Goal: Task Accomplishment & Management: Use online tool/utility

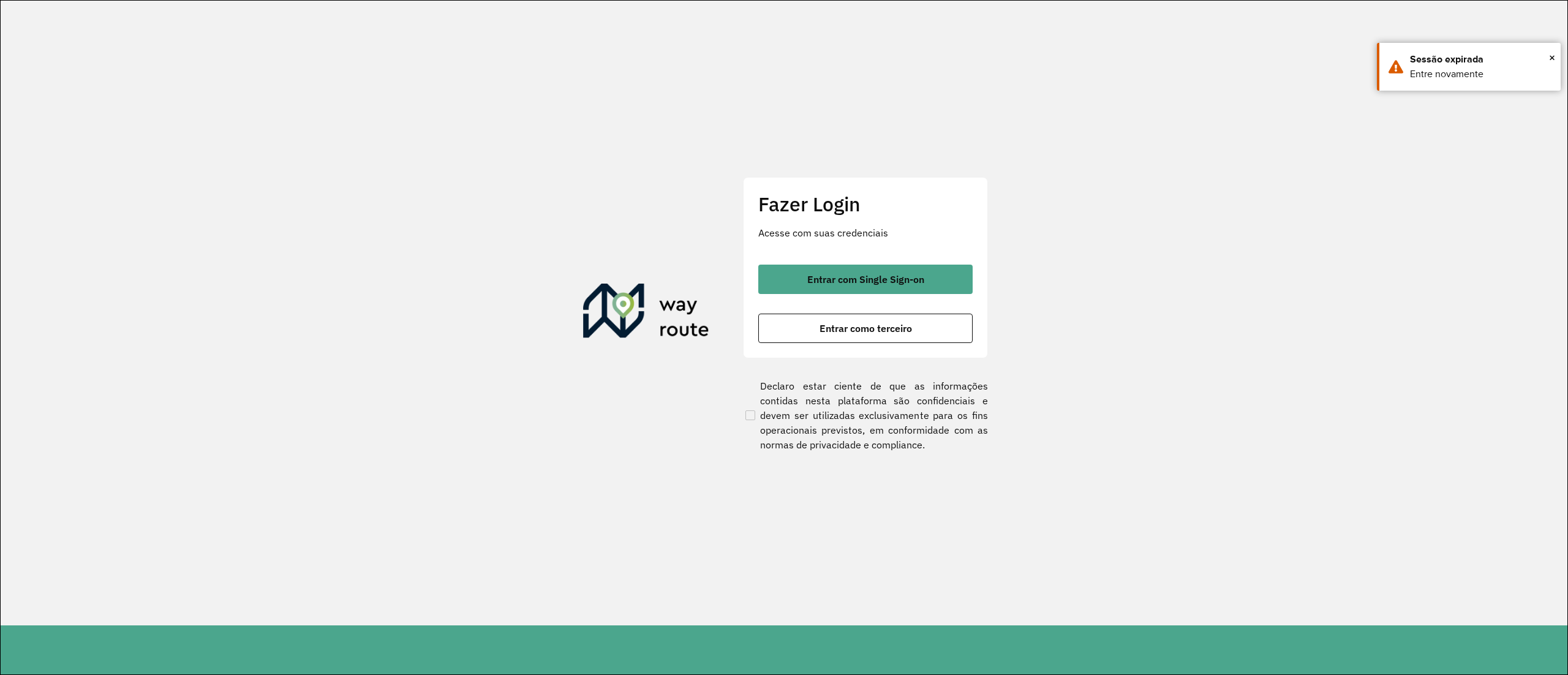
click at [918, 296] on div "Entrar com Single Sign-on Entrar como terceiro" at bounding box center [866, 304] width 214 height 79
click at [914, 291] on button "Entrar com Single Sign-on" at bounding box center [866, 279] width 214 height 29
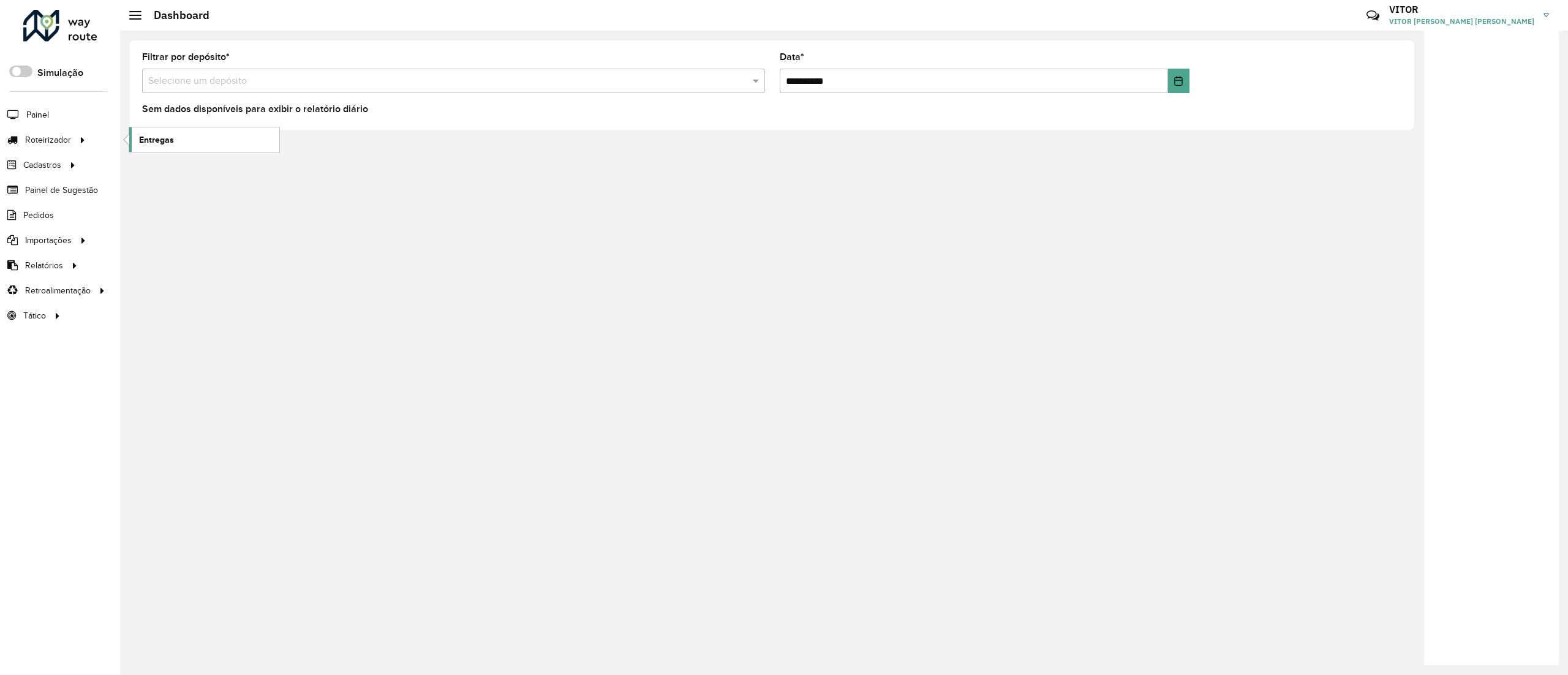
click at [144, 134] on span "Entregas" at bounding box center [156, 140] width 35 height 13
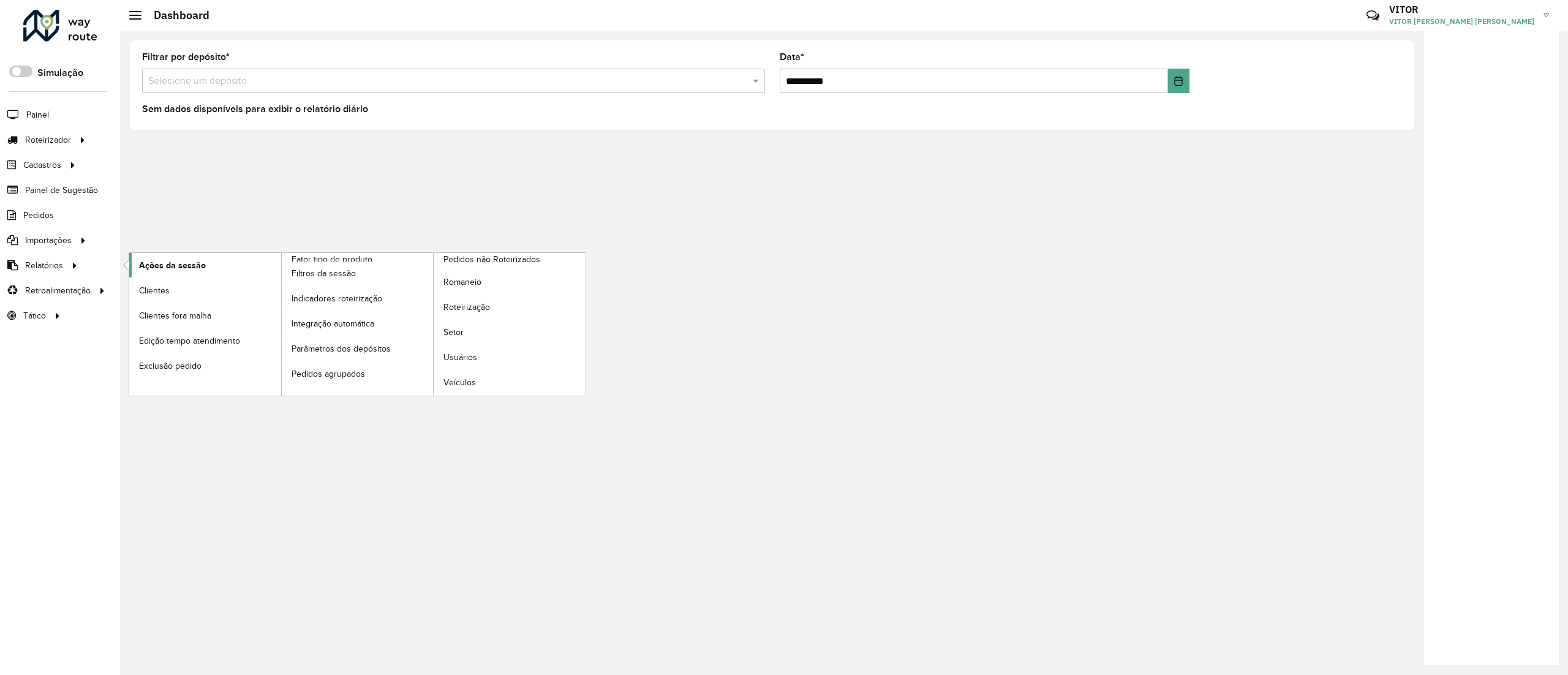
click at [169, 269] on span "Ações da sessão" at bounding box center [172, 266] width 67 height 13
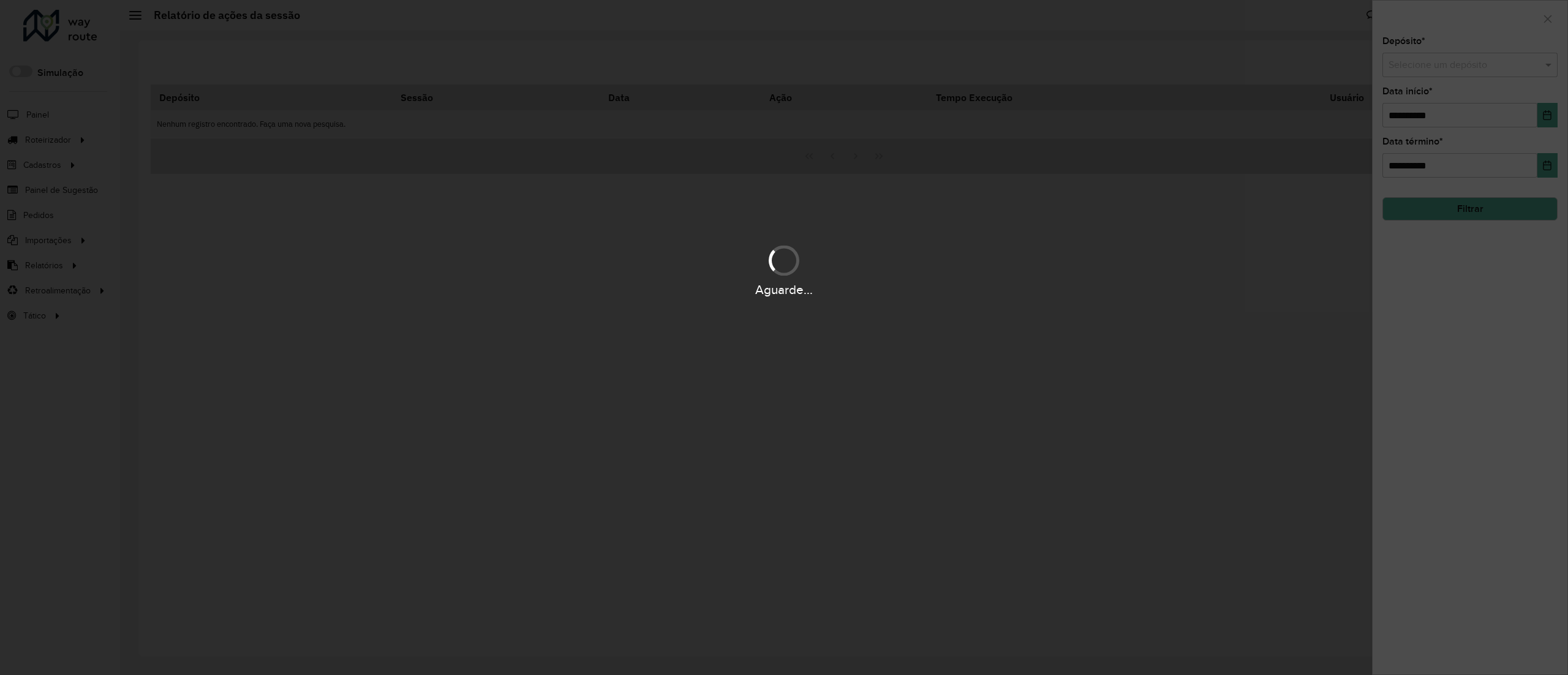
click at [1430, 63] on div "Aguarde..." at bounding box center [784, 337] width 1568 height 675
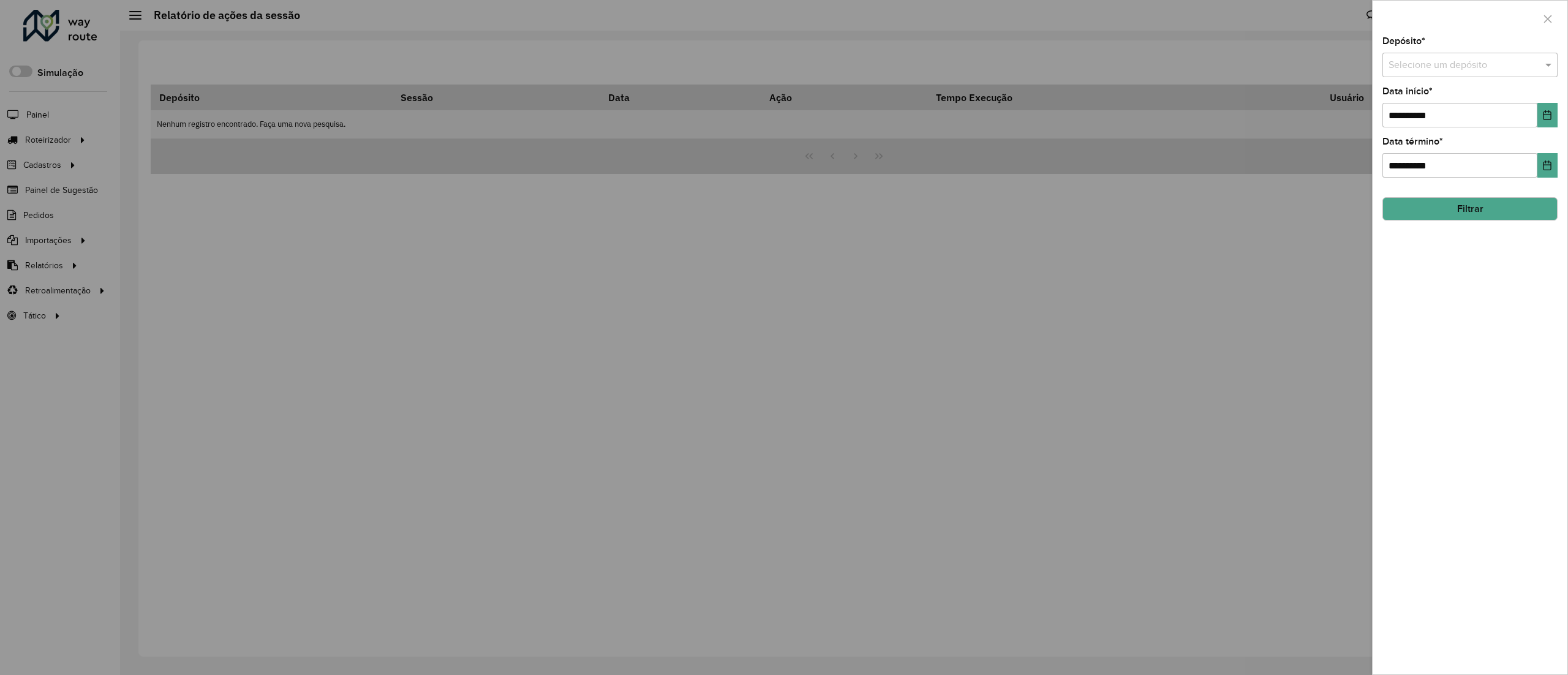
click at [1430, 63] on input "text" at bounding box center [1458, 66] width 138 height 15
type input "***"
click at [1461, 93] on div "SAZ AR Tucuman" at bounding box center [1469, 101] width 173 height 21
click at [1541, 215] on button "Filtrar" at bounding box center [1471, 209] width 175 height 24
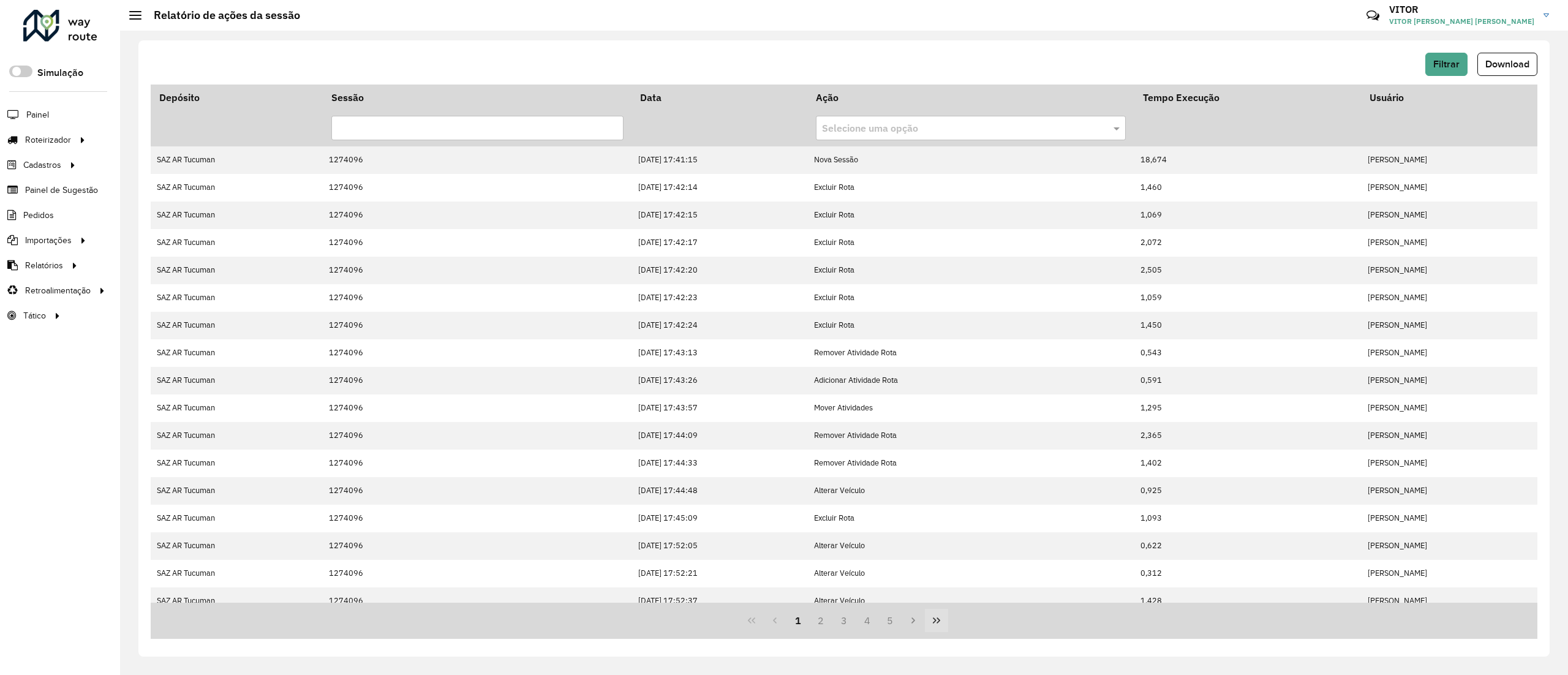
click at [939, 631] on button "Last Page" at bounding box center [936, 621] width 24 height 24
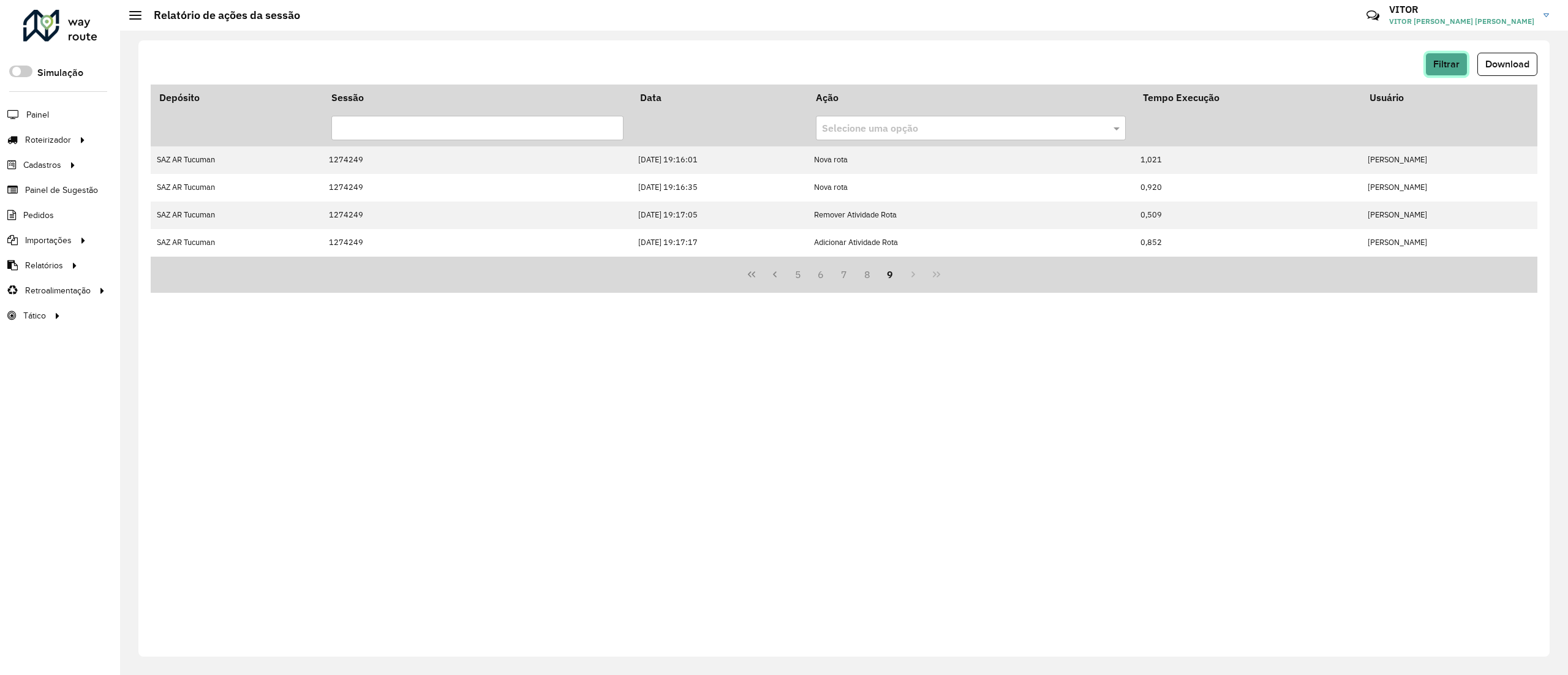
click at [1458, 67] on button "Filtrar" at bounding box center [1446, 64] width 42 height 24
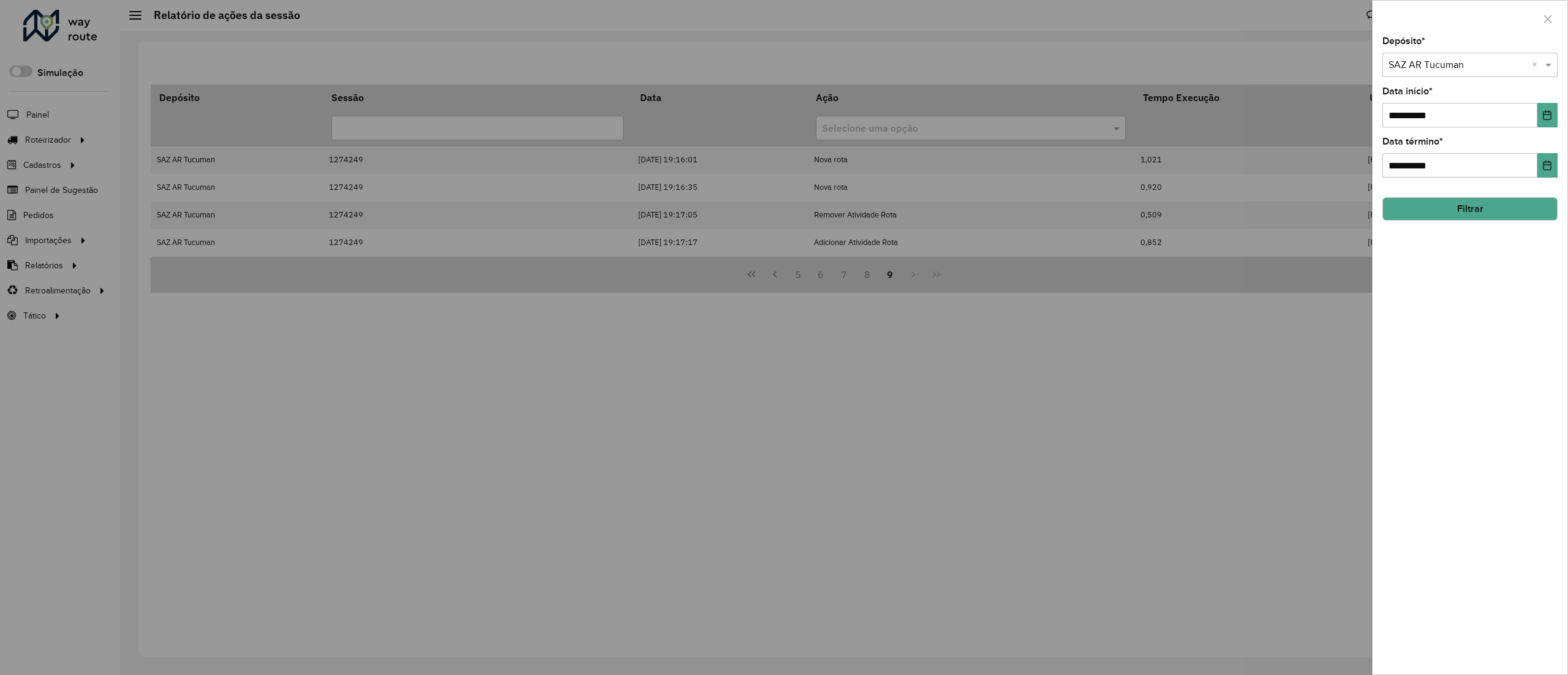
click at [1449, 201] on button "Filtrar" at bounding box center [1471, 209] width 175 height 24
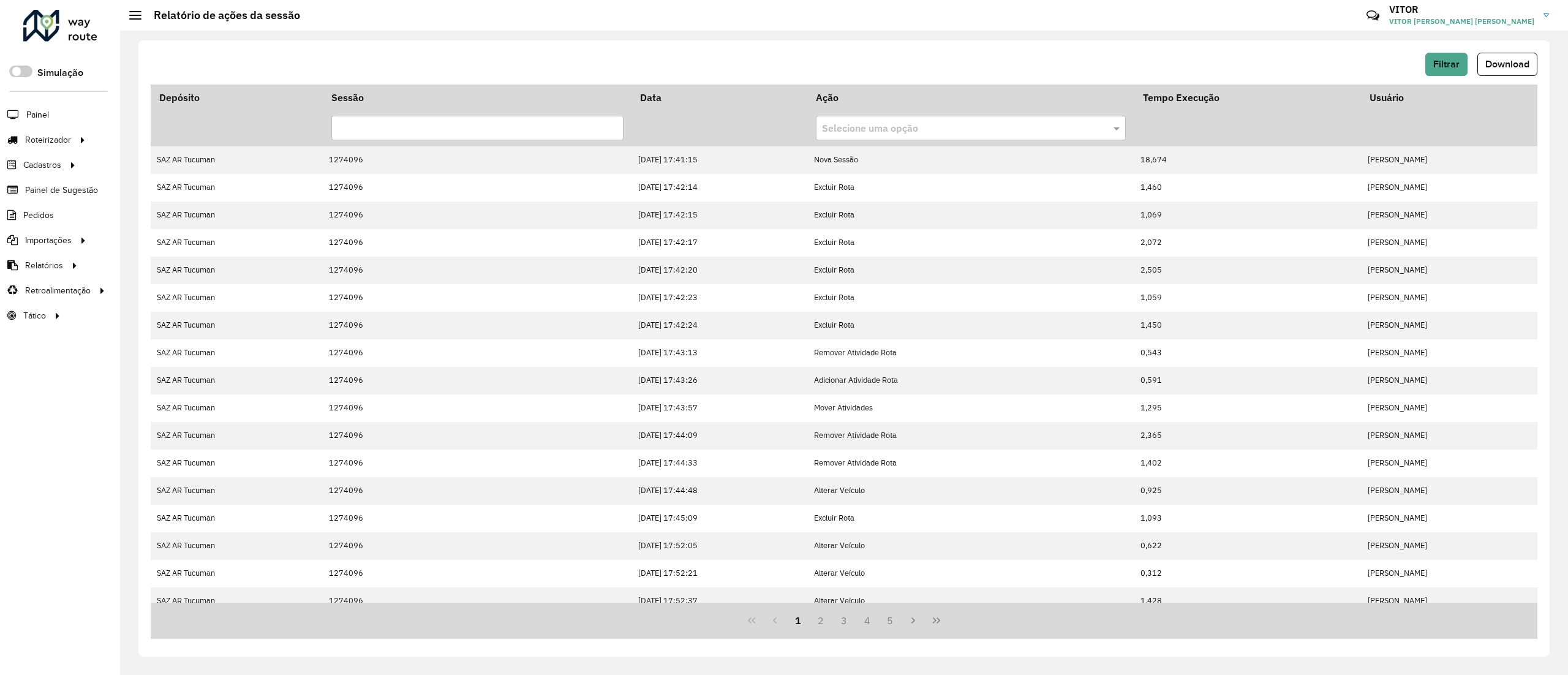
click at [948, 610] on div "1 2 3 4 5" at bounding box center [844, 621] width 1387 height 37
click at [942, 612] on button "Last Page" at bounding box center [936, 621] width 24 height 24
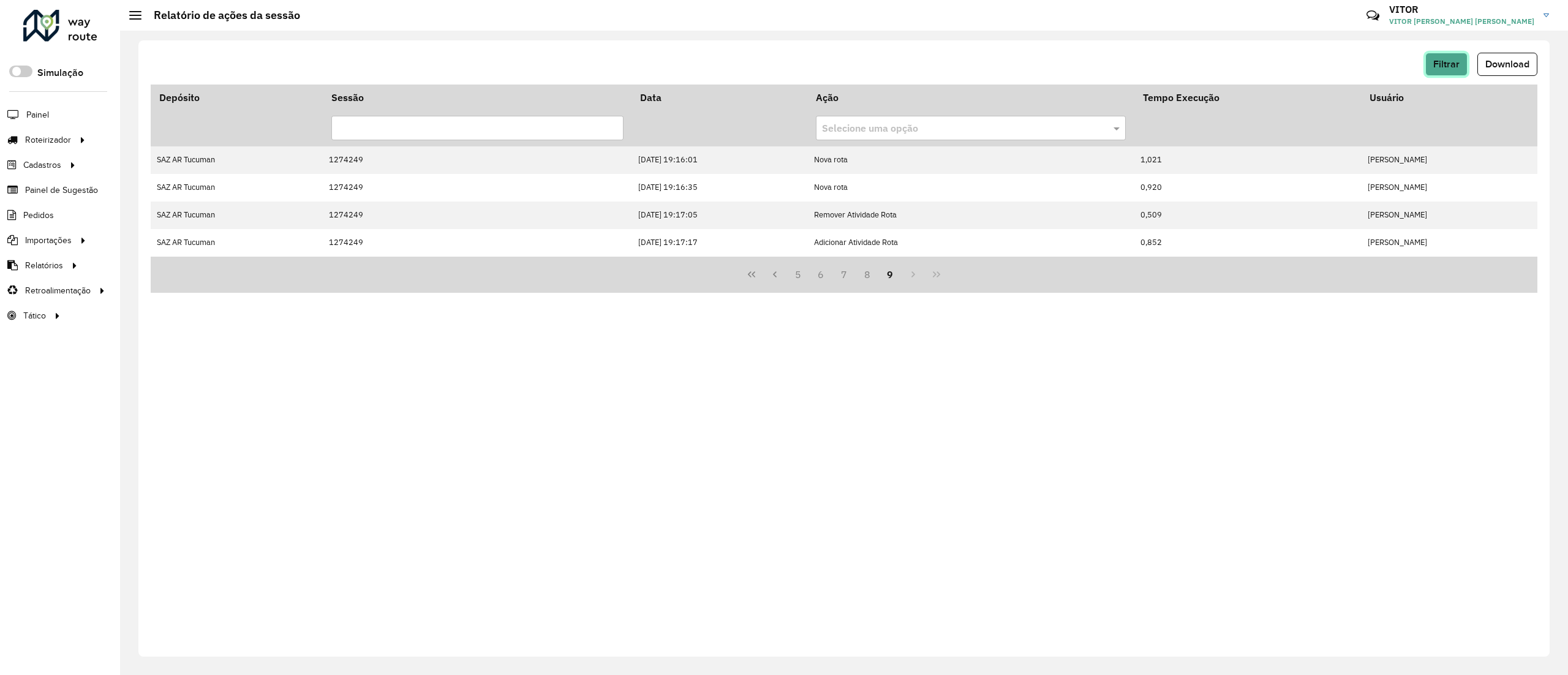
click at [1456, 54] on button "Filtrar" at bounding box center [1446, 64] width 42 height 24
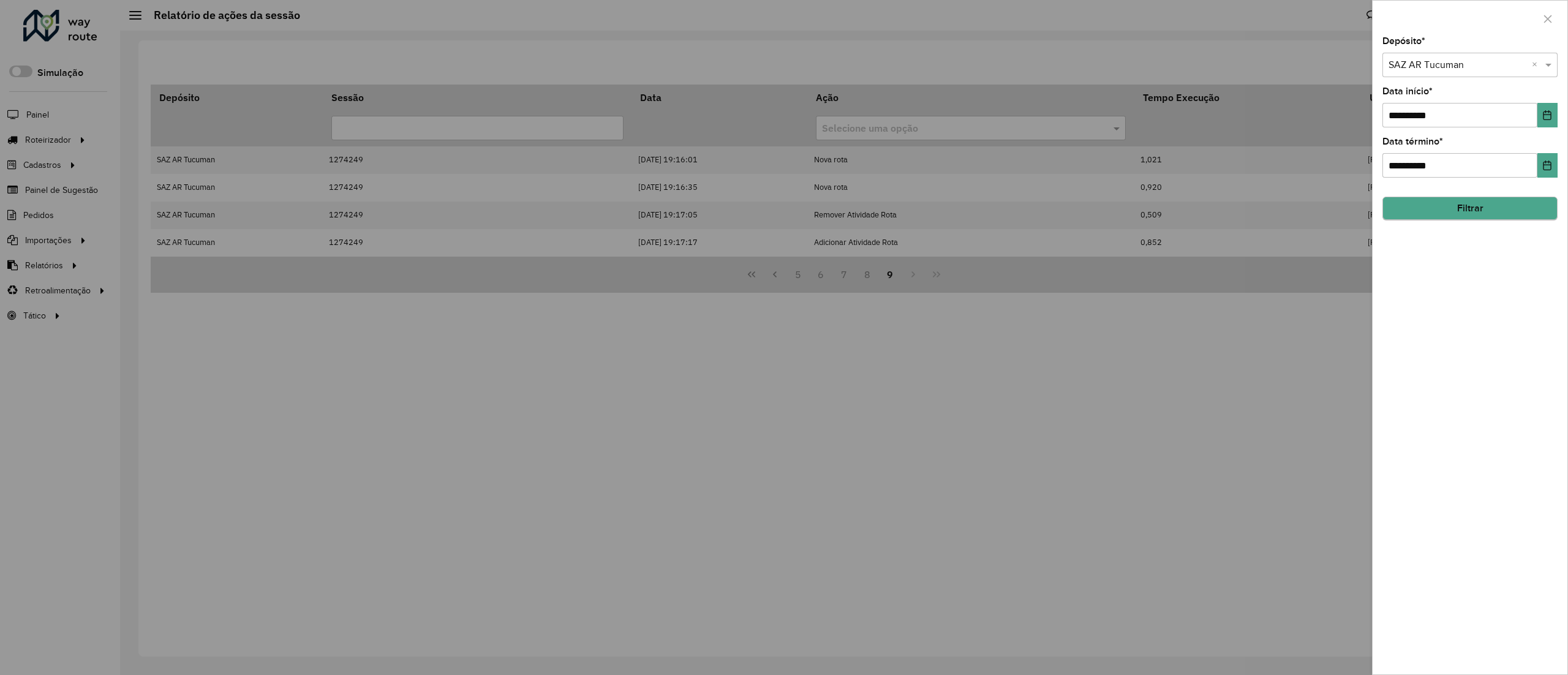
drag, startPoint x: 1419, startPoint y: 224, endPoint x: 1414, endPoint y: 215, distance: 10.3
click at [1417, 223] on div "**********" at bounding box center [1471, 355] width 195 height 638
click at [1415, 215] on button "Filtrar" at bounding box center [1471, 209] width 175 height 24
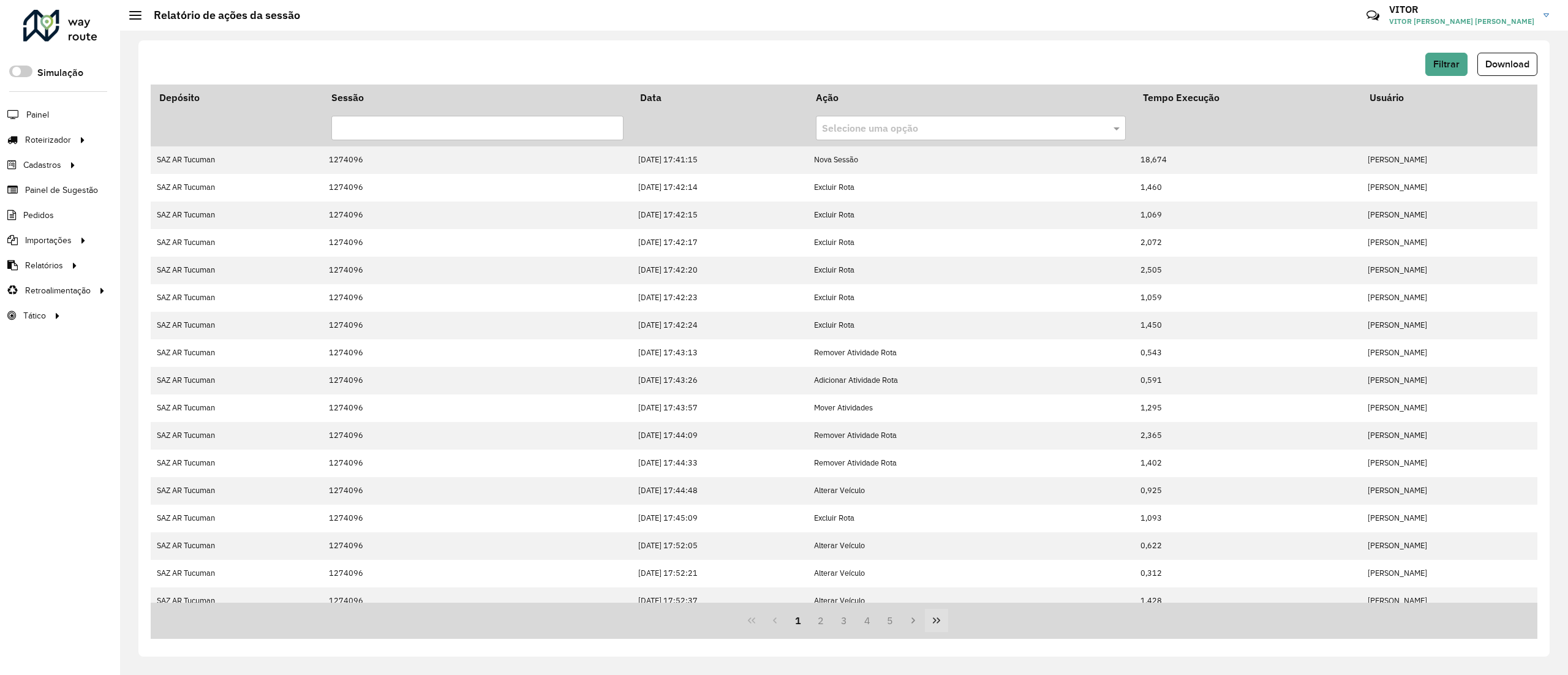
click at [941, 625] on icon "Last Page" at bounding box center [936, 621] width 10 height 10
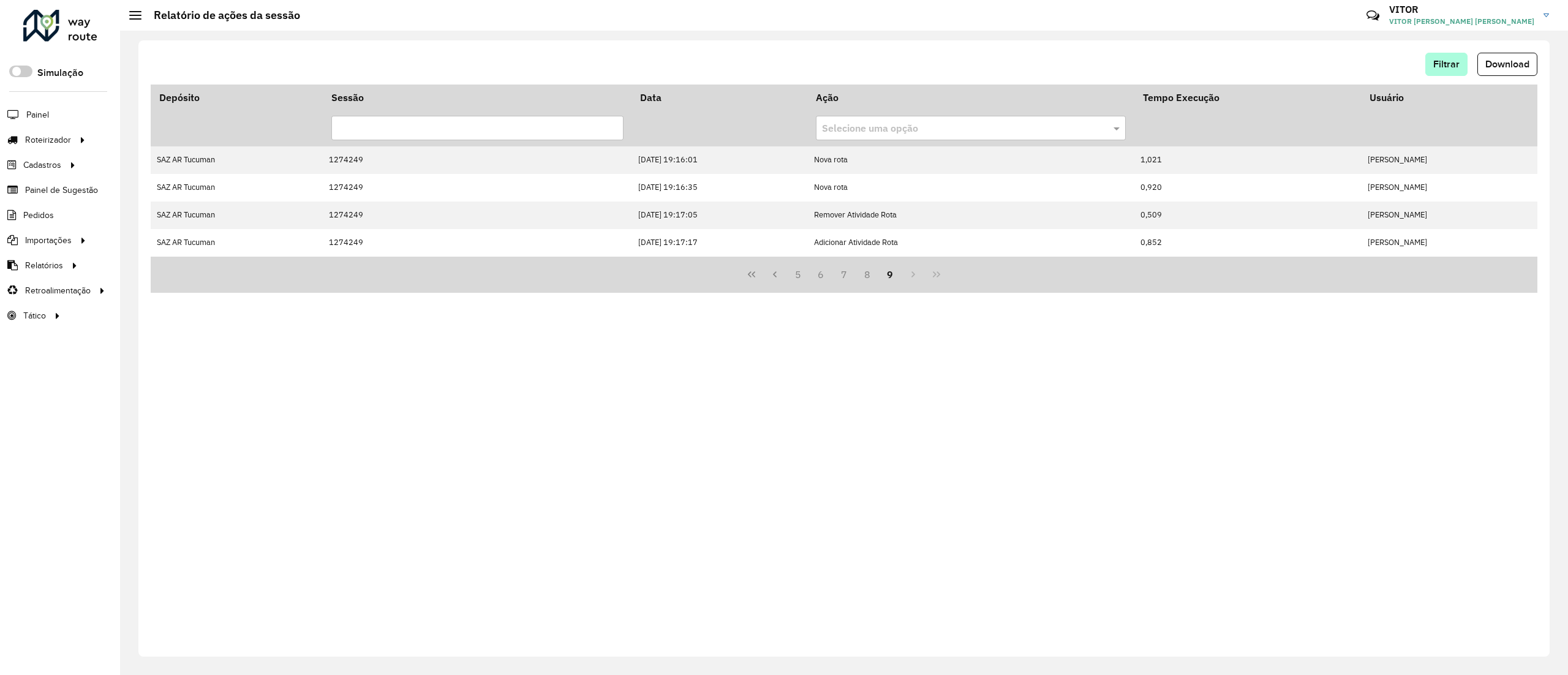
click at [1418, 71] on div "Filtrar Download" at bounding box center [844, 64] width 1387 height 24
click at [1433, 70] on button "Filtrar" at bounding box center [1446, 64] width 42 height 24
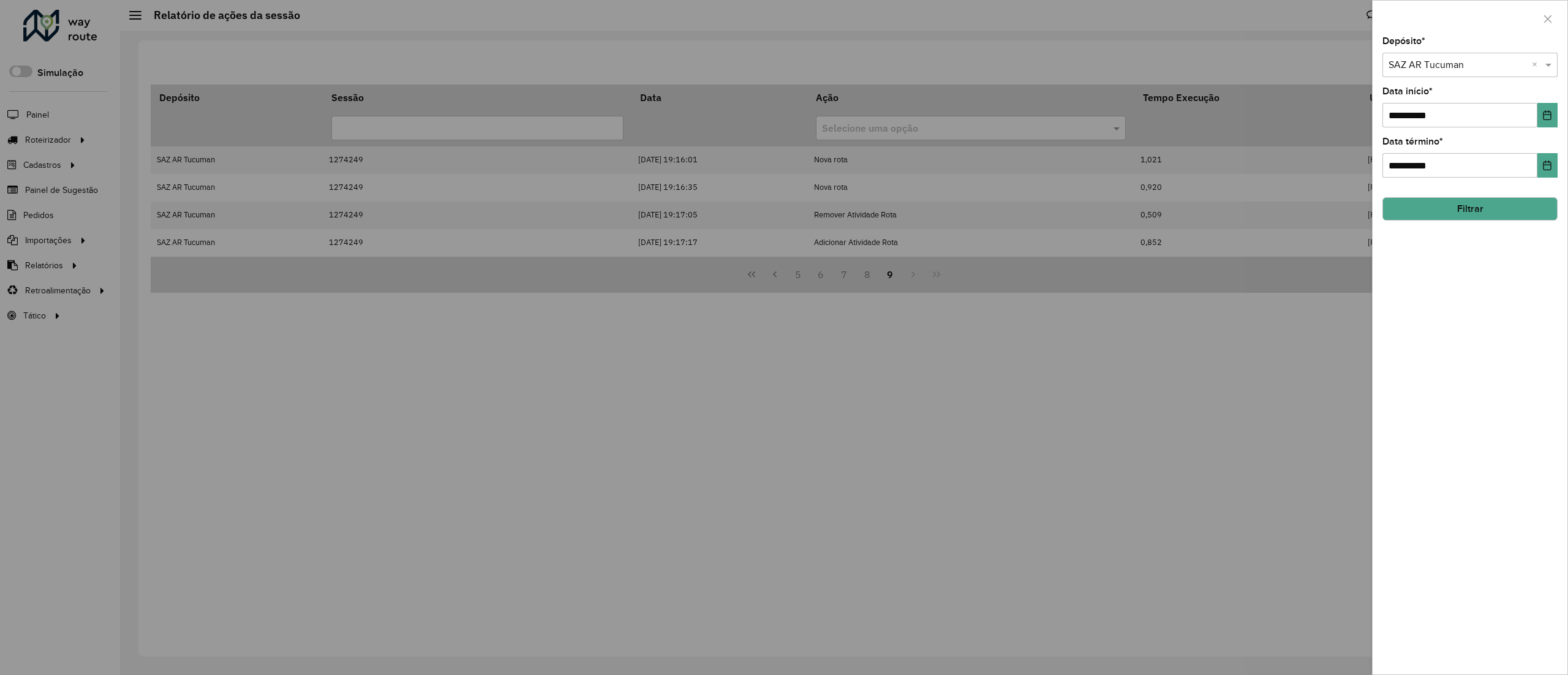
click at [1409, 216] on button "Filtrar" at bounding box center [1471, 209] width 175 height 24
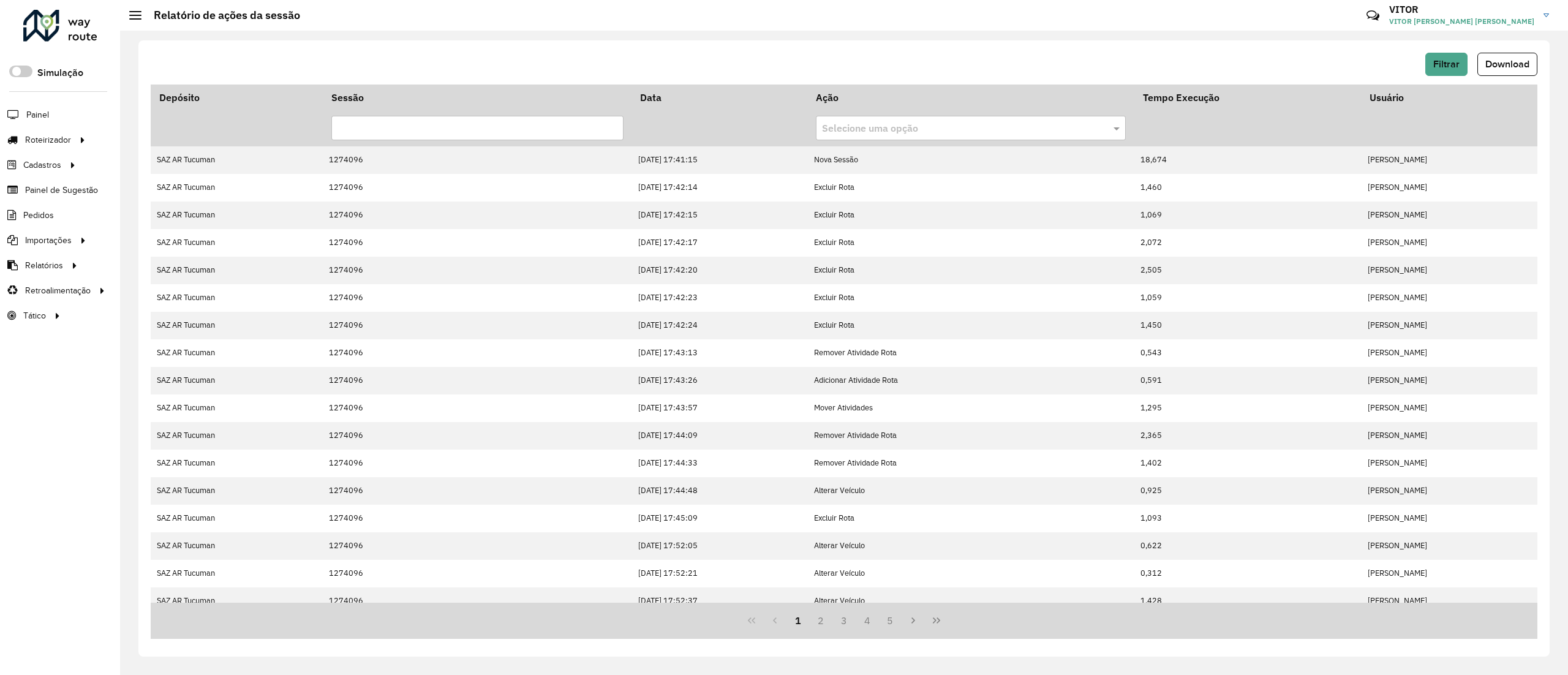
click at [934, 622] on icon "Last Page" at bounding box center [936, 621] width 7 height 6
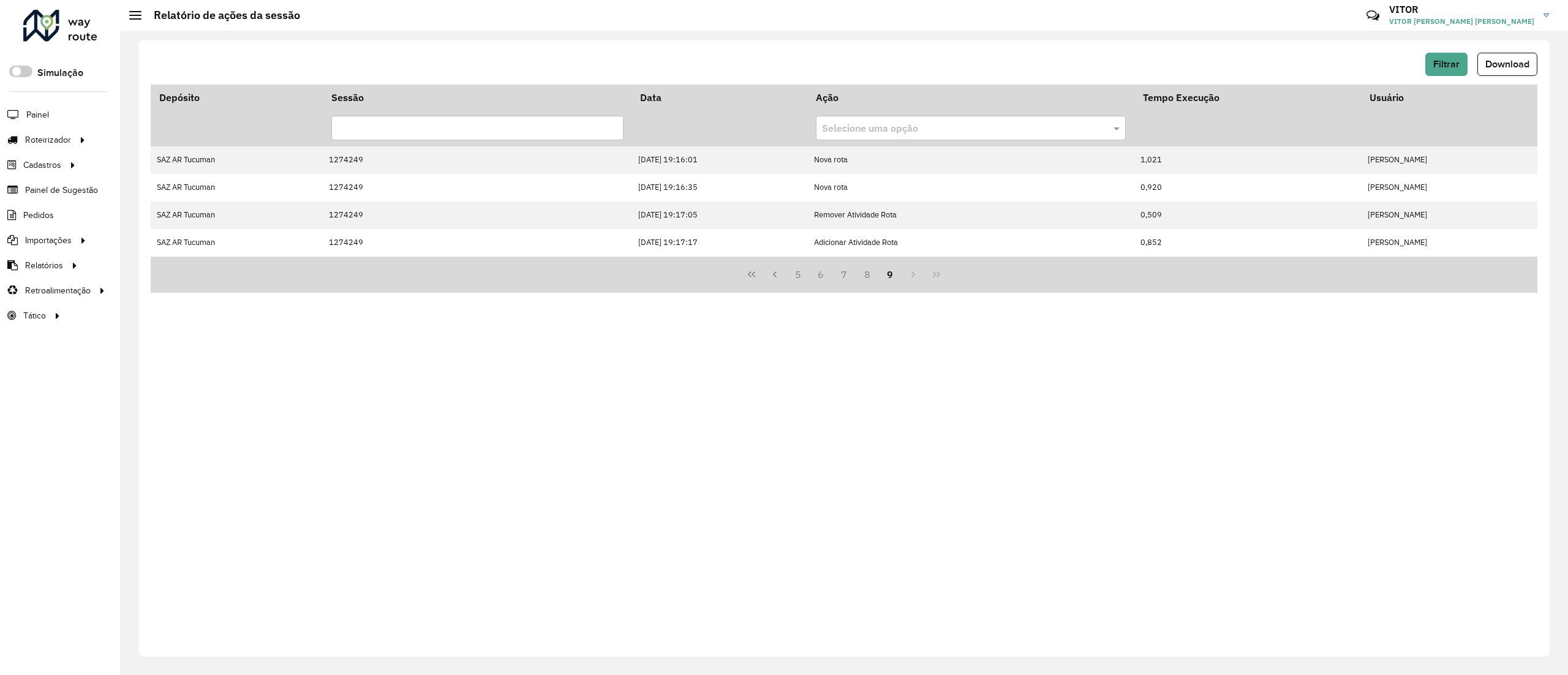
click at [1447, 51] on div "Filtrar Download Depósito Sessão Data Ação Tempo Execução Usuário Selecione uma…" at bounding box center [844, 348] width 1411 height 617
click at [1435, 73] on button "Filtrar" at bounding box center [1446, 64] width 42 height 24
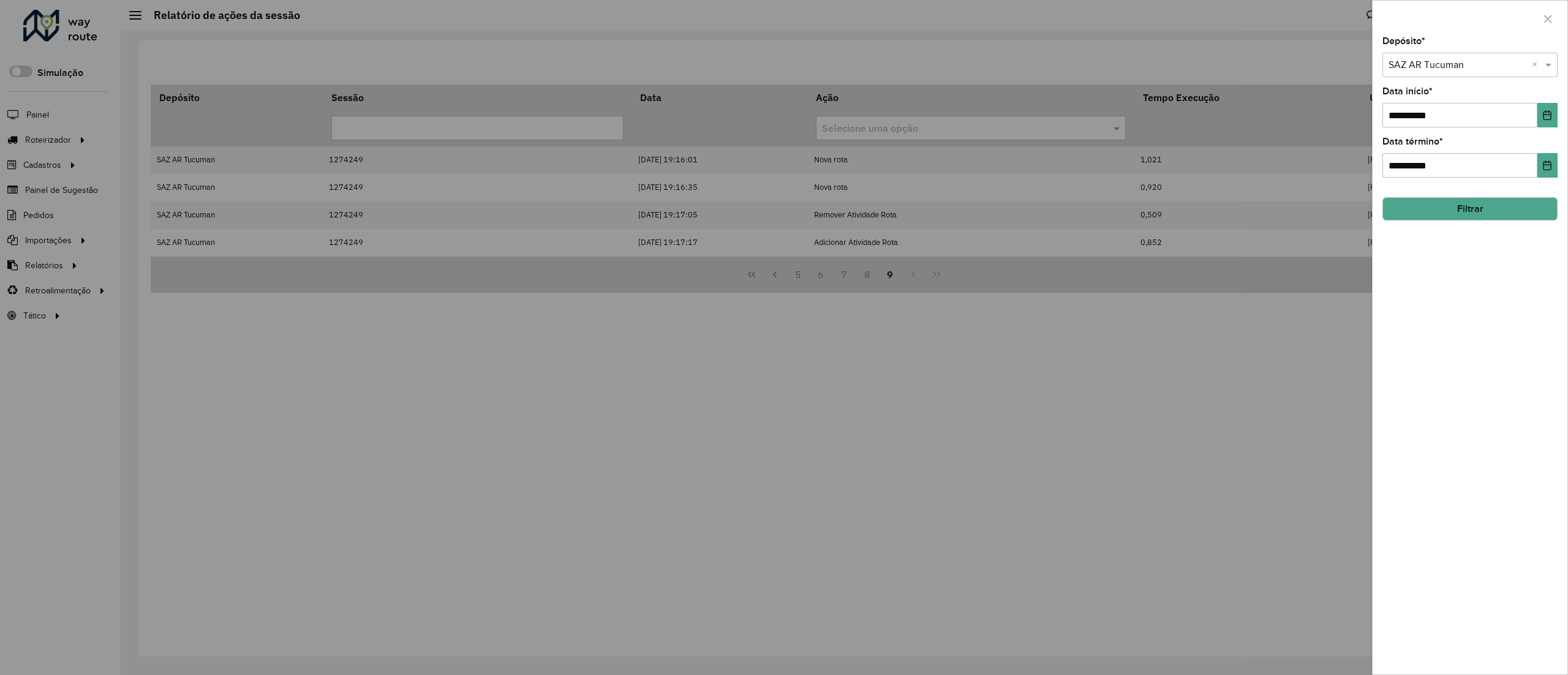
click at [1416, 214] on button "Filtrar" at bounding box center [1471, 209] width 175 height 24
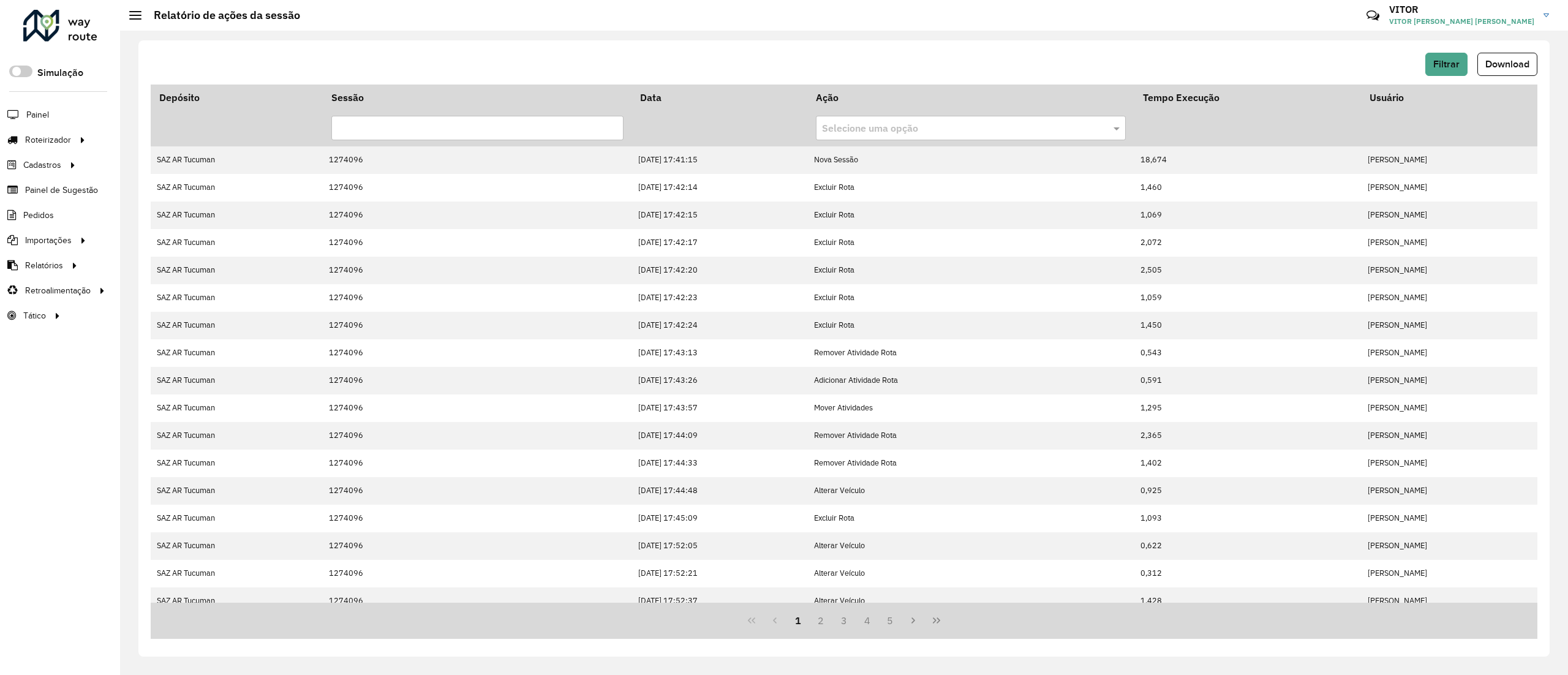
click at [1441, 80] on div "Filtrar Download" at bounding box center [844, 68] width 1387 height 32
click at [1447, 66] on span "Filtrar" at bounding box center [1446, 63] width 26 height 11
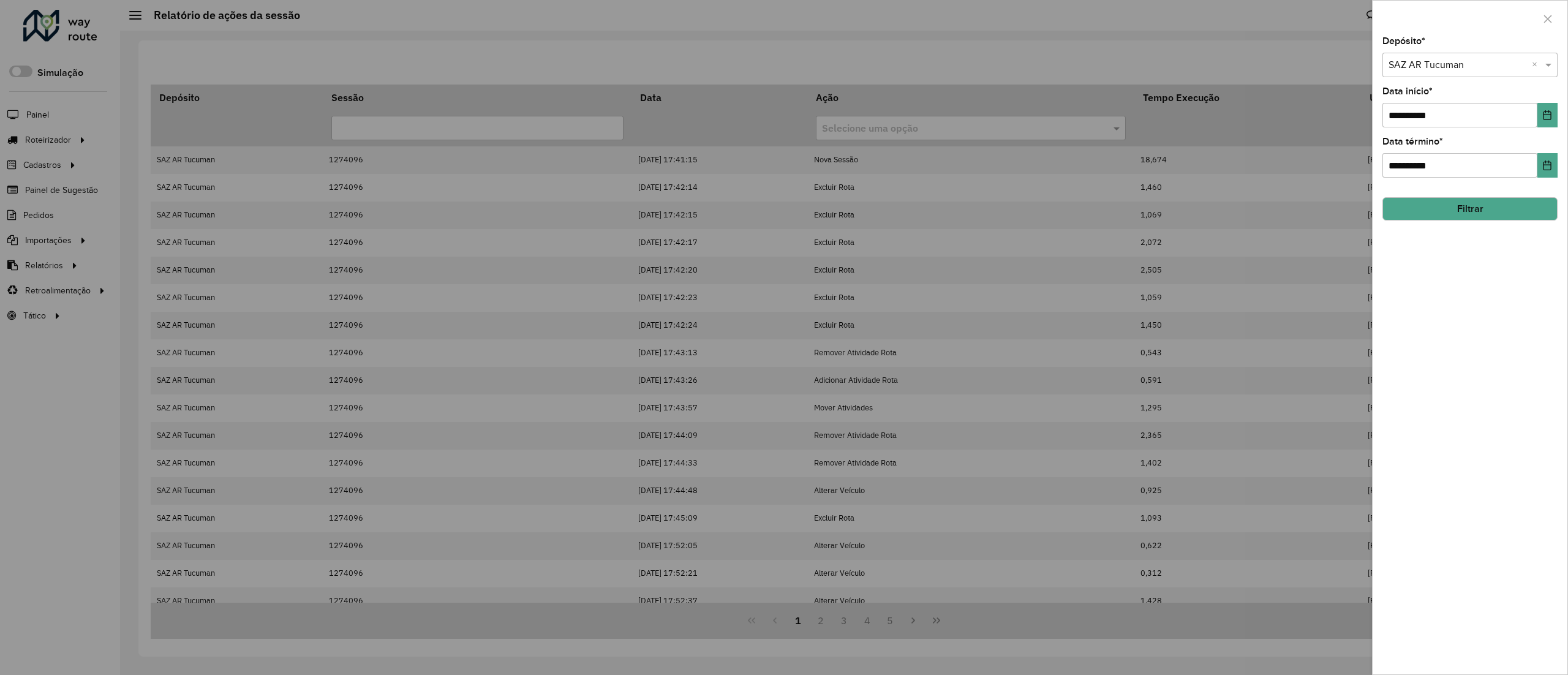
click at [1485, 203] on button "Filtrar" at bounding box center [1471, 209] width 175 height 24
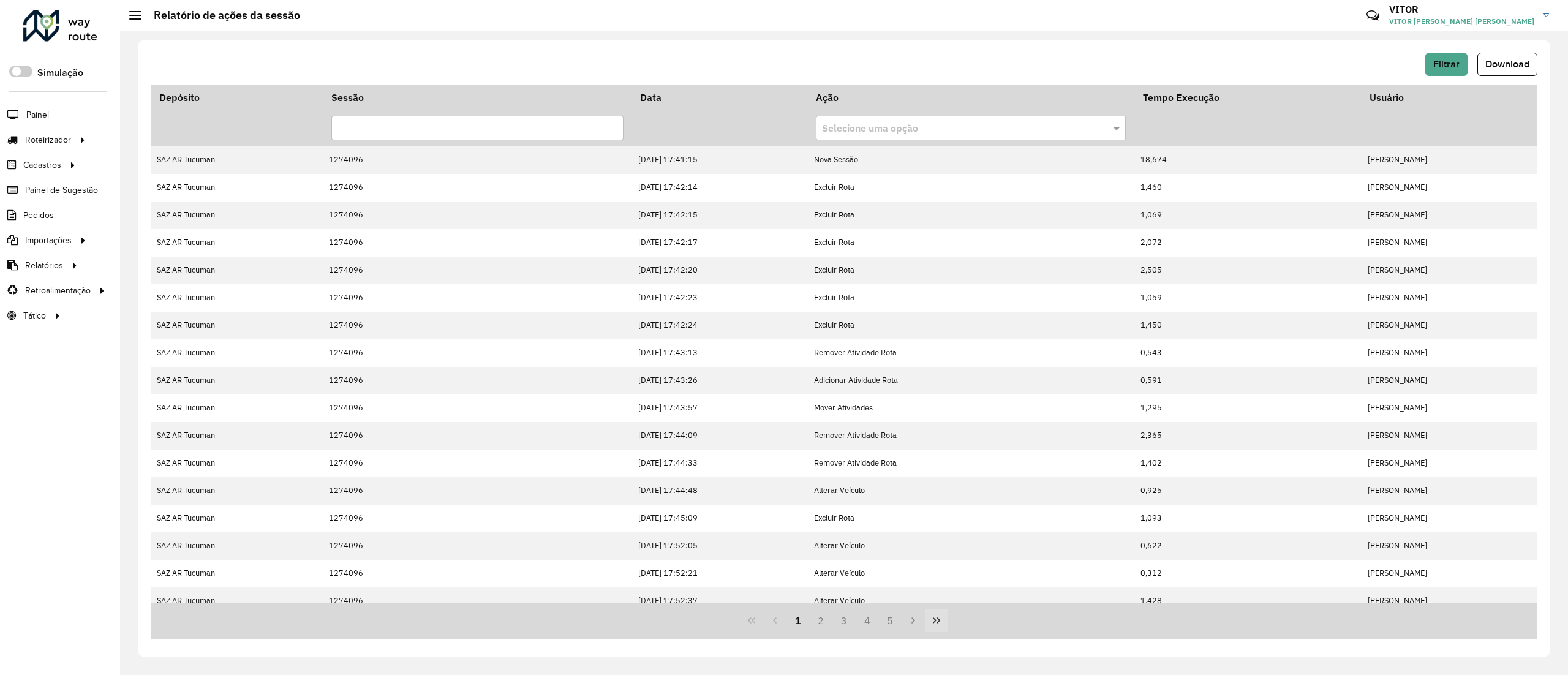
click at [942, 627] on button "Last Page" at bounding box center [936, 621] width 24 height 24
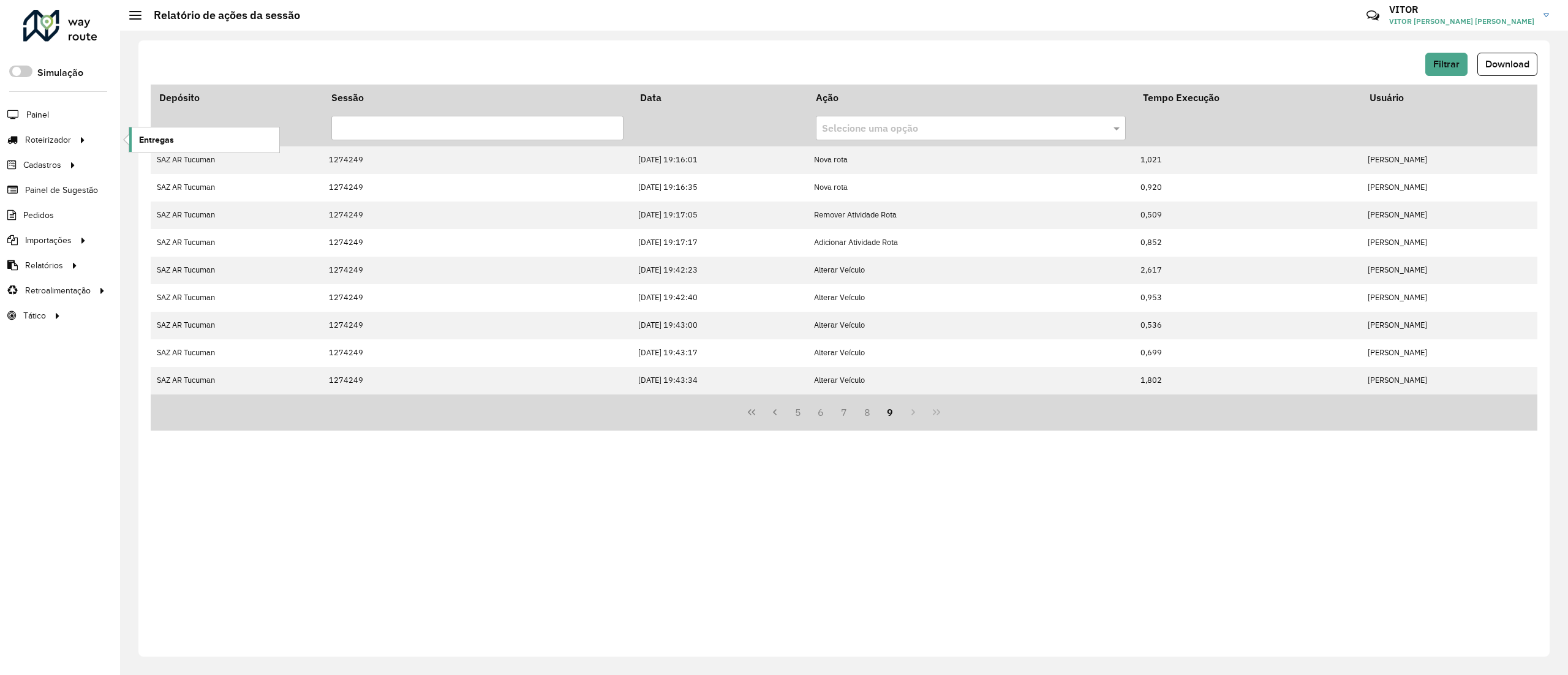
click at [143, 141] on span "Entregas" at bounding box center [156, 140] width 35 height 13
click at [1414, 61] on div "Filtrar Download" at bounding box center [844, 64] width 1387 height 24
click at [1436, 63] on span "Filtrar" at bounding box center [1446, 63] width 26 height 11
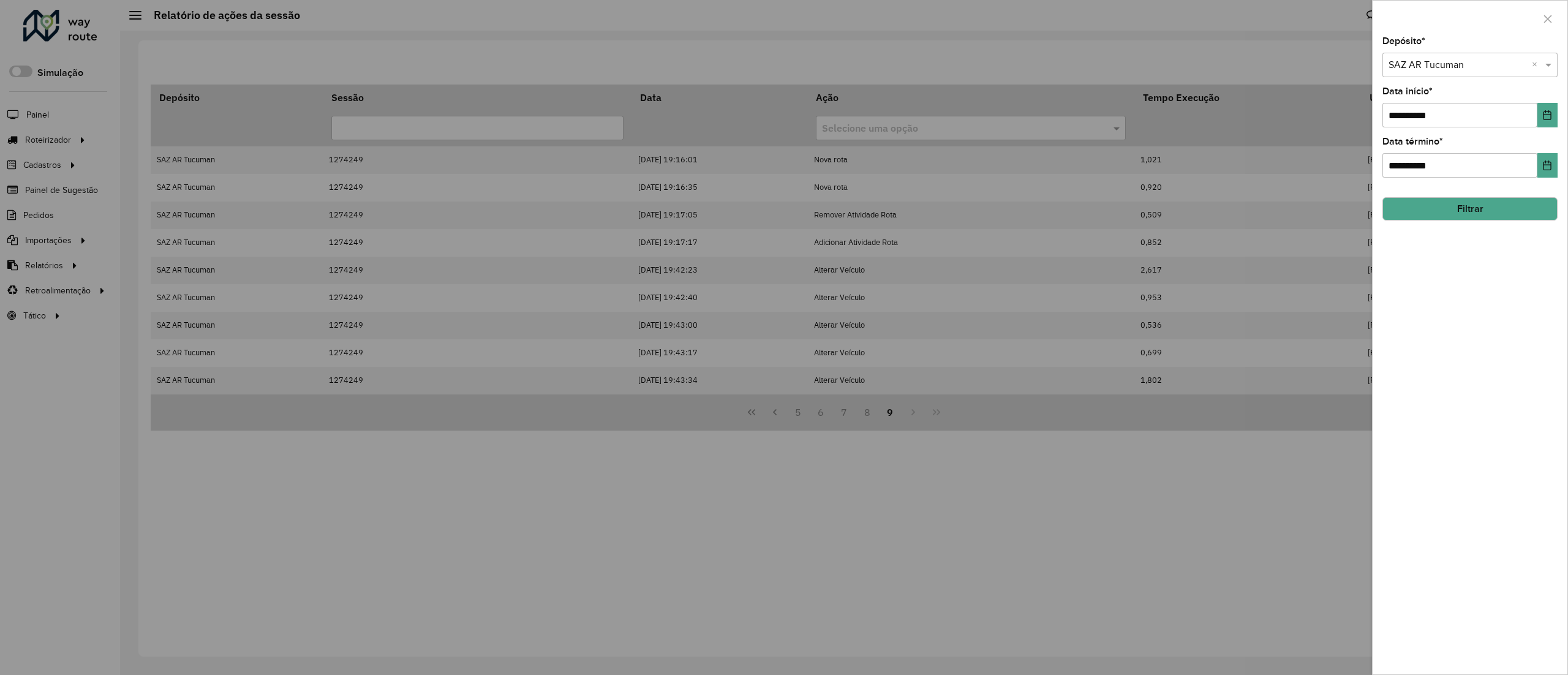
click at [1453, 218] on button "Filtrar" at bounding box center [1471, 209] width 175 height 24
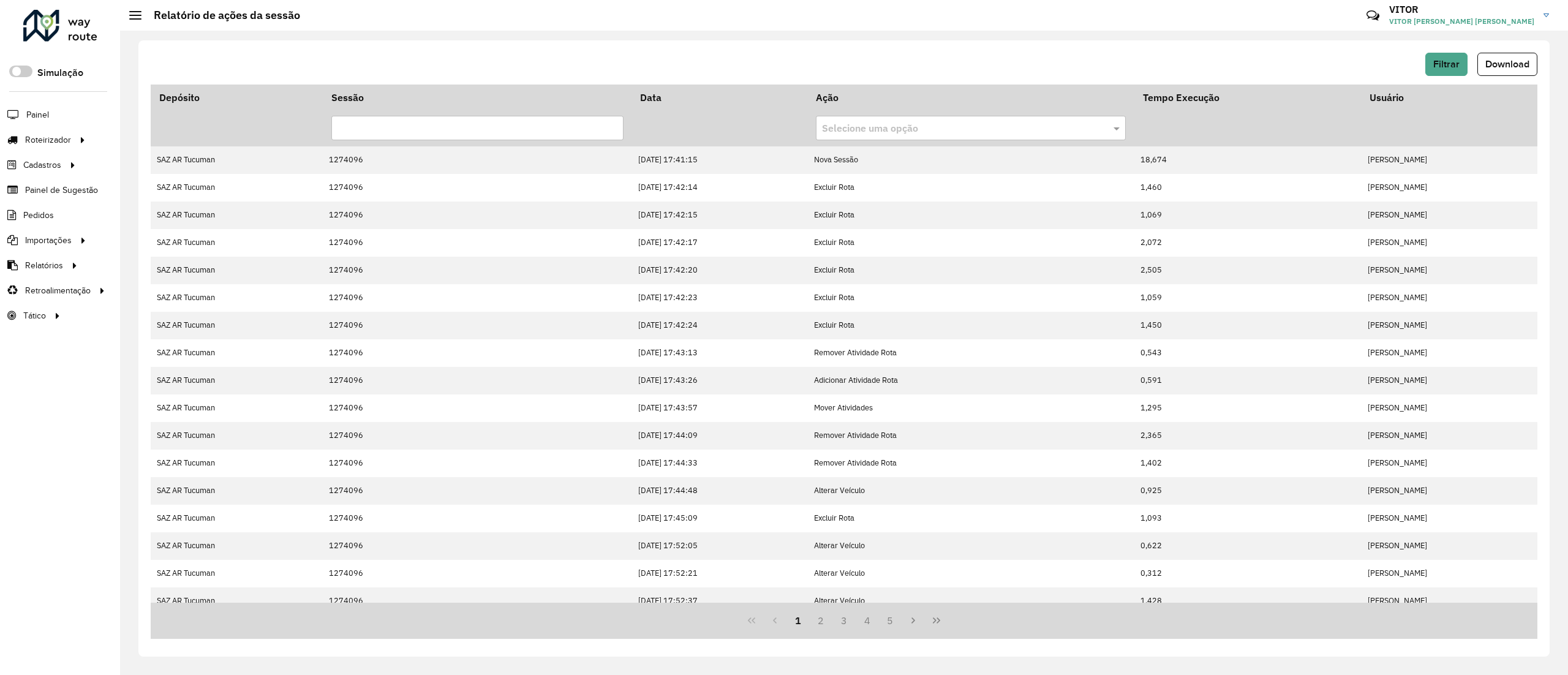
click at [936, 634] on div "1 2 3 4 5" at bounding box center [844, 621] width 1387 height 37
click at [932, 628] on button "Last Page" at bounding box center [936, 621] width 24 height 24
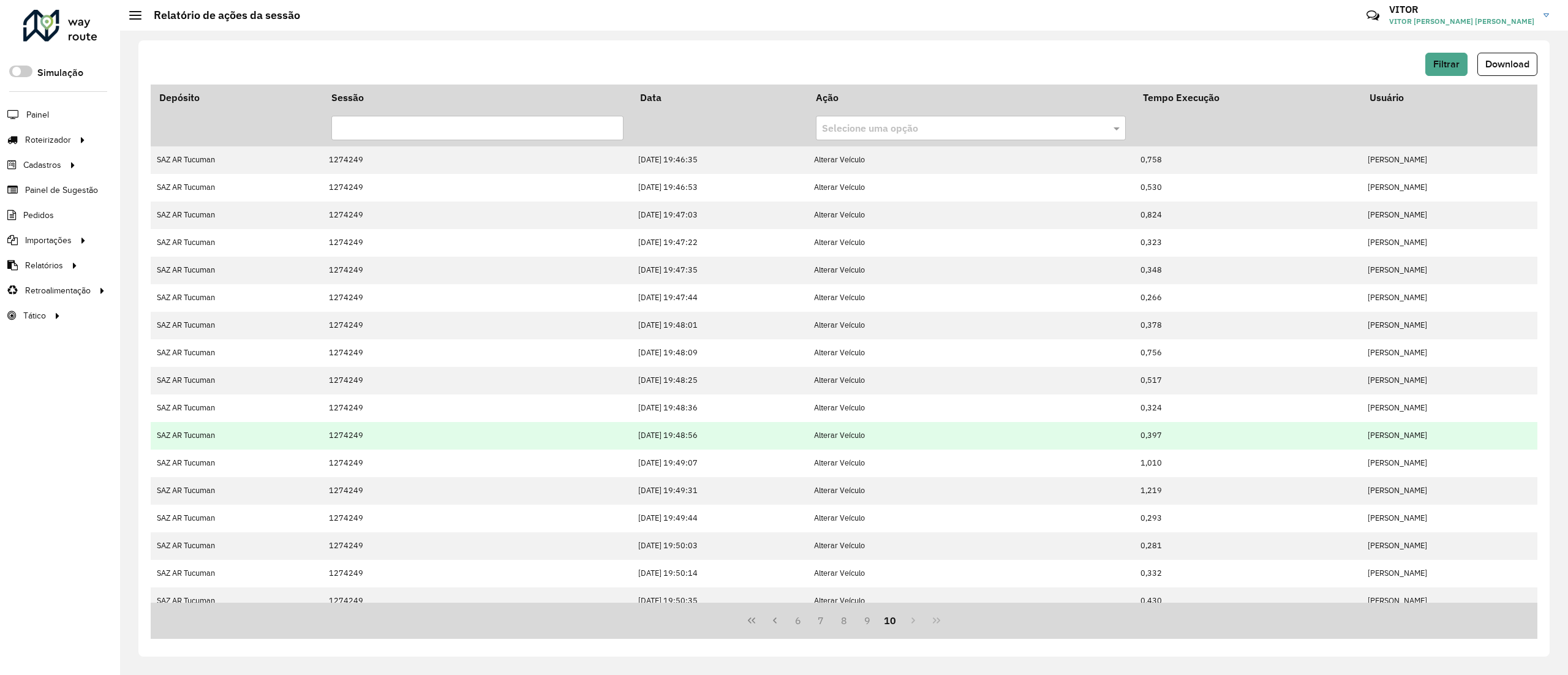
scroll to position [94, 0]
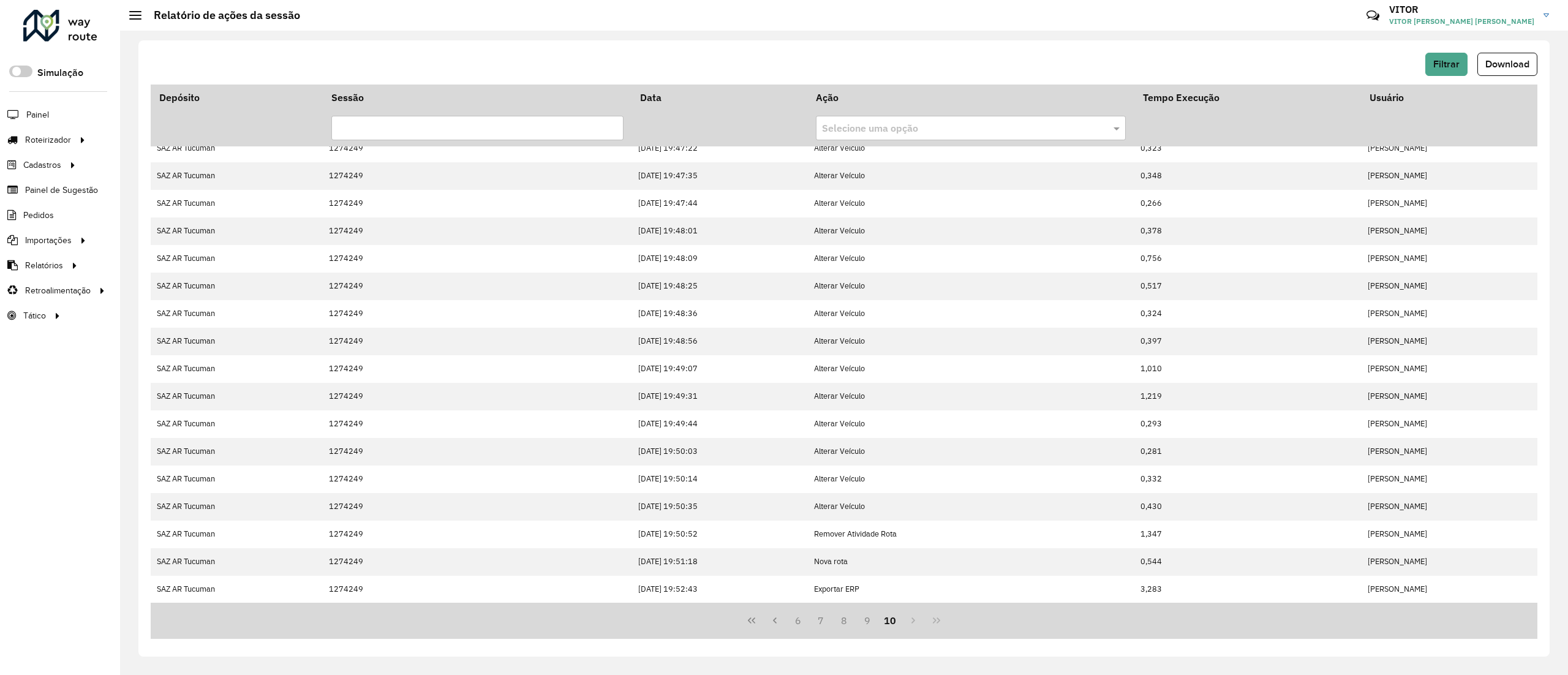
click at [1423, 76] on div "Filtrar Download" at bounding box center [844, 68] width 1387 height 32
click at [1432, 72] on button "Filtrar" at bounding box center [1446, 64] width 42 height 24
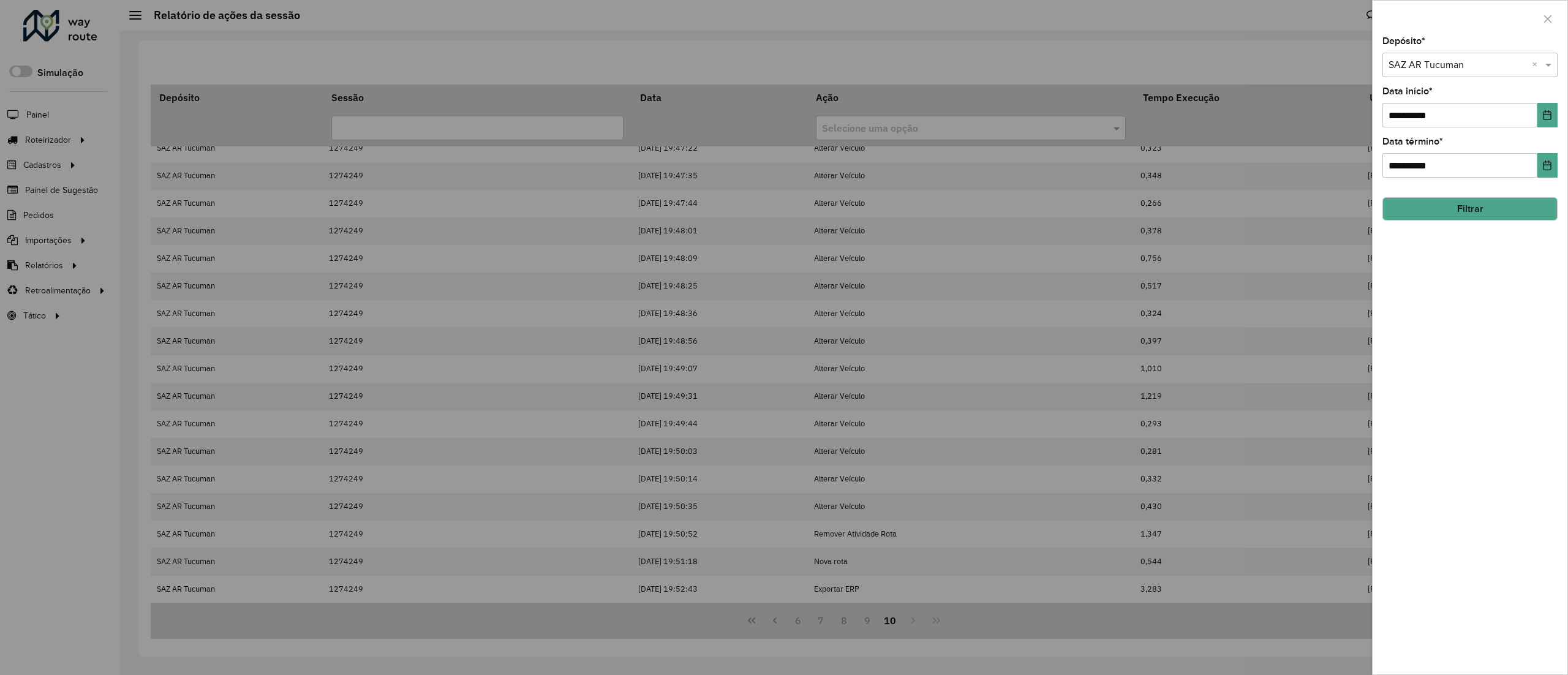
click at [1441, 210] on button "Filtrar" at bounding box center [1471, 209] width 175 height 24
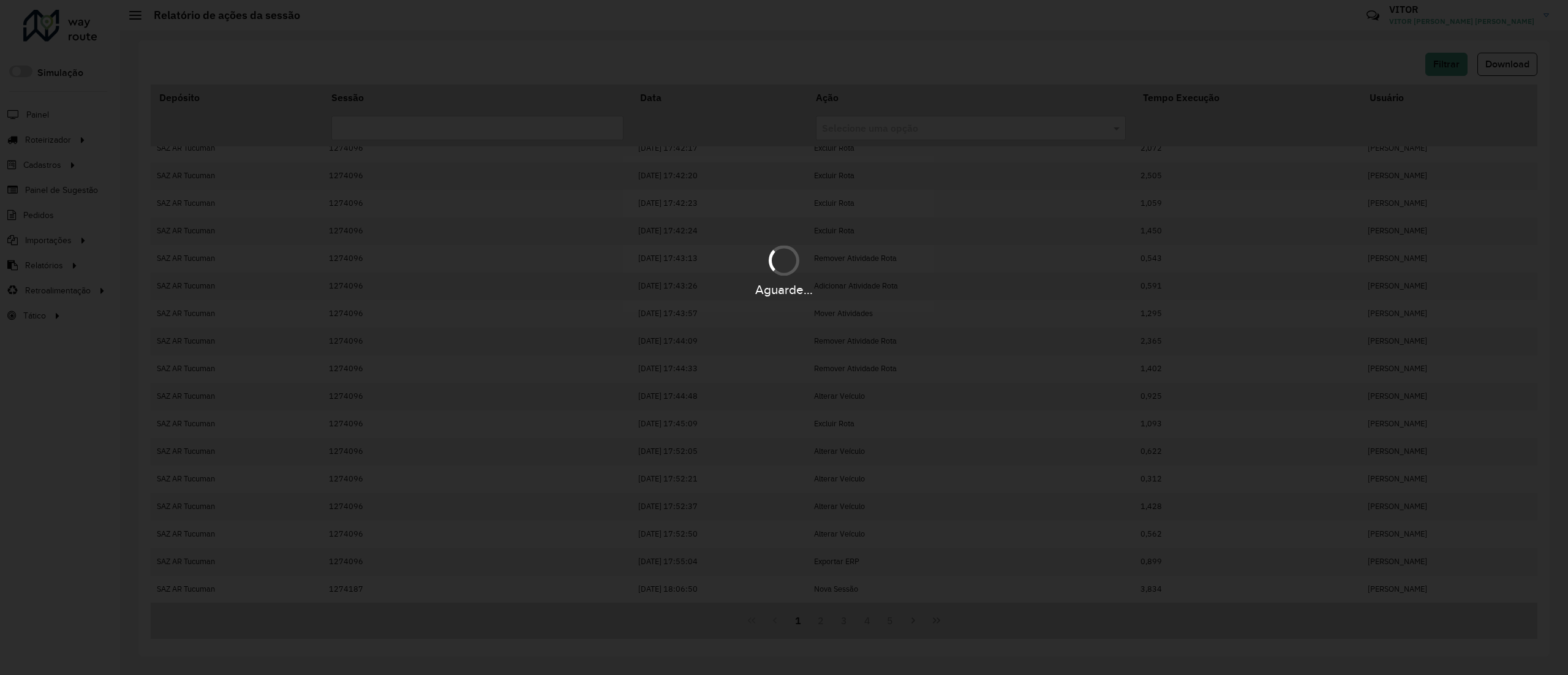
scroll to position [0, 0]
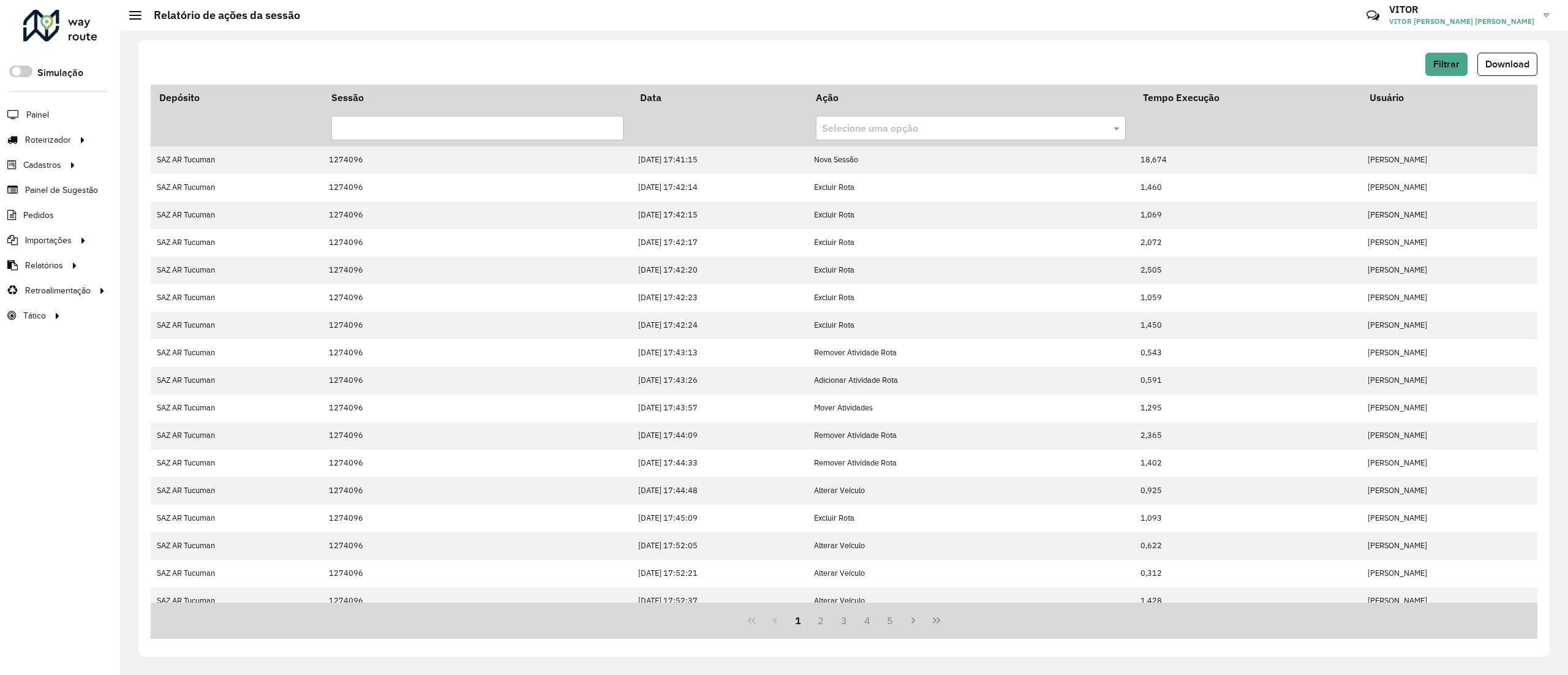
click at [939, 625] on icon "Last Page" at bounding box center [936, 621] width 10 height 10
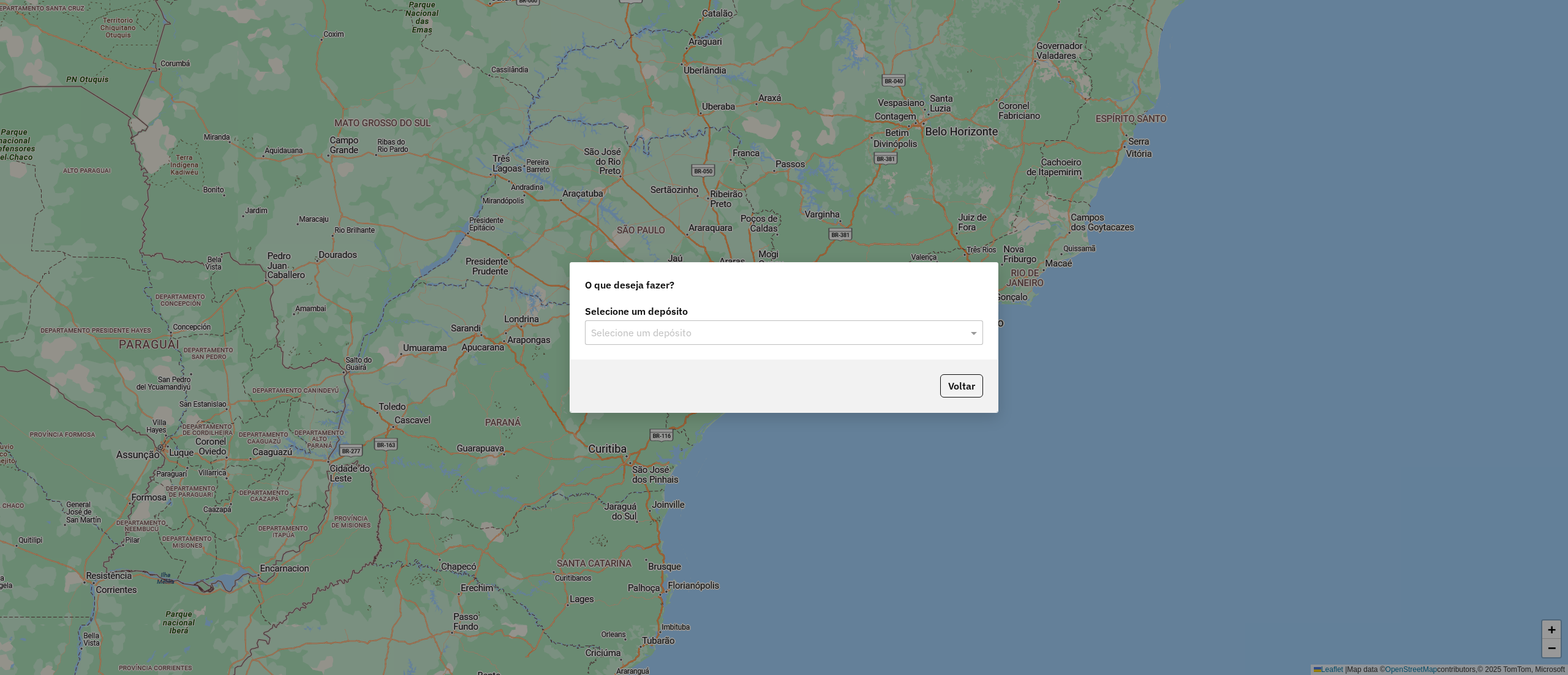
click at [679, 333] on input "text" at bounding box center [771, 333] width 361 height 15
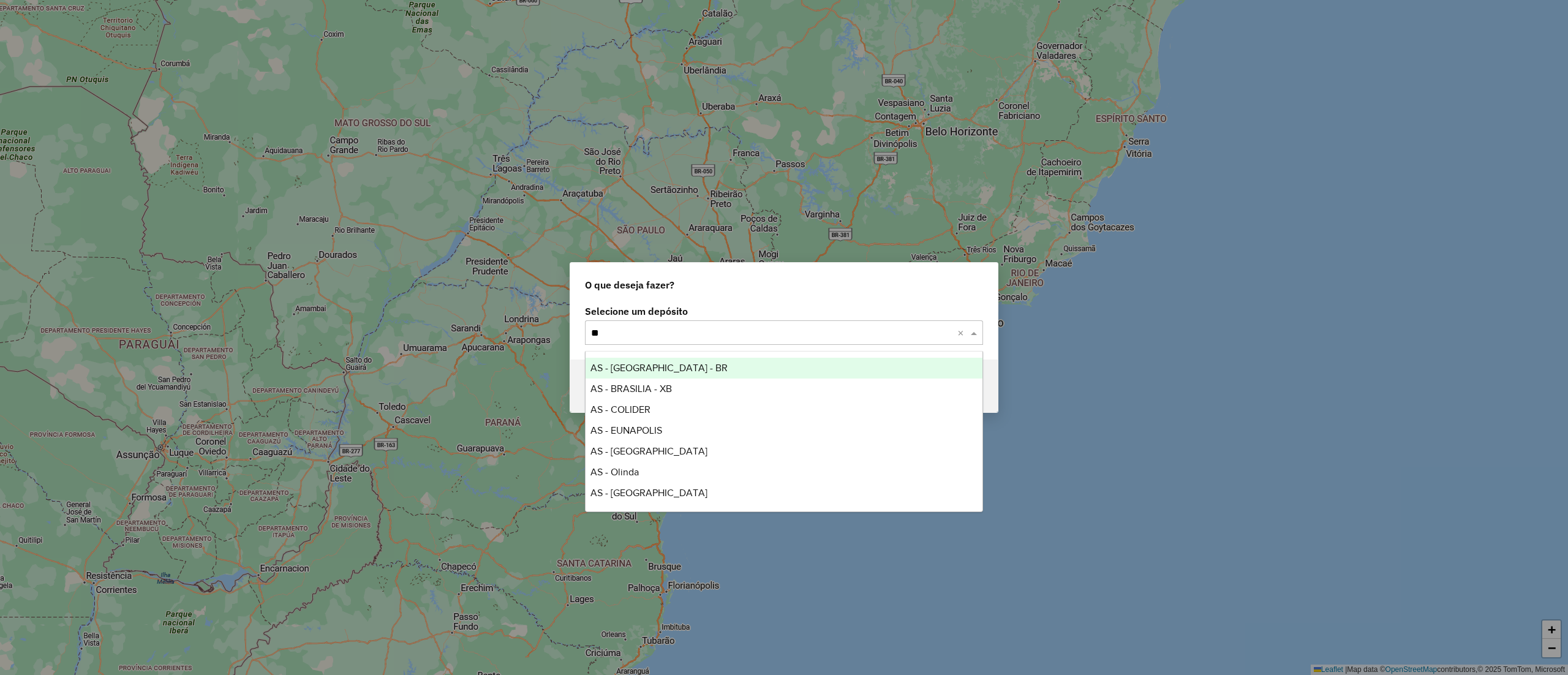
type input "*"
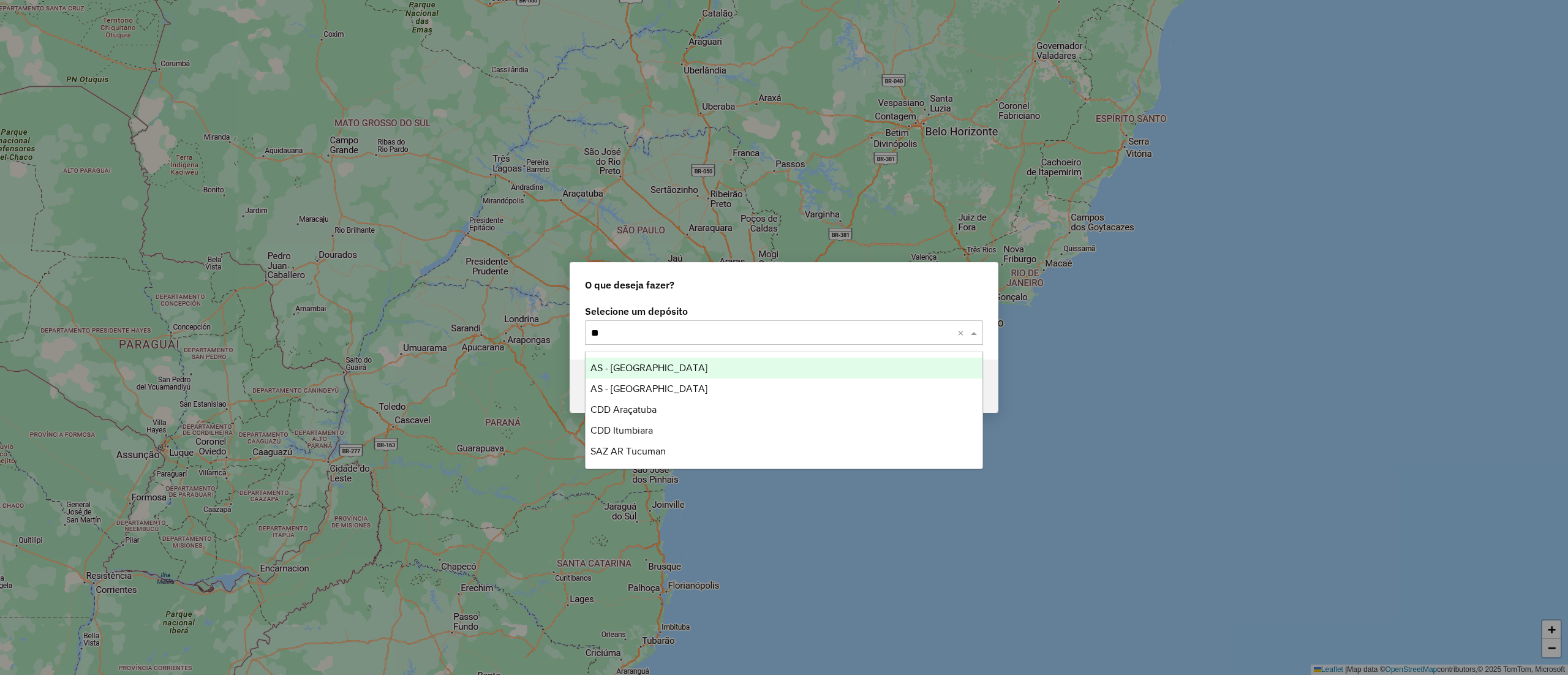
type input "**"
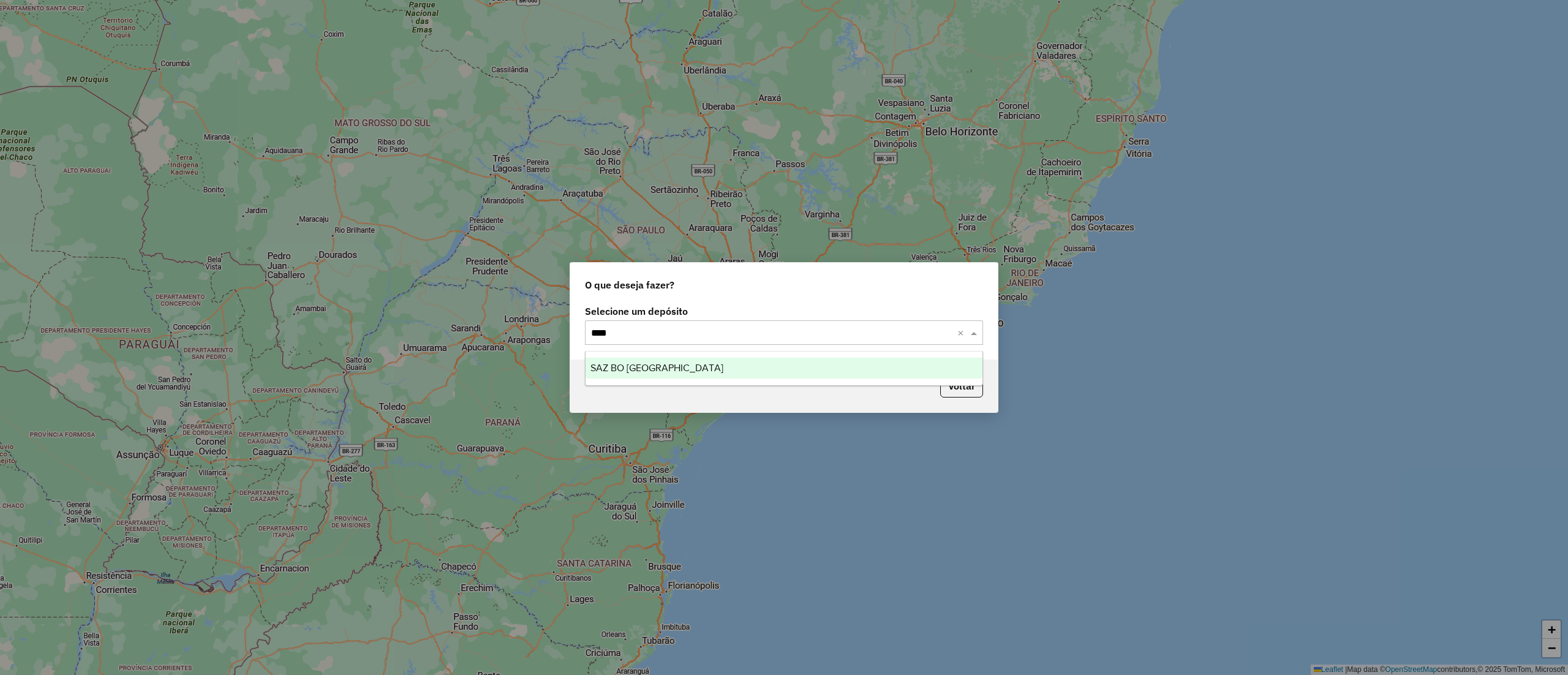
type input "*****"
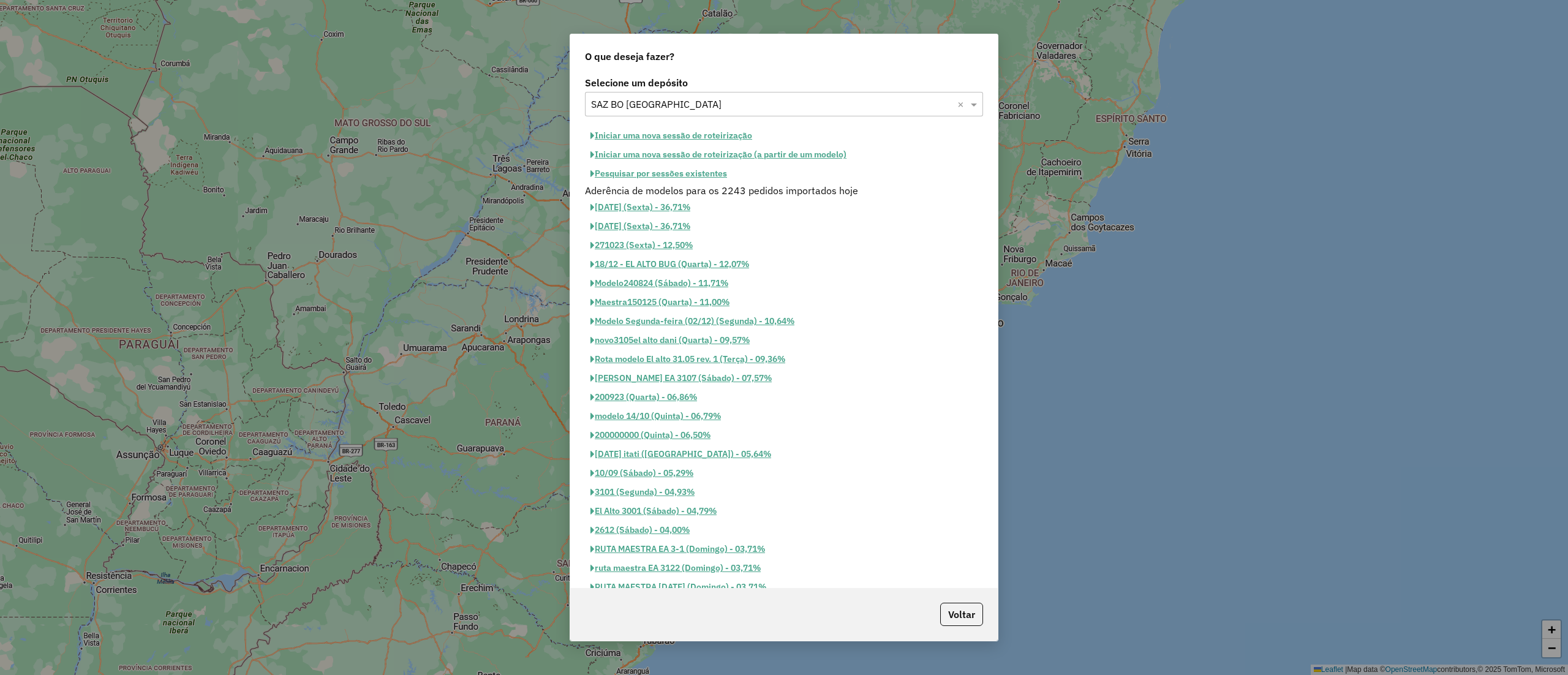
click at [679, 181] on button "Pesquisar por sessões existentes" at bounding box center [659, 173] width 148 height 19
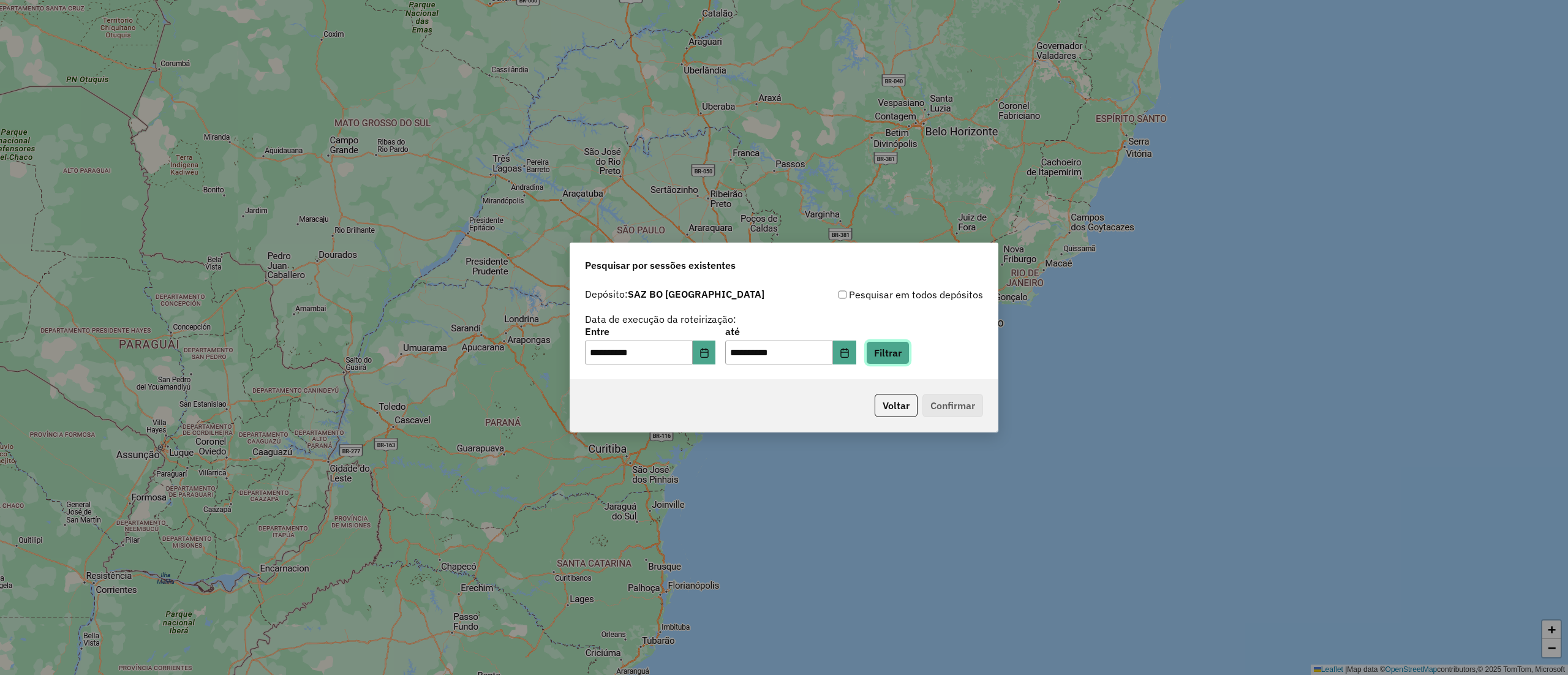
click at [909, 353] on button "Filtrar" at bounding box center [888, 353] width 44 height 24
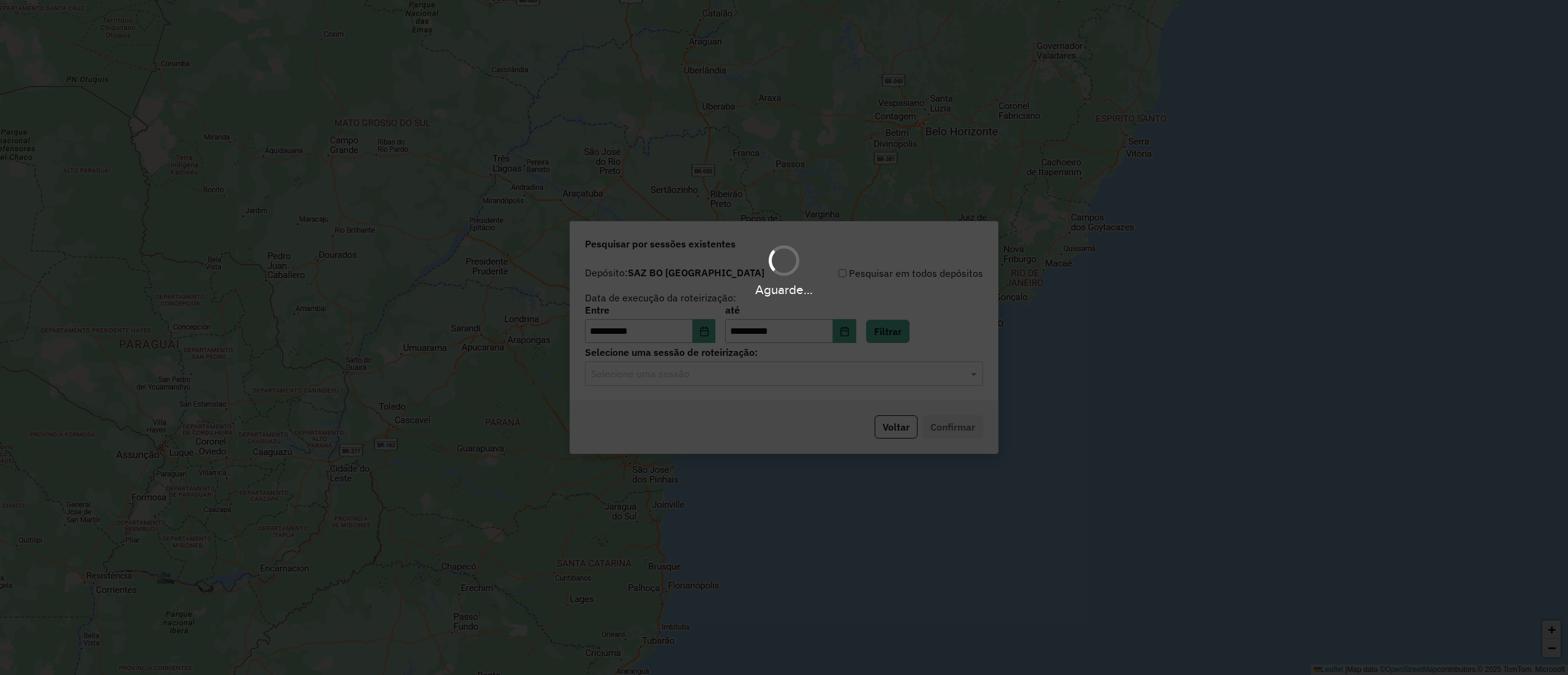
click at [725, 379] on hb-app "**********" at bounding box center [784, 337] width 1568 height 675
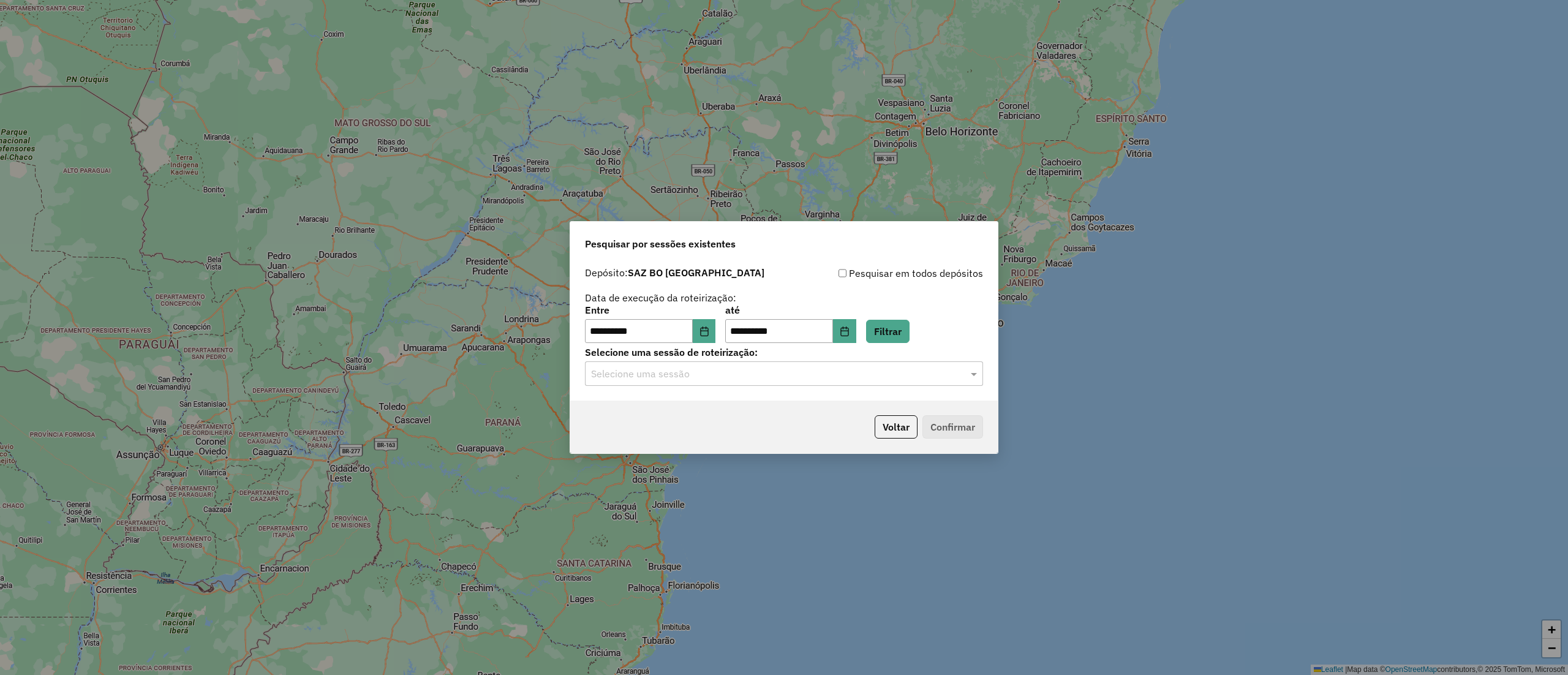
click at [720, 379] on input "text" at bounding box center [771, 374] width 361 height 15
click at [688, 407] on span "1273722 - 11/09/2025 19:50" at bounding box center [639, 409] width 97 height 11
click at [951, 417] on button "Confirmar" at bounding box center [952, 426] width 61 height 24
click at [716, 321] on button "Choose Date" at bounding box center [704, 331] width 24 height 24
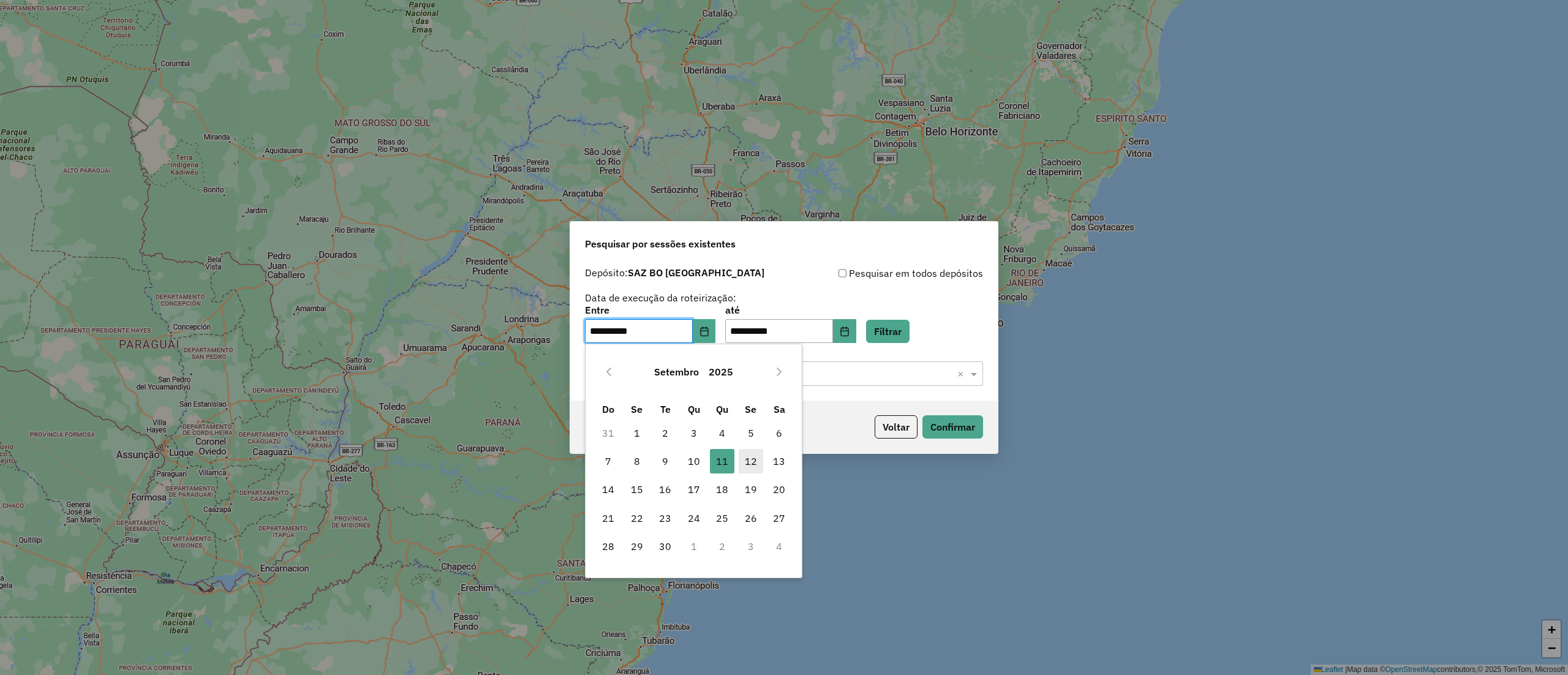
click at [752, 473] on span "12" at bounding box center [751, 461] width 24 height 24
type input "**********"
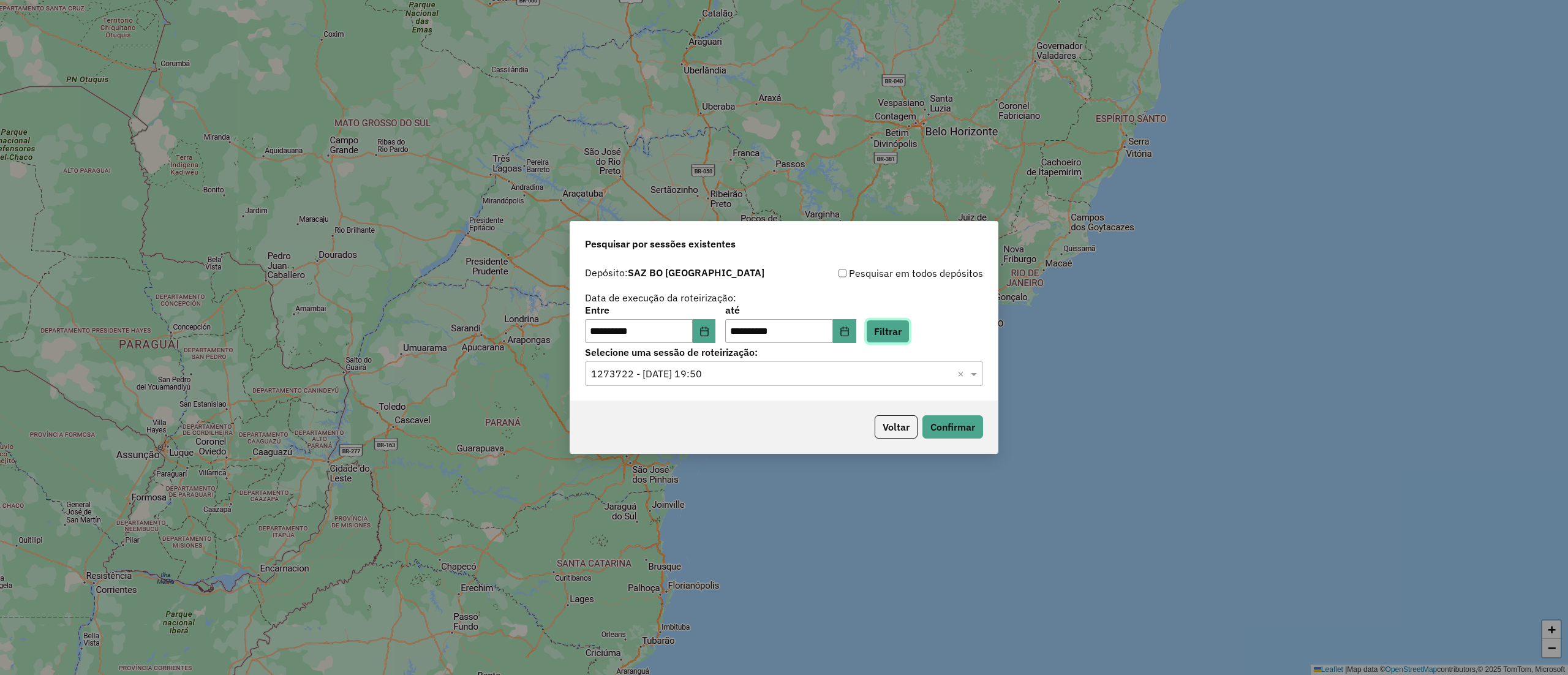
click at [909, 328] on button "Filtrar" at bounding box center [888, 331] width 44 height 24
click at [736, 382] on div "Selecione uma sessão × ×" at bounding box center [784, 374] width 398 height 24
click at [736, 405] on div "1274450 - 12/09/2025 19:11" at bounding box center [784, 410] width 396 height 21
click at [961, 418] on button "Confirmar" at bounding box center [952, 426] width 61 height 24
drag, startPoint x: 897, startPoint y: 413, endPoint x: 901, endPoint y: 418, distance: 6.4
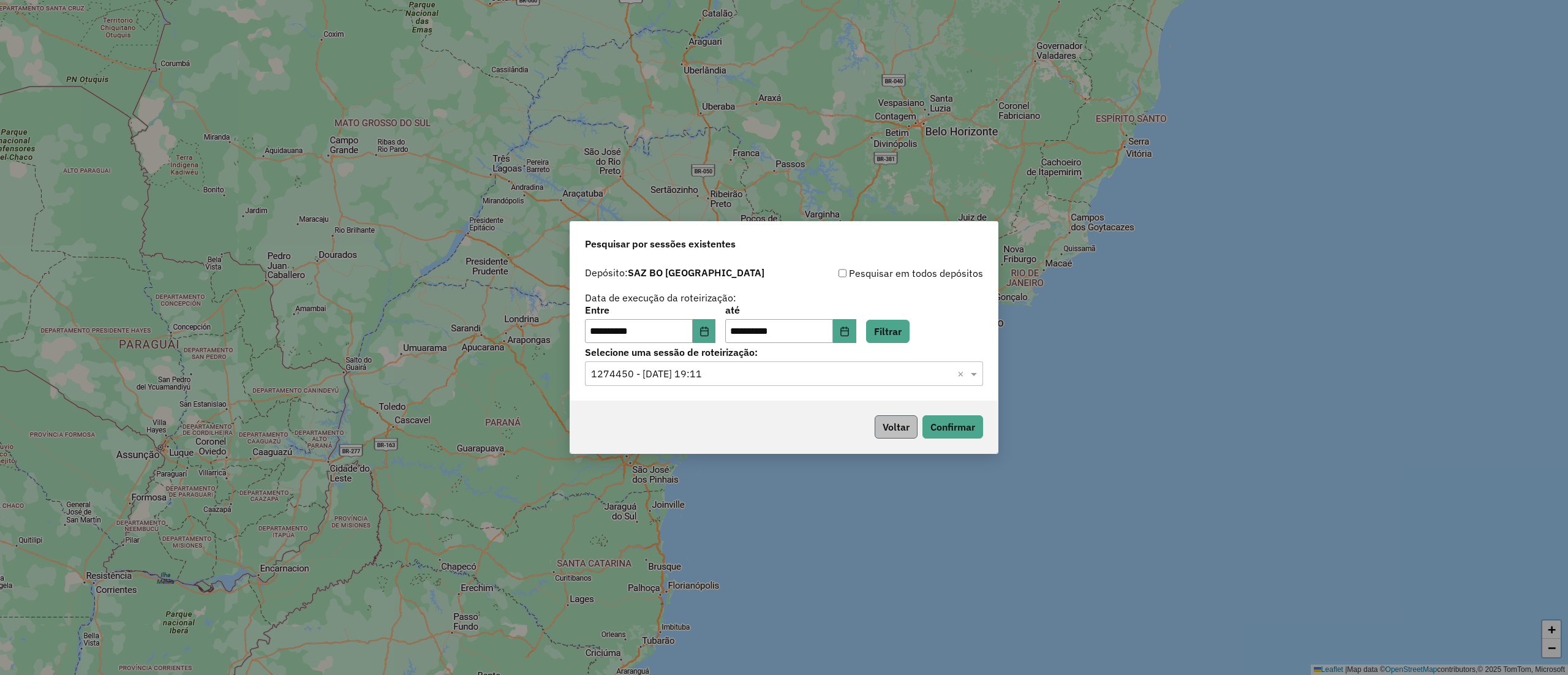
click at [898, 413] on div "Voltar Confirmar" at bounding box center [784, 426] width 428 height 53
click at [902, 418] on button "Voltar" at bounding box center [896, 426] width 43 height 24
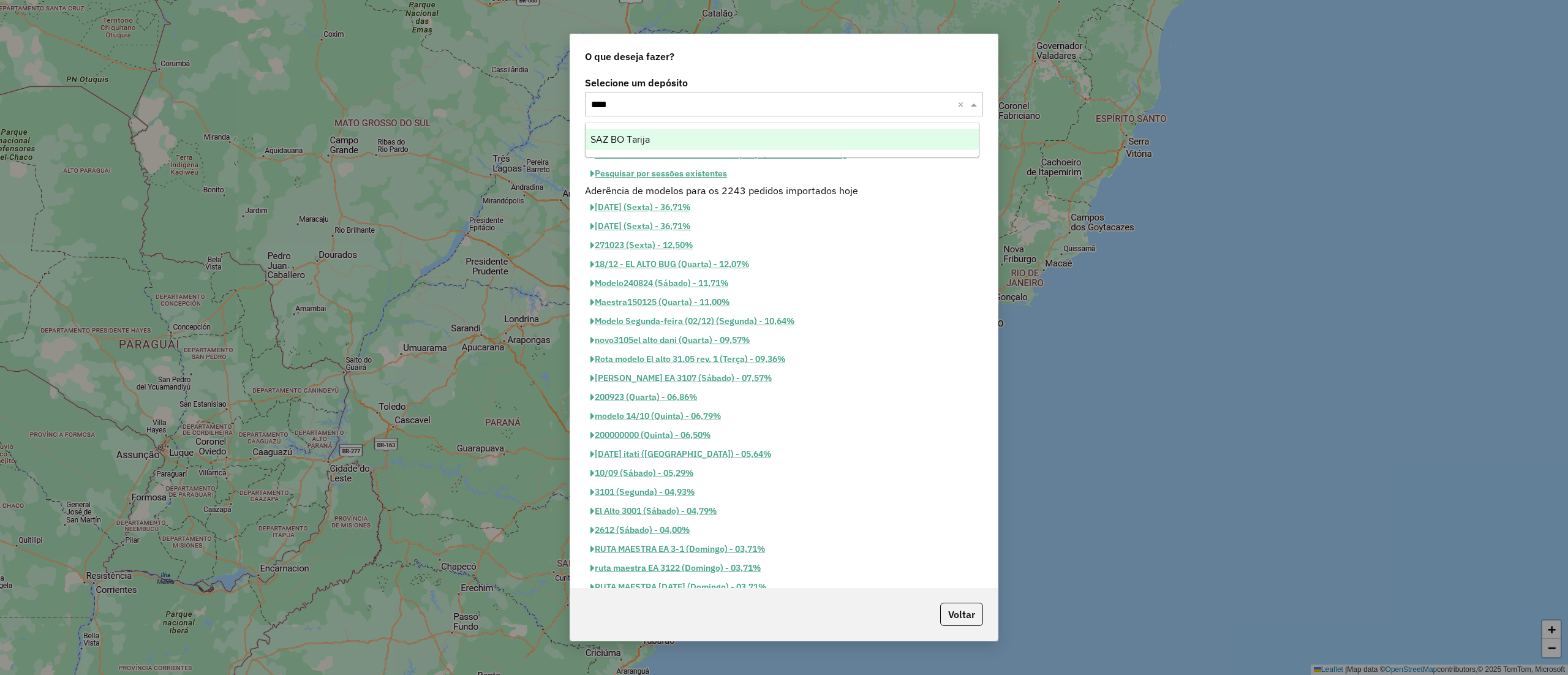
type input "*****"
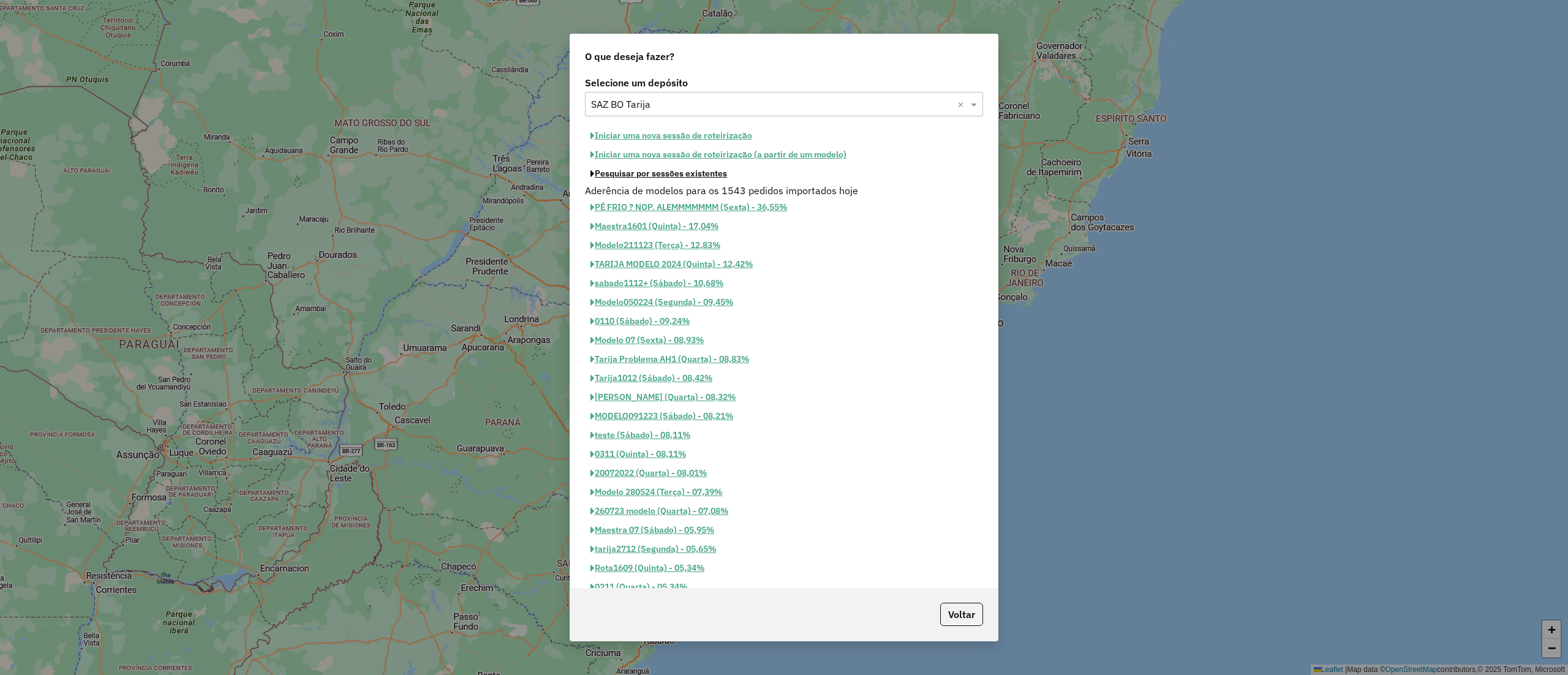
click at [698, 178] on button "Pesquisar por sessões existentes" at bounding box center [659, 173] width 148 height 19
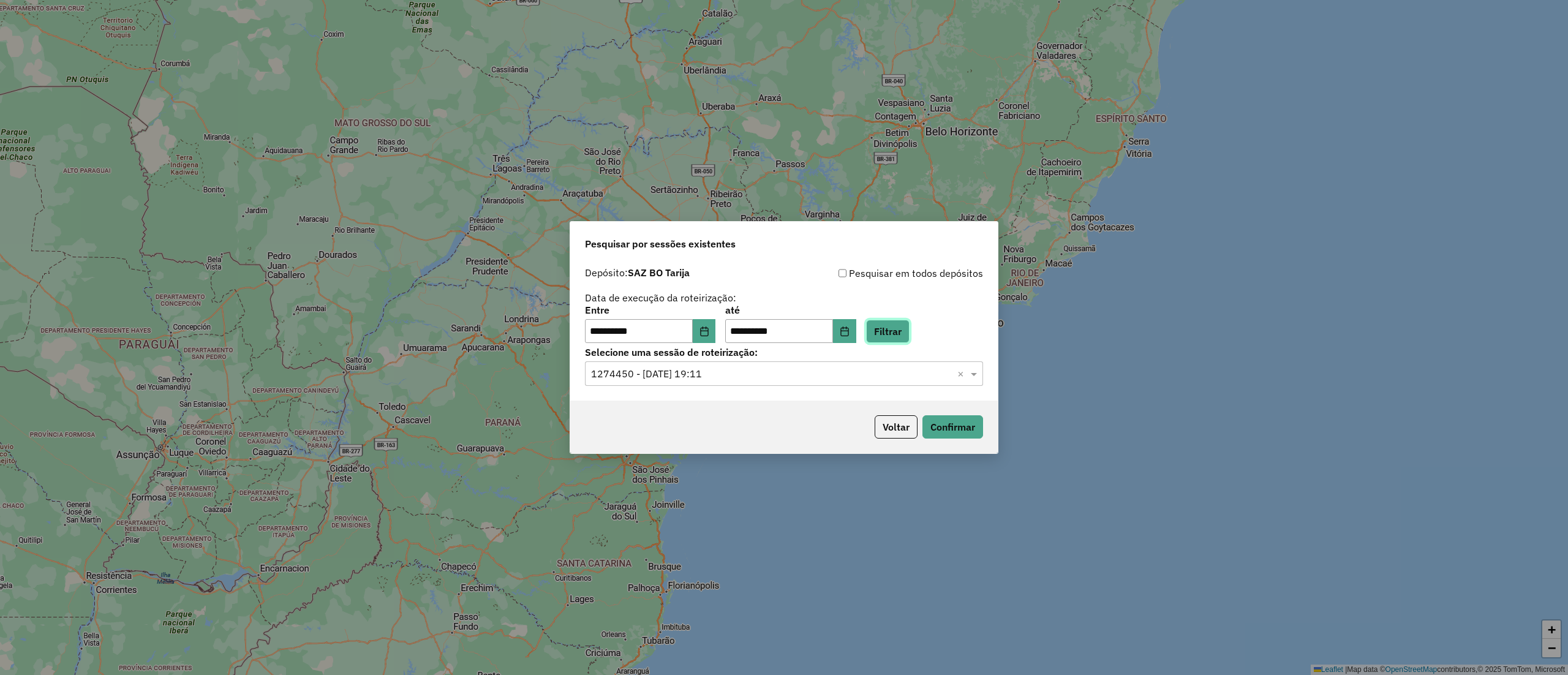
click at [909, 333] on button "Filtrar" at bounding box center [888, 331] width 44 height 24
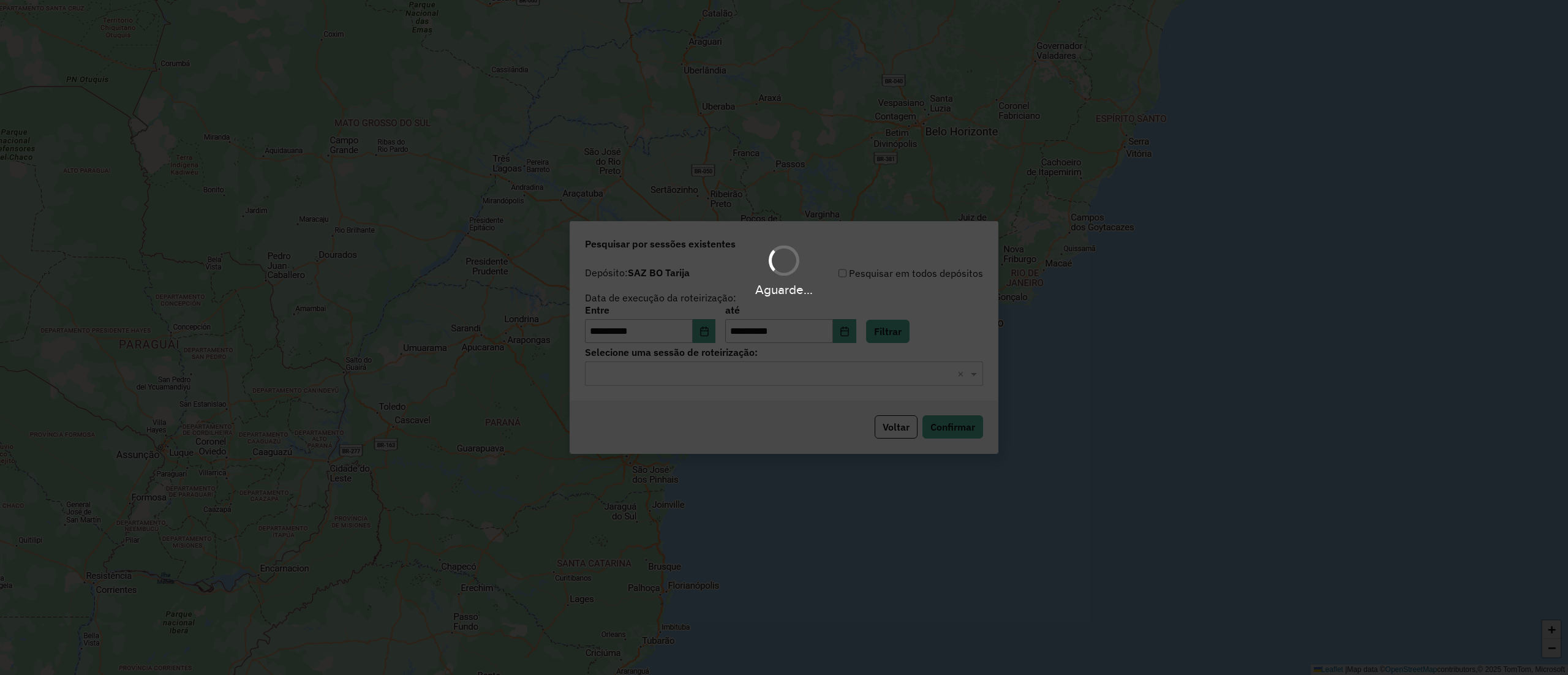
click at [812, 371] on hb-app "**********" at bounding box center [784, 337] width 1568 height 675
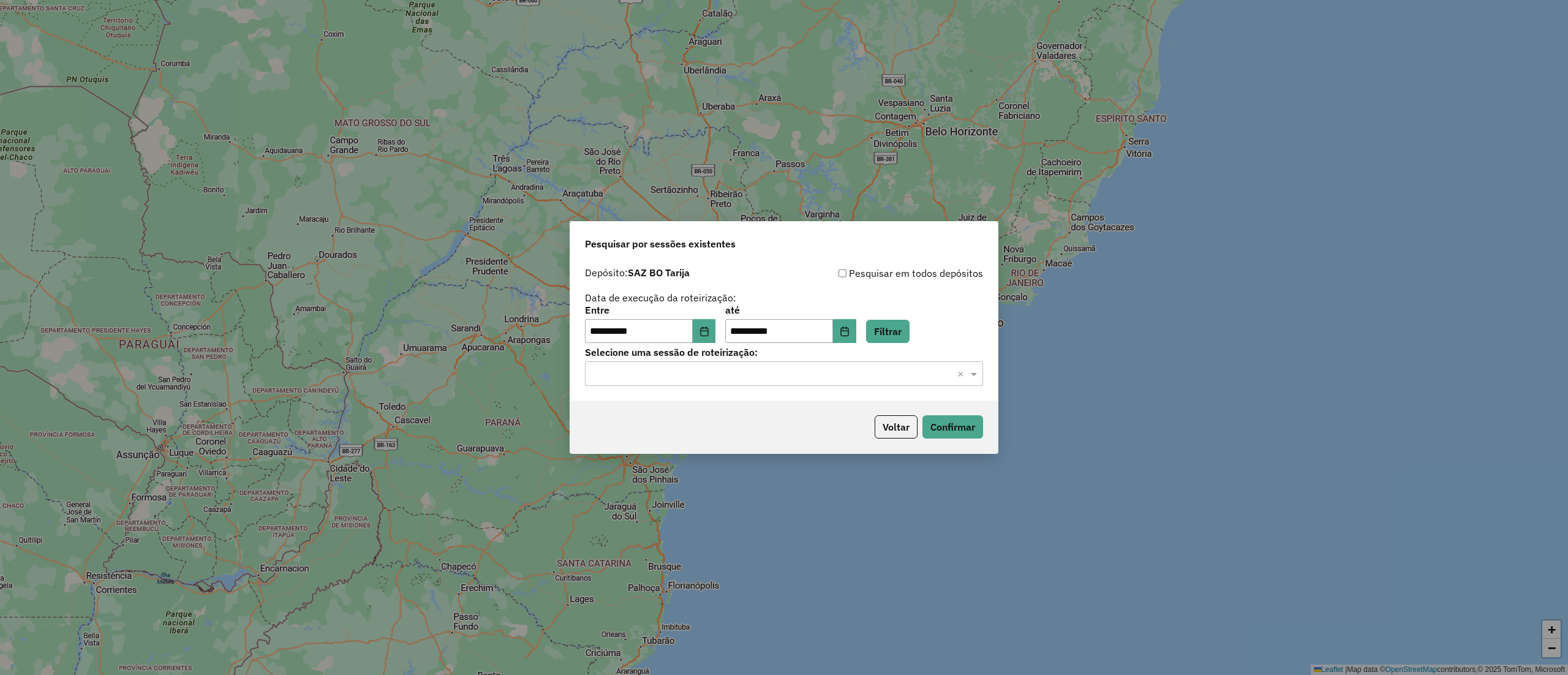
click at [814, 387] on div "**********" at bounding box center [784, 331] width 428 height 141
click at [810, 385] on div "Selecione uma sessão × ×" at bounding box center [784, 374] width 398 height 24
click at [807, 417] on div "1274458 - 12/09/2025 19:15" at bounding box center [784, 410] width 396 height 21
click at [940, 423] on button "Confirmar" at bounding box center [952, 426] width 61 height 24
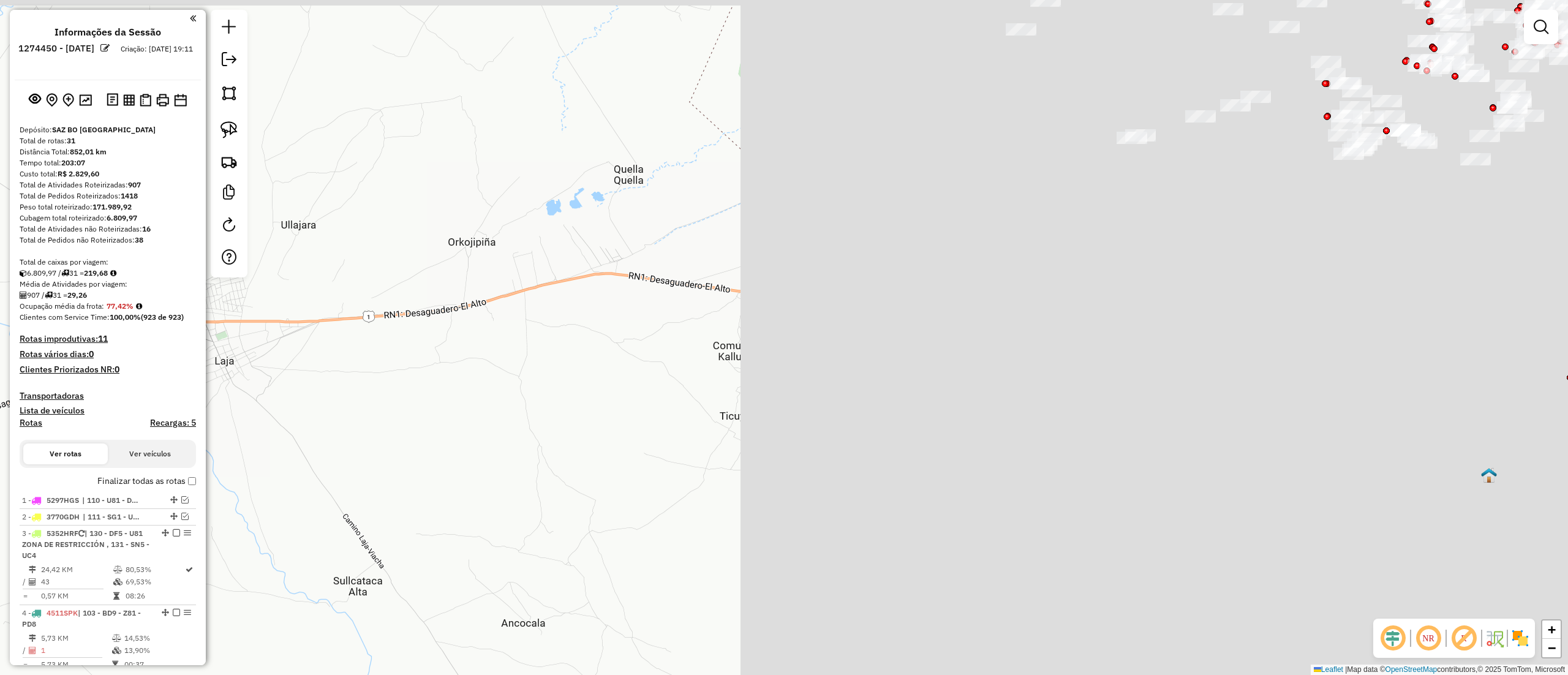
drag, startPoint x: 1117, startPoint y: 333, endPoint x: 251, endPoint y: 408, distance: 869.2
click at [251, 408] on div "Janela de atendimento Grade de atendimento Capacidade Transportadoras Veículos …" at bounding box center [784, 337] width 1568 height 675
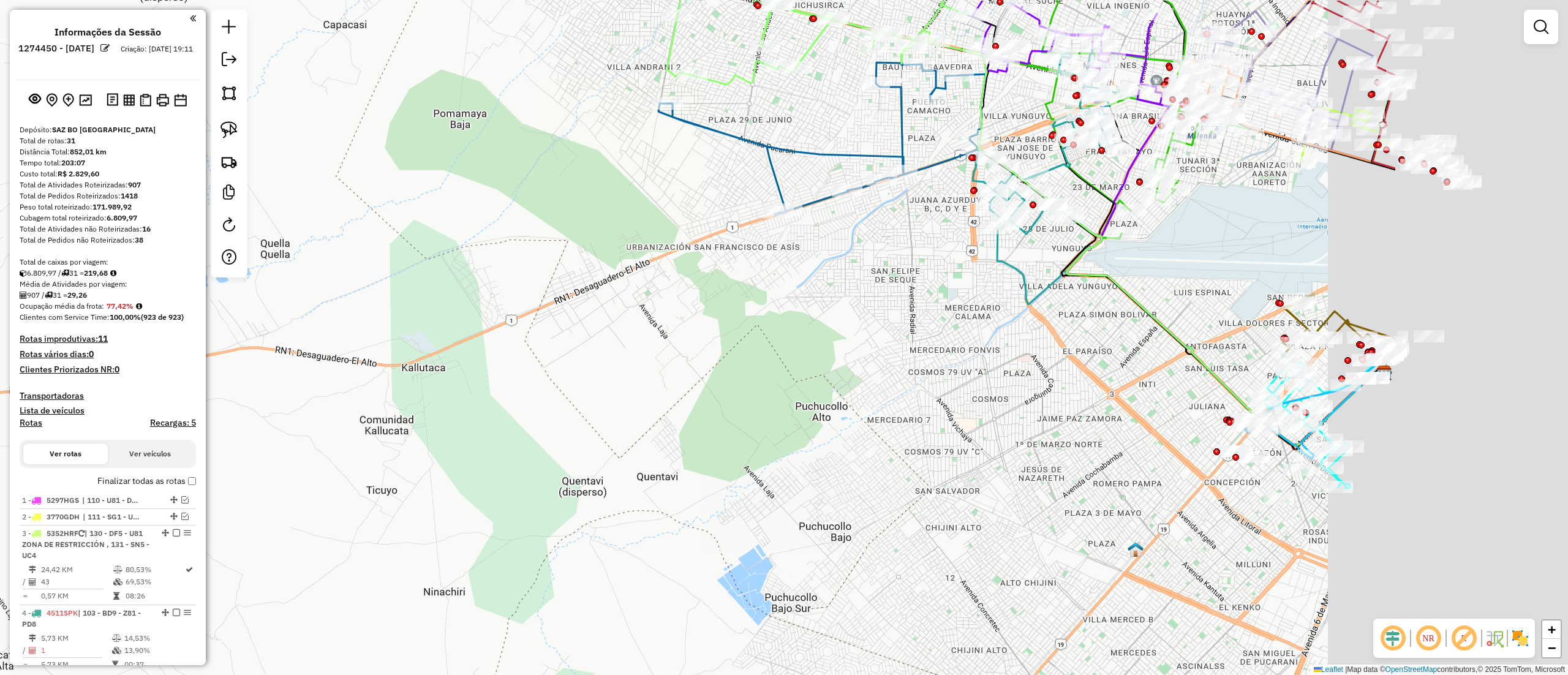
drag, startPoint x: 462, startPoint y: 379, endPoint x: 347, endPoint y: 410, distance: 119.1
click at [347, 410] on div "Janela de atendimento Grade de atendimento Capacidade Transportadoras Veículos …" at bounding box center [784, 337] width 1568 height 675
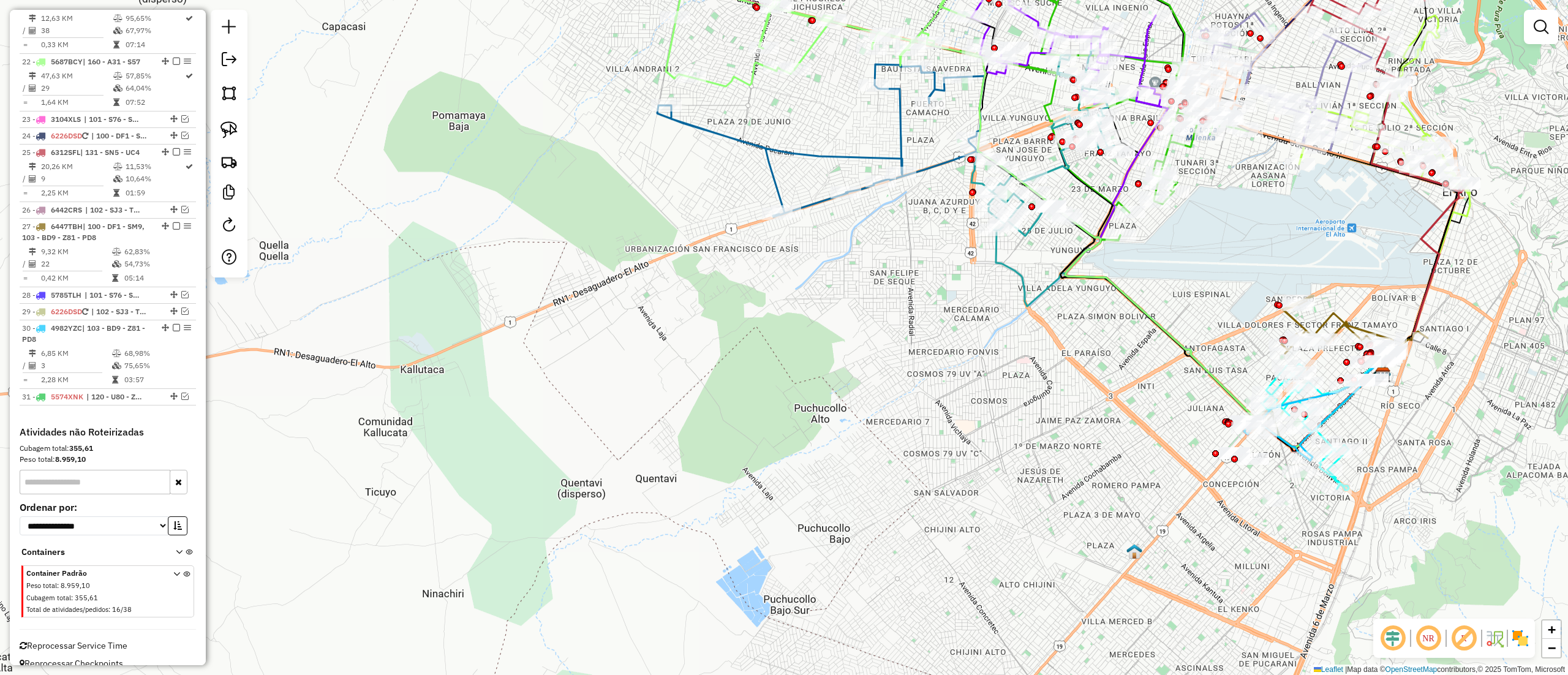
scroll to position [1461, 0]
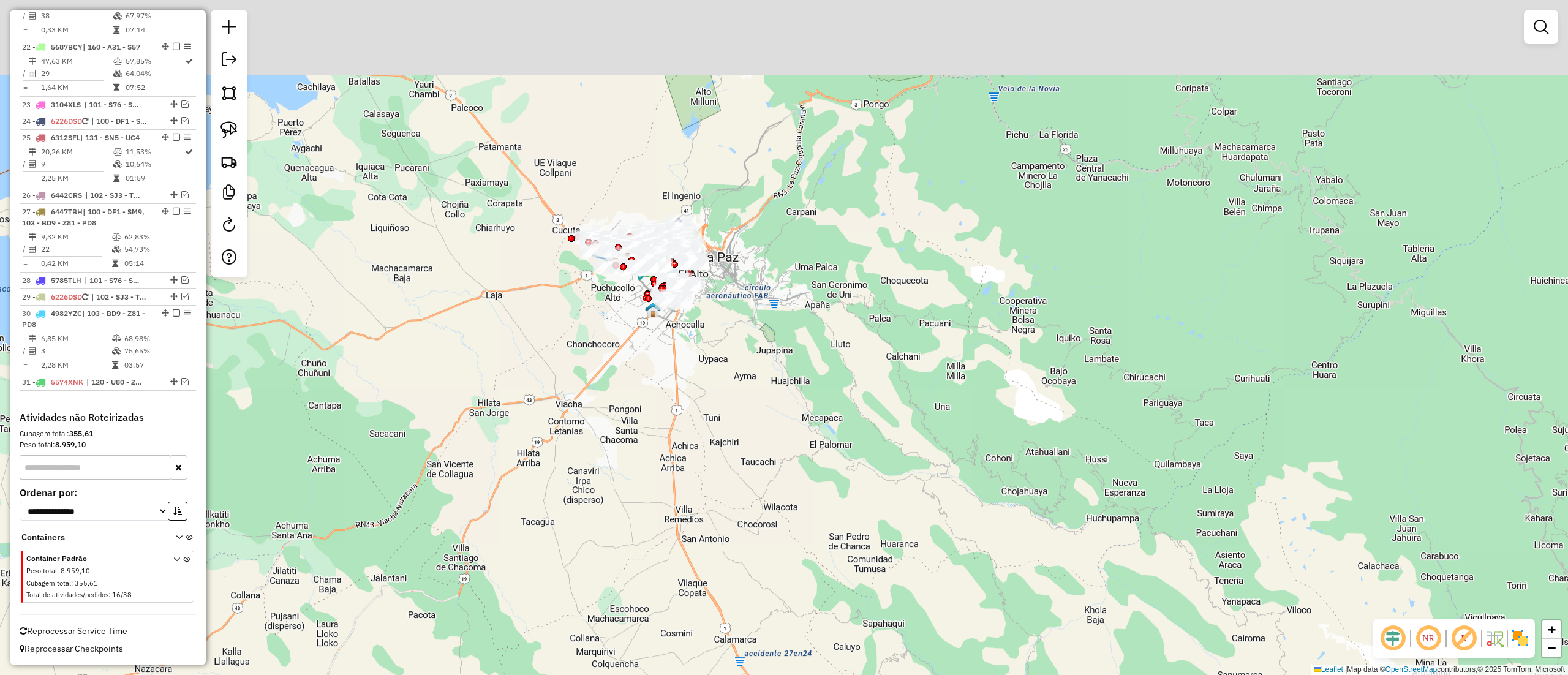
drag, startPoint x: 460, startPoint y: 139, endPoint x: 489, endPoint y: 226, distance: 91.7
click at [489, 226] on div "Janela de atendimento Grade de atendimento Capacidade Transportadoras Veículos …" at bounding box center [784, 337] width 1568 height 675
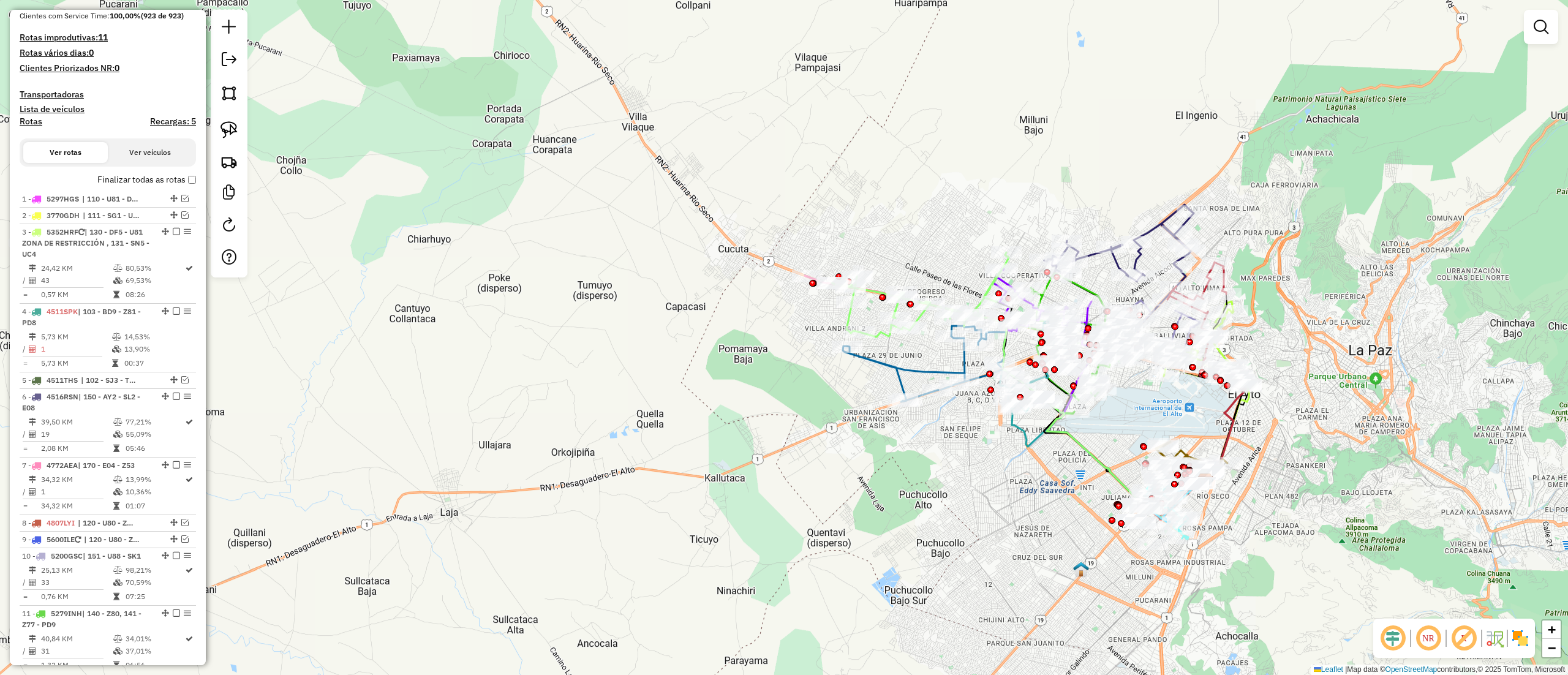
scroll to position [245, 0]
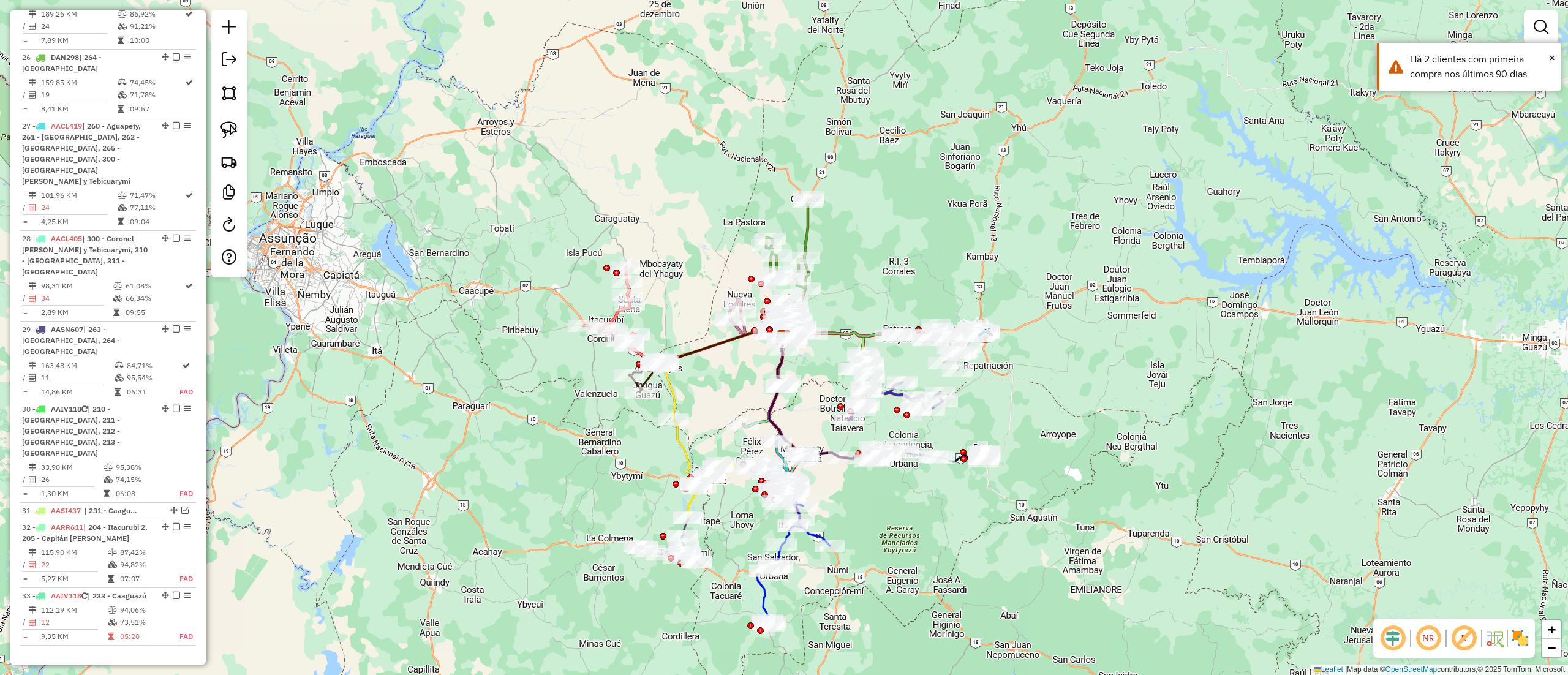
scroll to position [2130, 0]
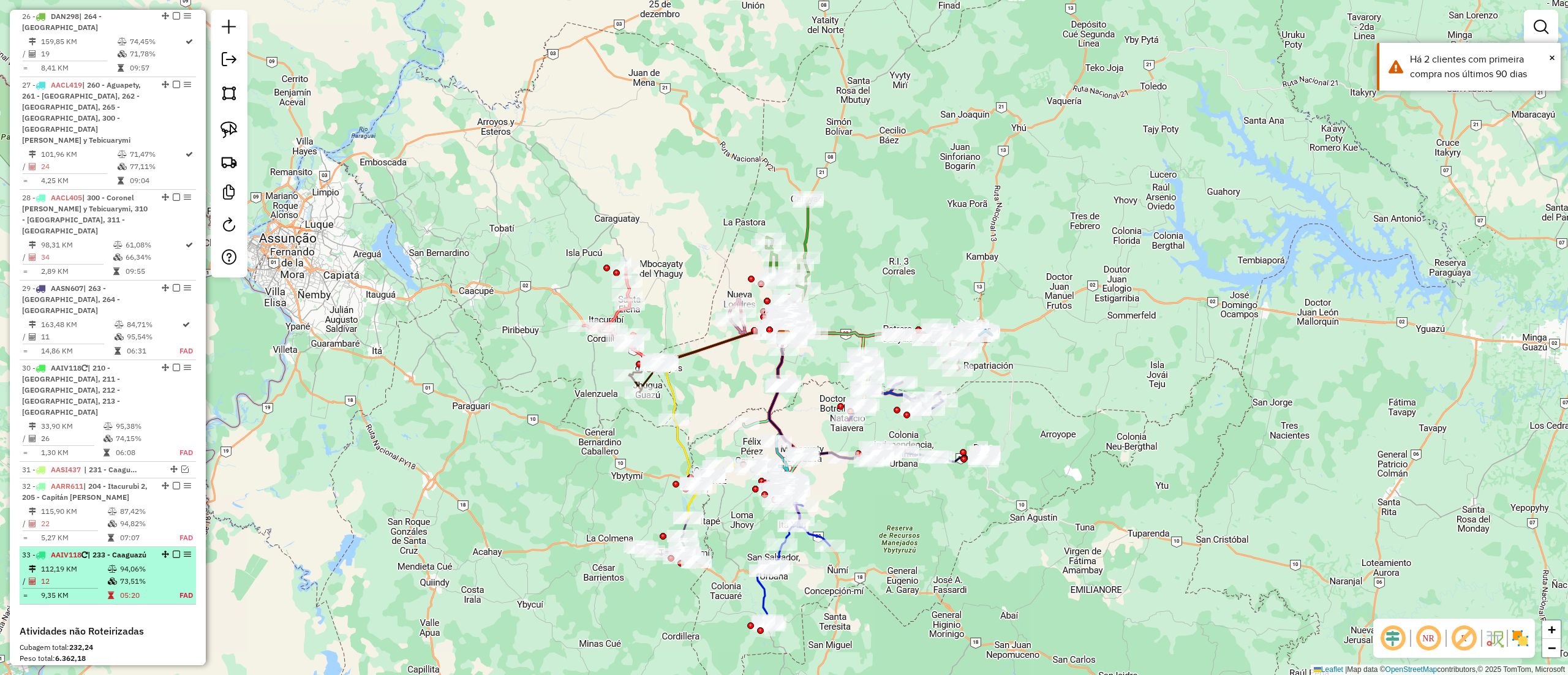
select select "**********"
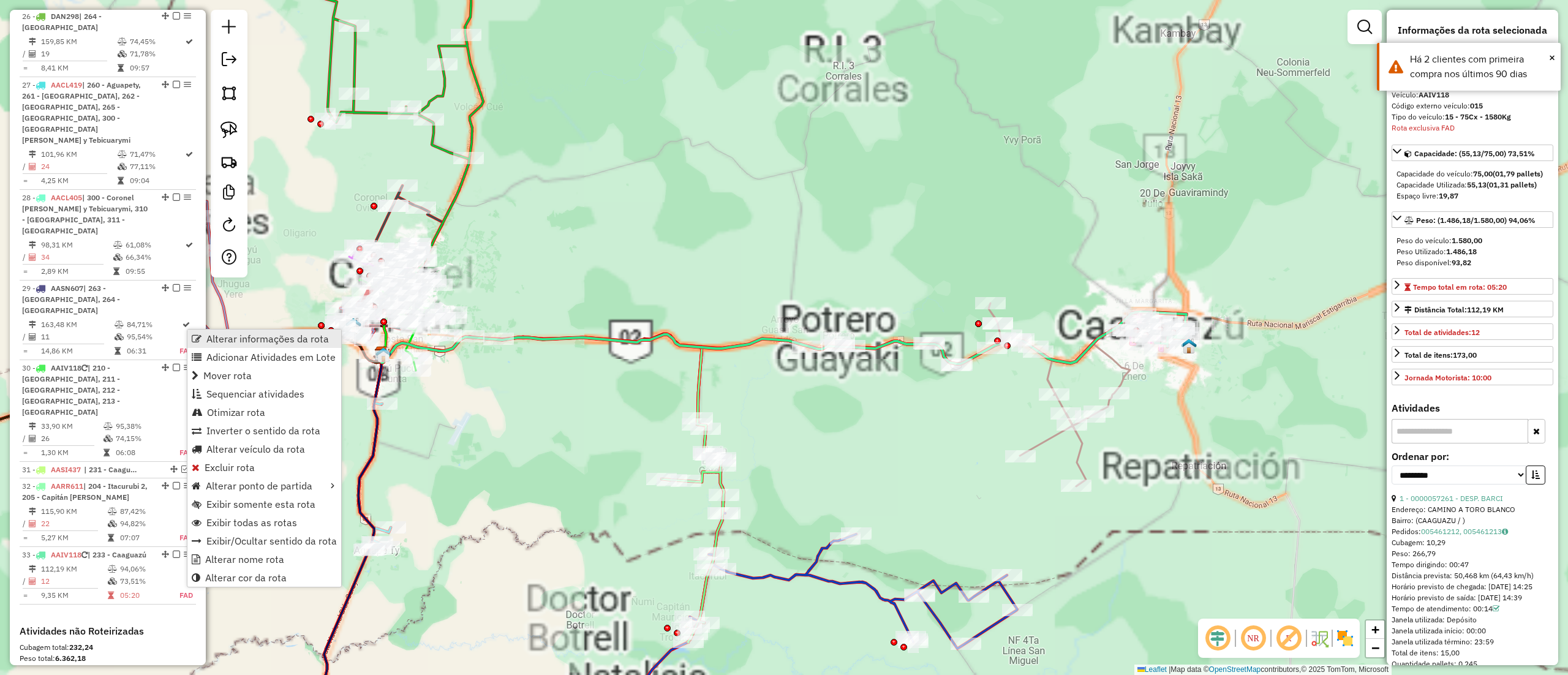
click at [226, 338] on span "Alterar informações da rota" at bounding box center [267, 339] width 123 height 10
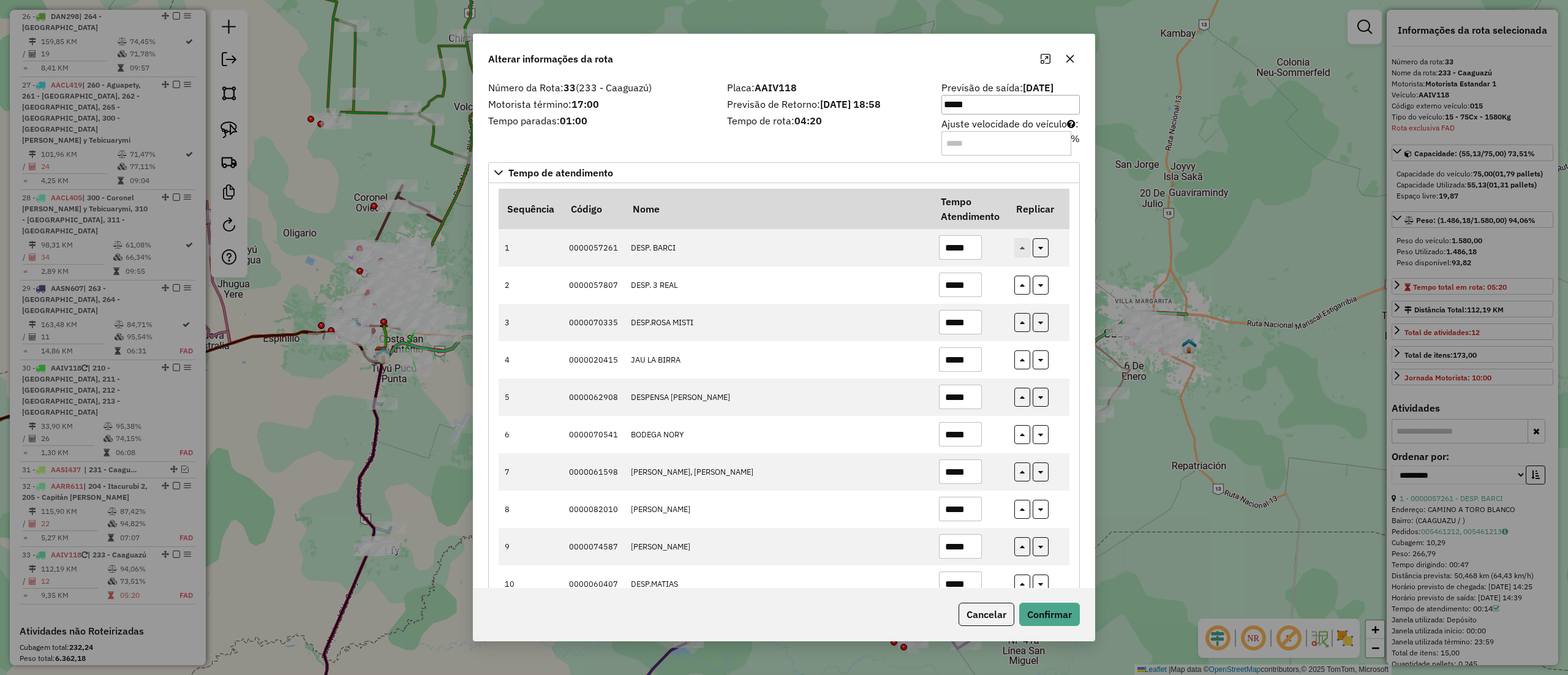
click at [959, 154] on input "Ajuste velocidade do veículo : %" at bounding box center [1007, 143] width 130 height 24
type input "***"
click at [1055, 617] on button "Confirmar" at bounding box center [1049, 614] width 61 height 24
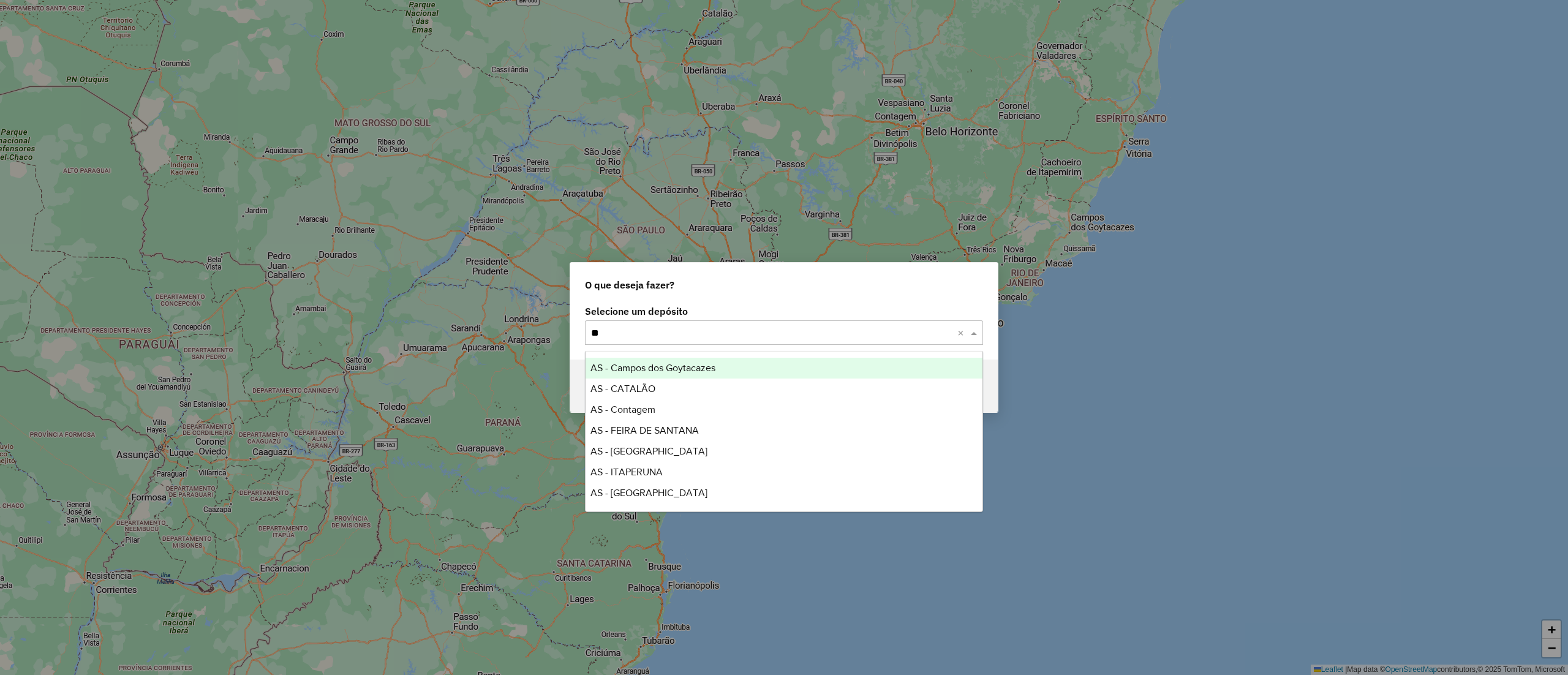
type input "***"
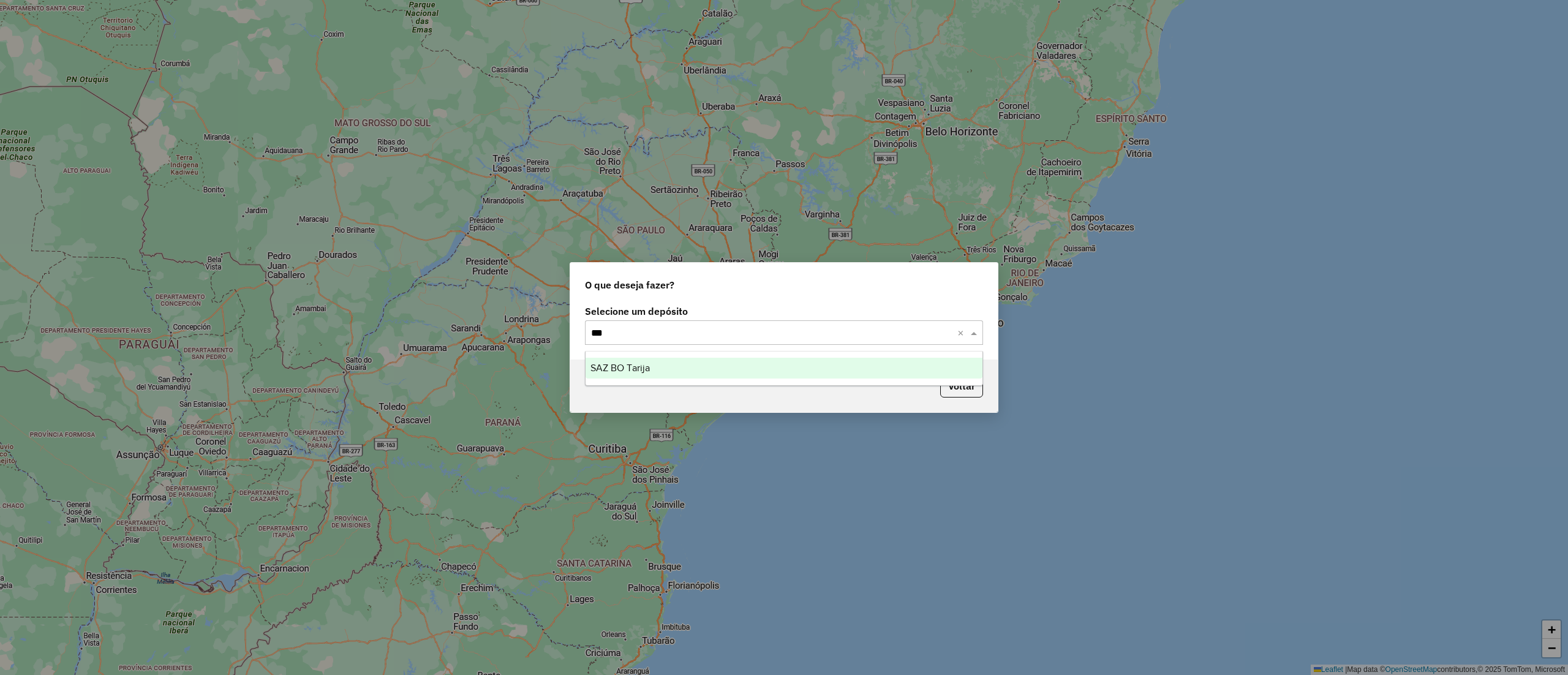
click at [762, 356] on ng-dropdown-panel "SAZ BO Tarija" at bounding box center [784, 368] width 398 height 35
click at [763, 356] on ng-dropdown-panel "SAZ BO Tarija" at bounding box center [784, 368] width 398 height 35
click at [768, 360] on div "SAZ BO Tarija" at bounding box center [784, 369] width 396 height 21
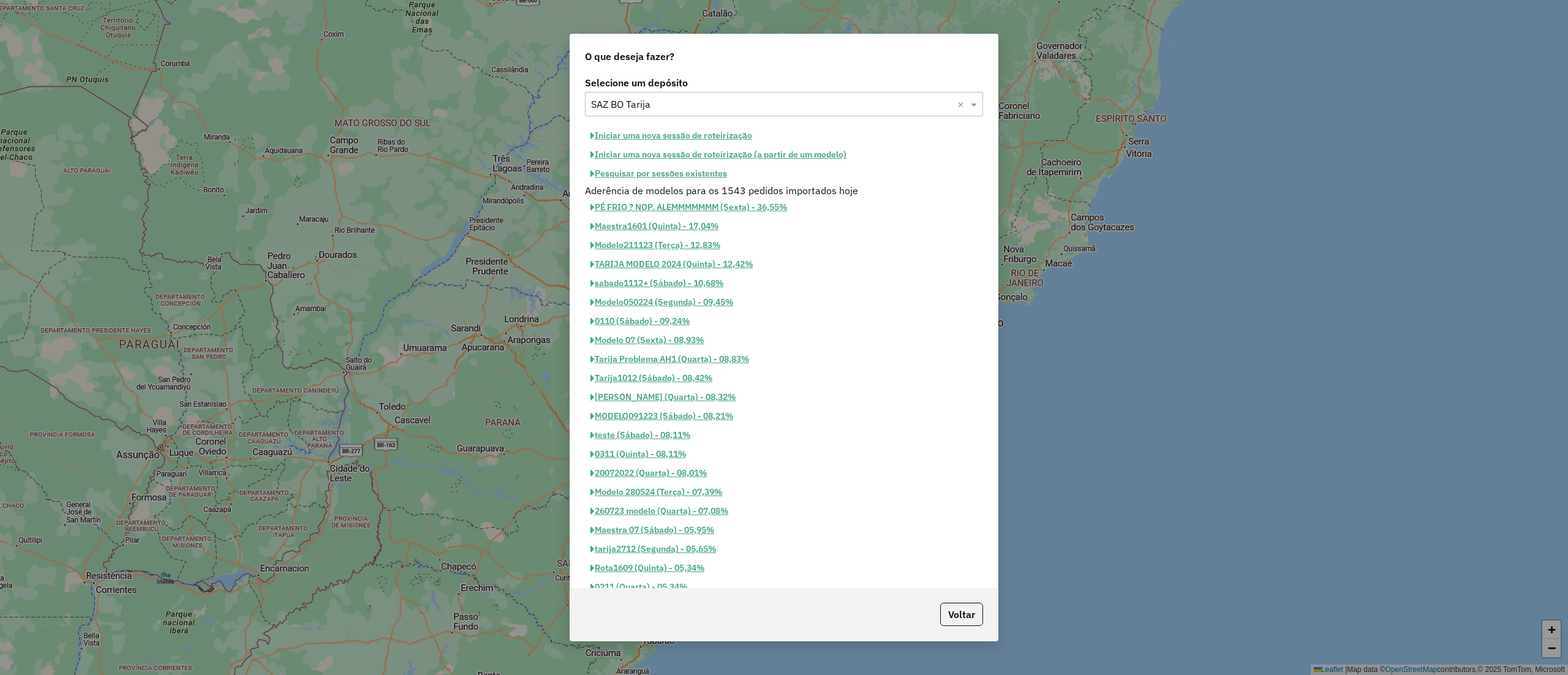
click at [686, 179] on button "Pesquisar por sessões existentes" at bounding box center [659, 173] width 148 height 19
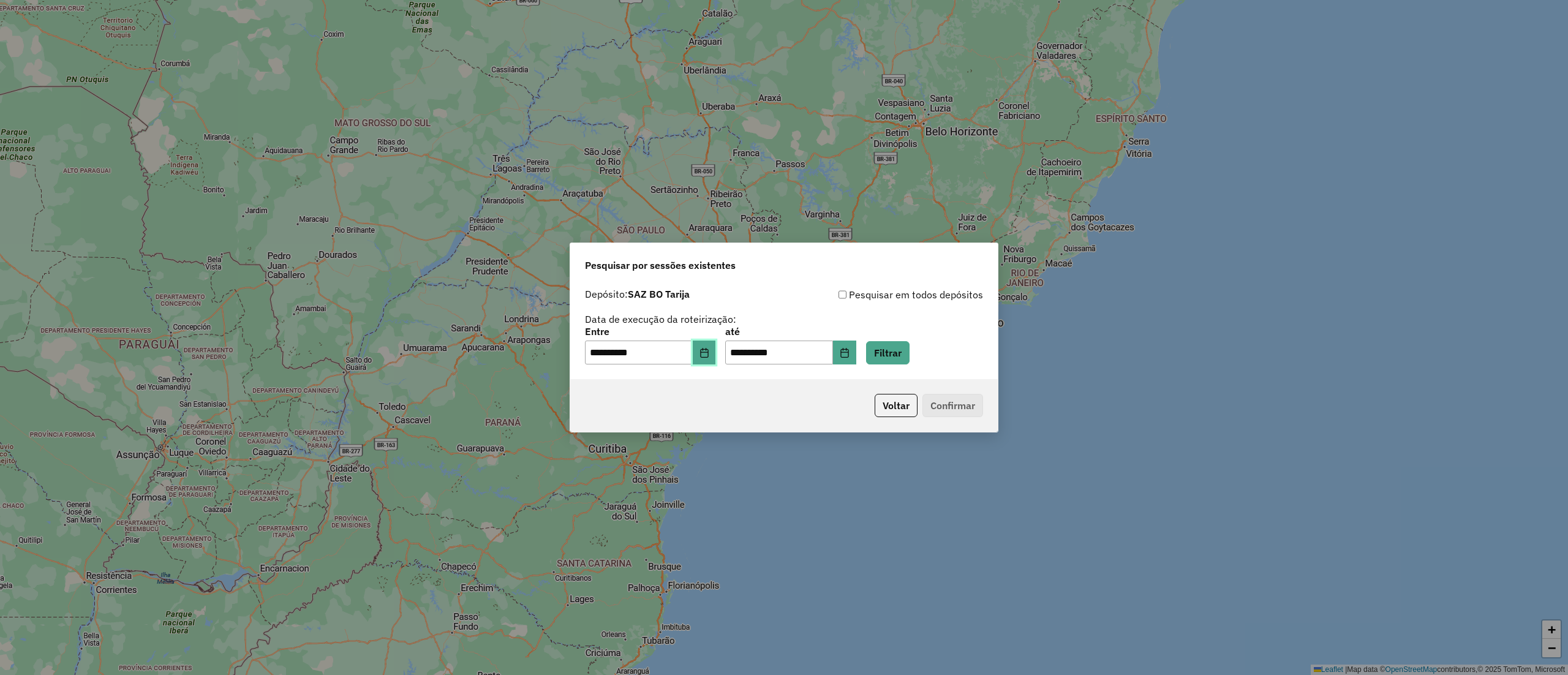
click at [710, 351] on icon "Choose Date" at bounding box center [705, 353] width 10 height 10
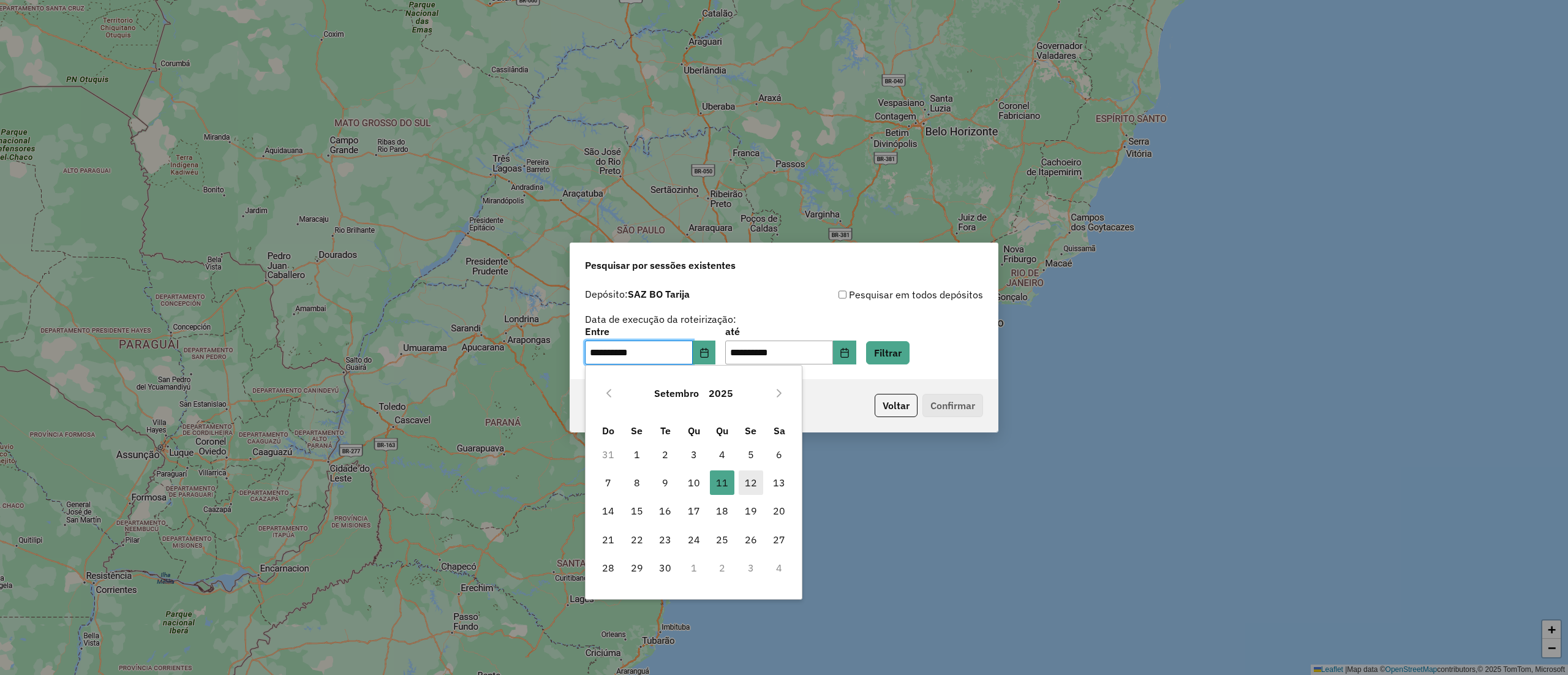
click at [754, 480] on span "12" at bounding box center [751, 482] width 24 height 24
type input "**********"
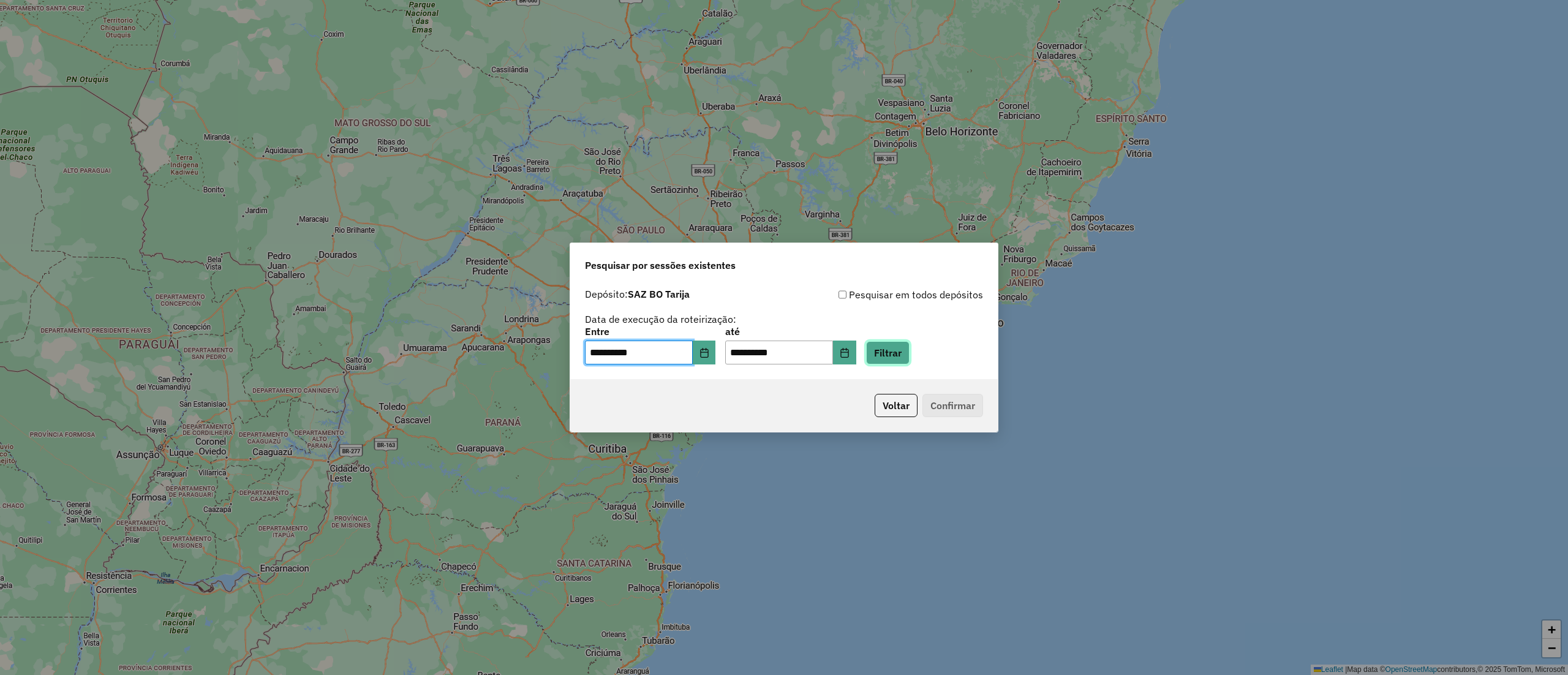
click at [901, 342] on button "Filtrar" at bounding box center [888, 353] width 44 height 24
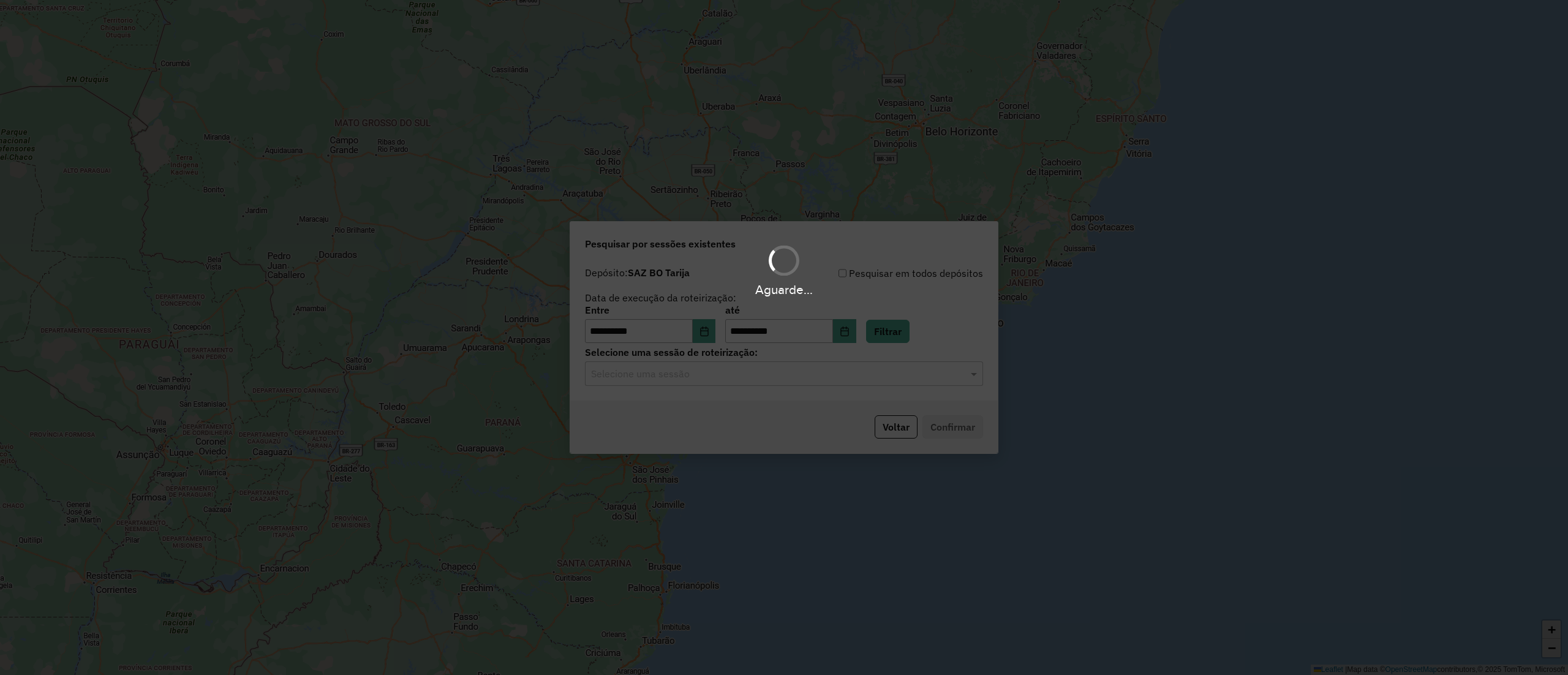
click at [792, 373] on div "Aguarde..." at bounding box center [784, 337] width 1568 height 675
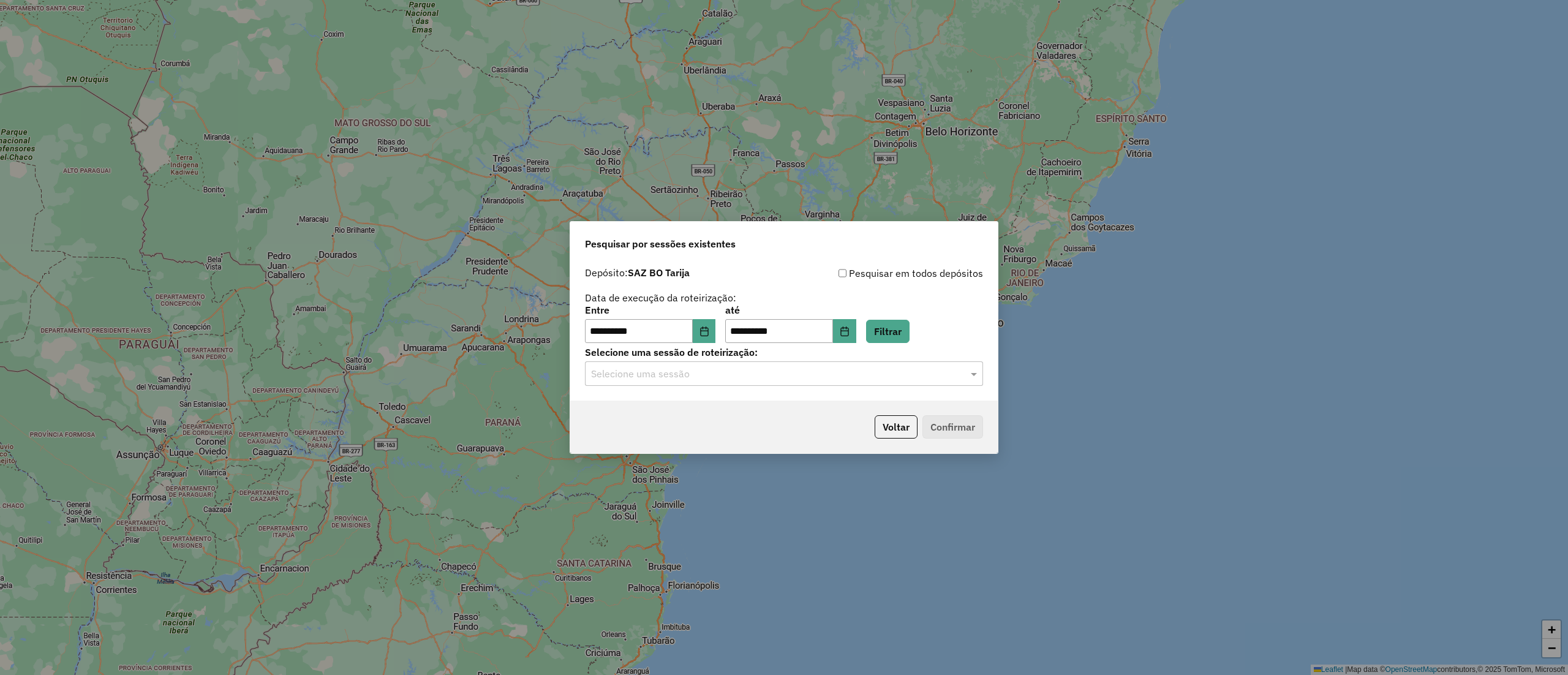
click at [789, 374] on input "text" at bounding box center [771, 374] width 361 height 15
click at [787, 406] on div "1274458 - 12/09/2025 19:15" at bounding box center [784, 410] width 396 height 21
click at [952, 428] on button "Confirmar" at bounding box center [952, 426] width 61 height 24
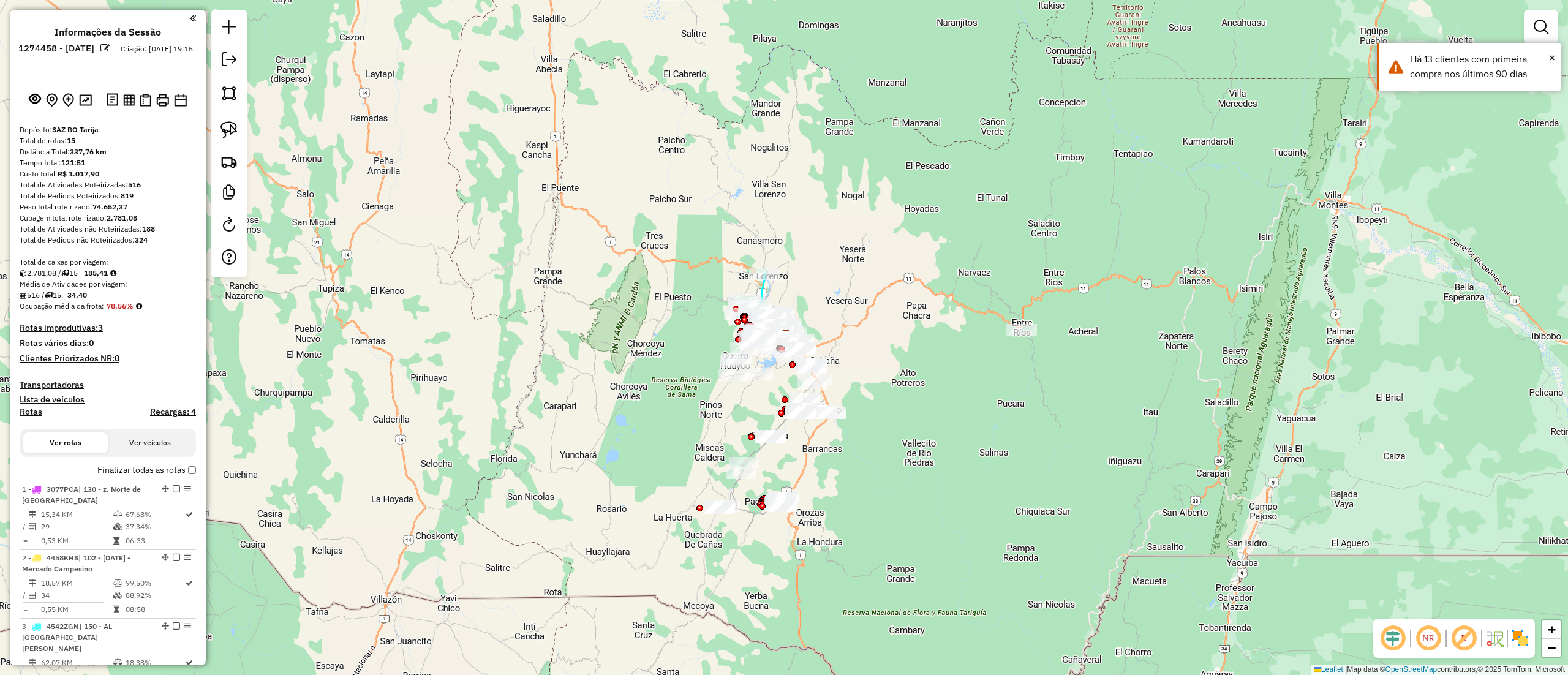
scroll to position [1134, 0]
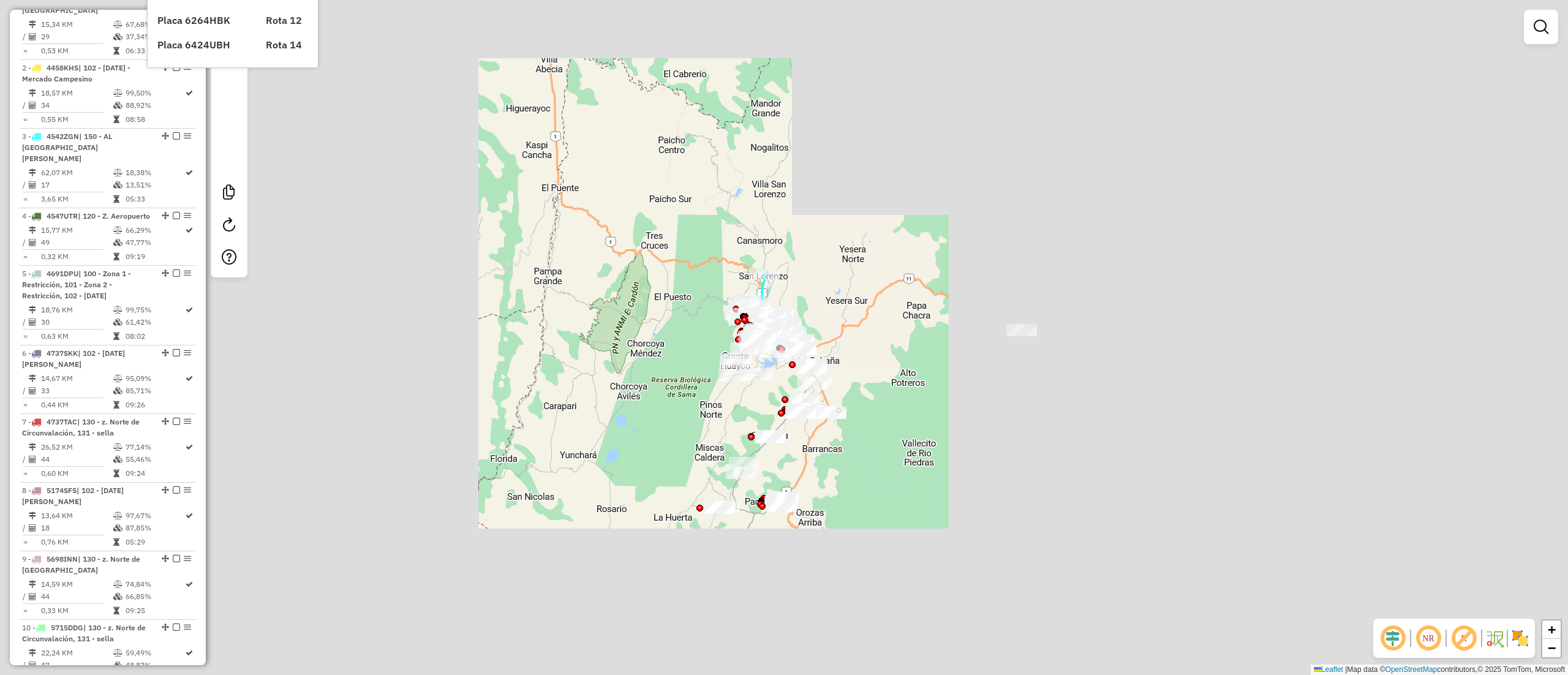
scroll to position [1134, 0]
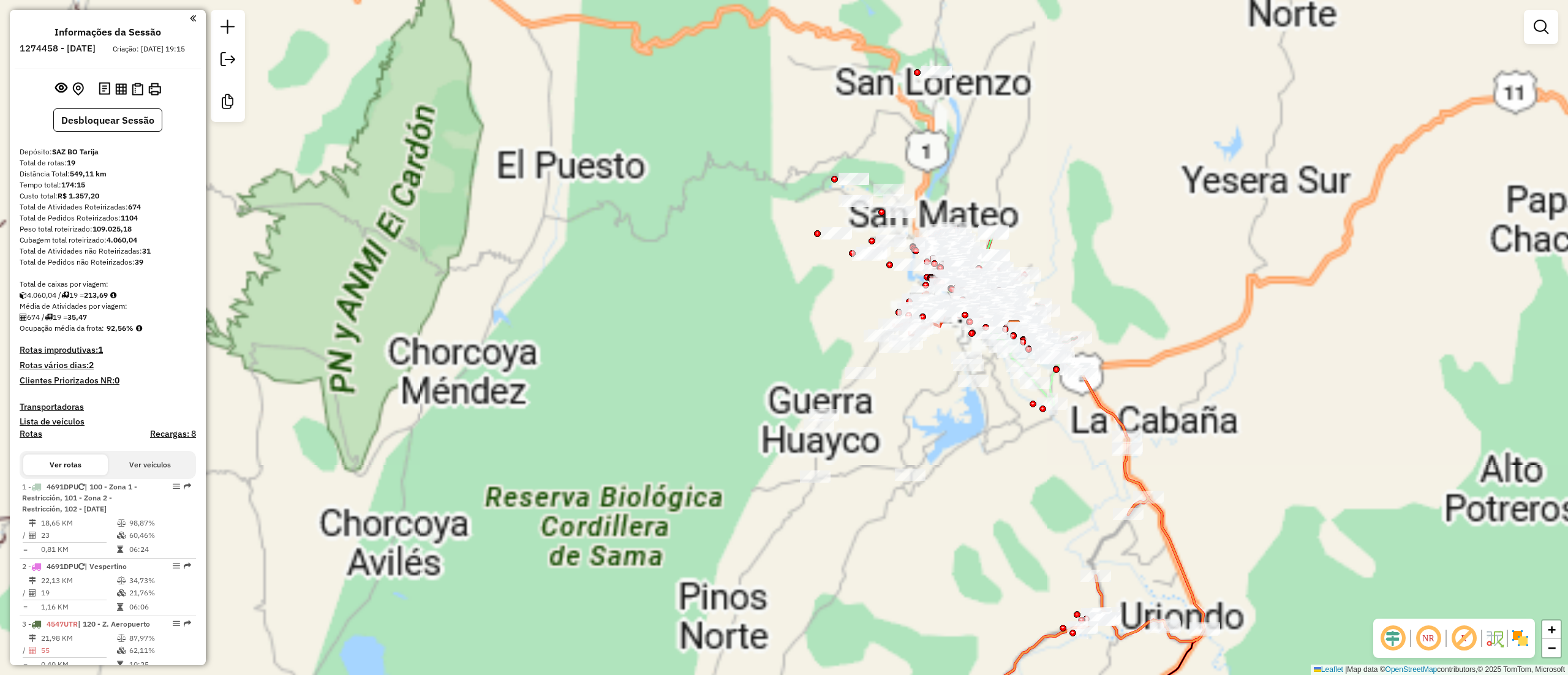
drag, startPoint x: 770, startPoint y: 293, endPoint x: 675, endPoint y: 310, distance: 96.5
click at [679, 310] on div "Janela de atendimento Grade de atendimento Capacidade Transportadoras Veículos …" at bounding box center [784, 337] width 1568 height 675
